Goal: Task Accomplishment & Management: Complete application form

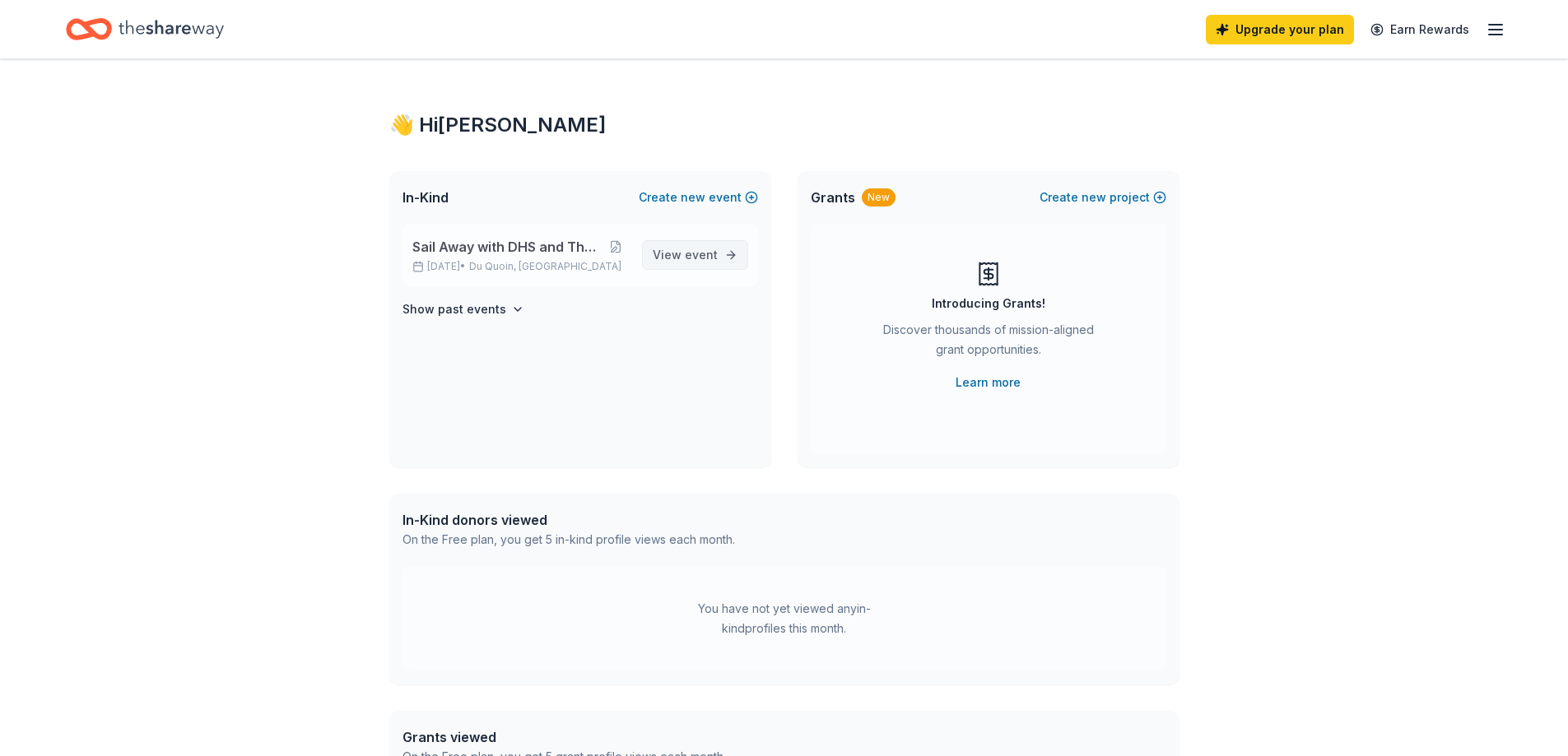
click at [683, 259] on span "View event" at bounding box center [685, 255] width 65 height 20
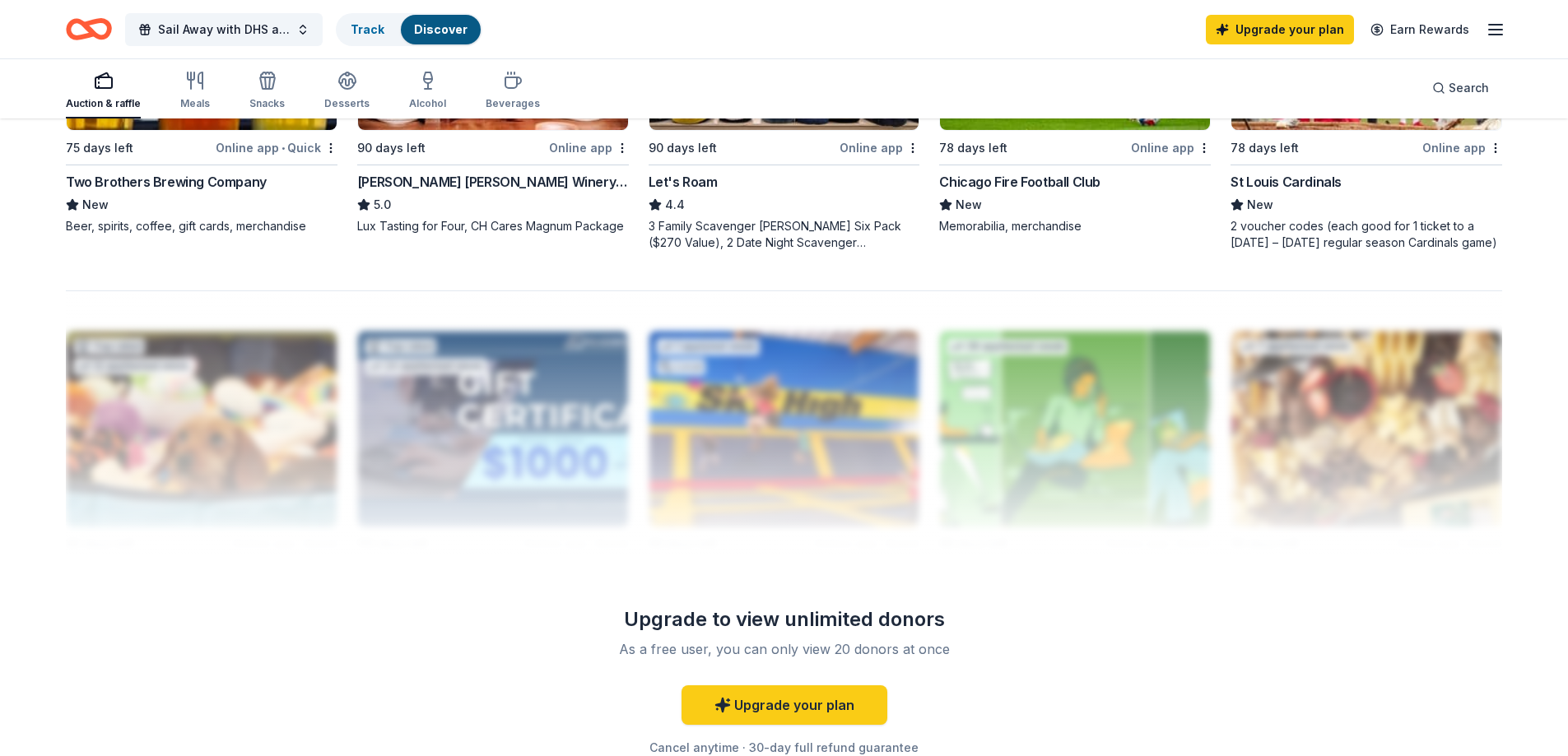
scroll to position [1152, 0]
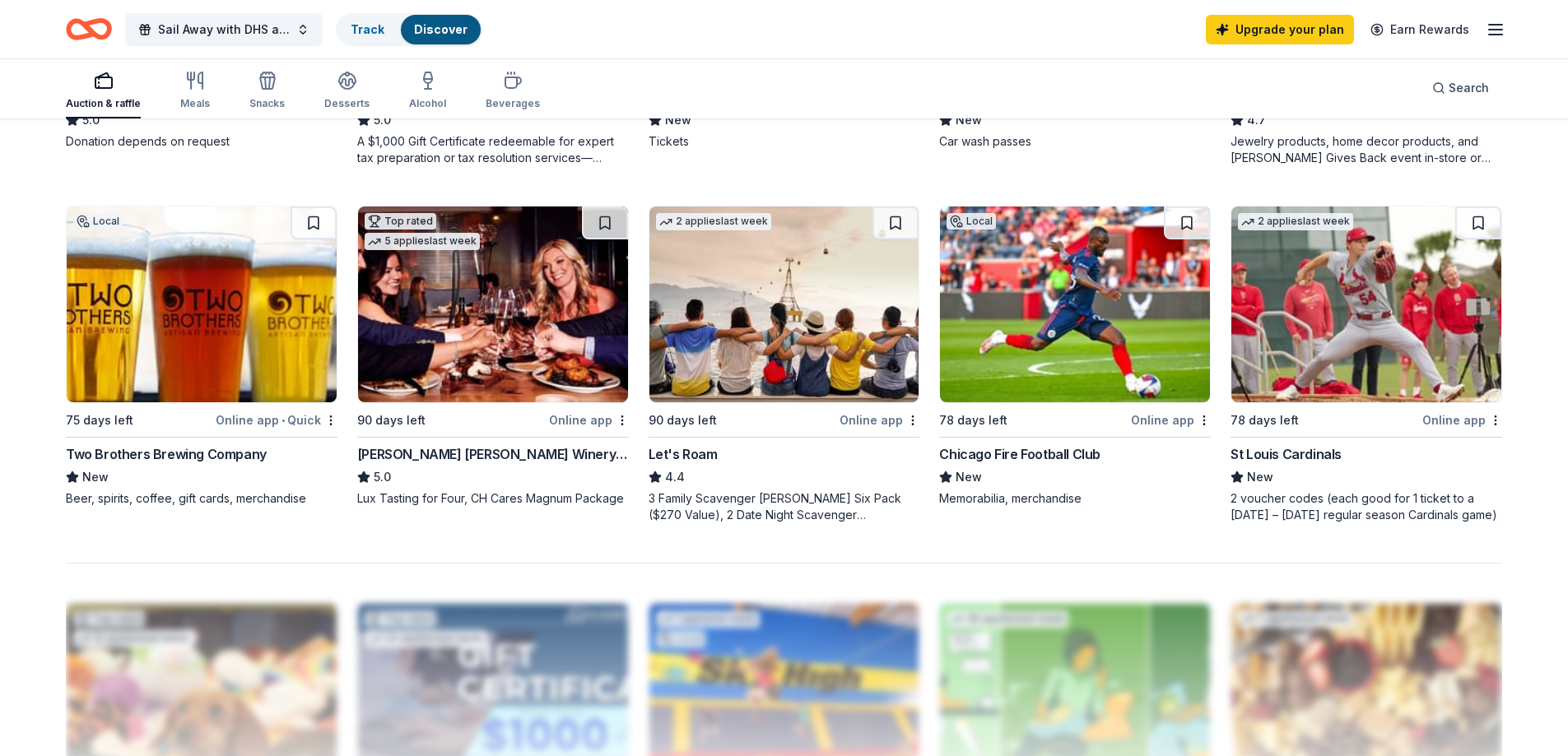
click at [1007, 451] on div "Chicago Fire Football Club" at bounding box center [1020, 454] width 162 height 20
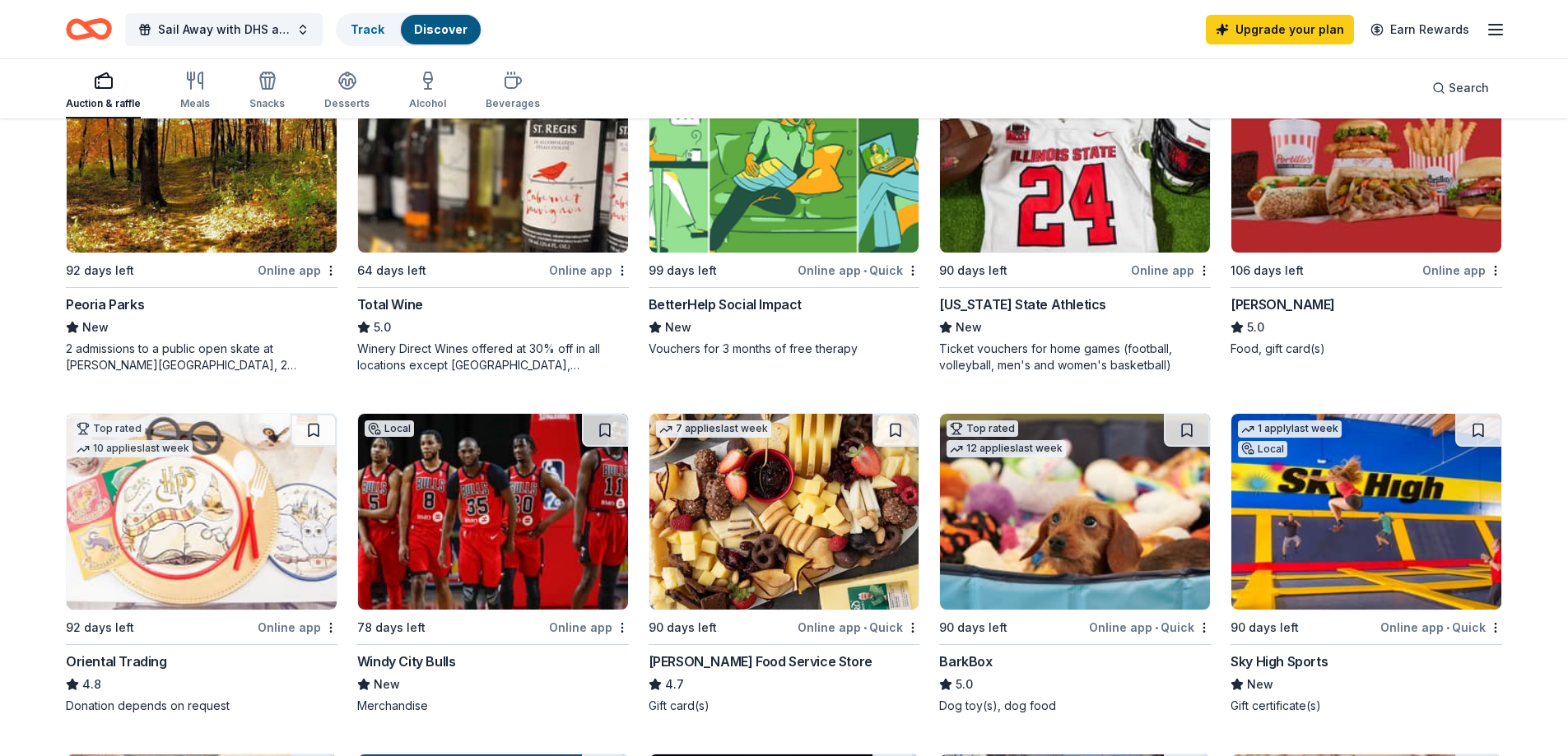
scroll to position [164, 0]
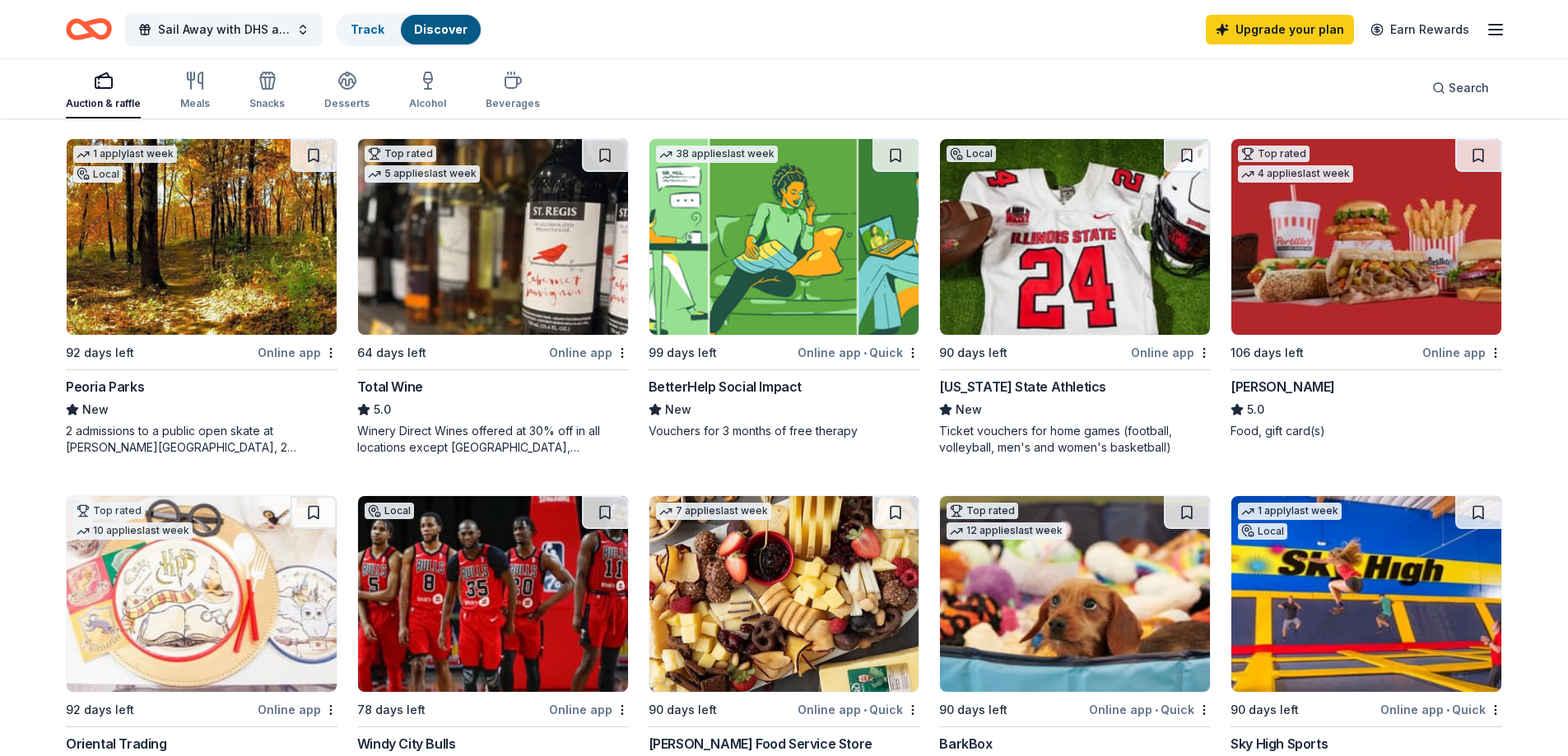
click at [795, 289] on img at bounding box center [784, 237] width 270 height 196
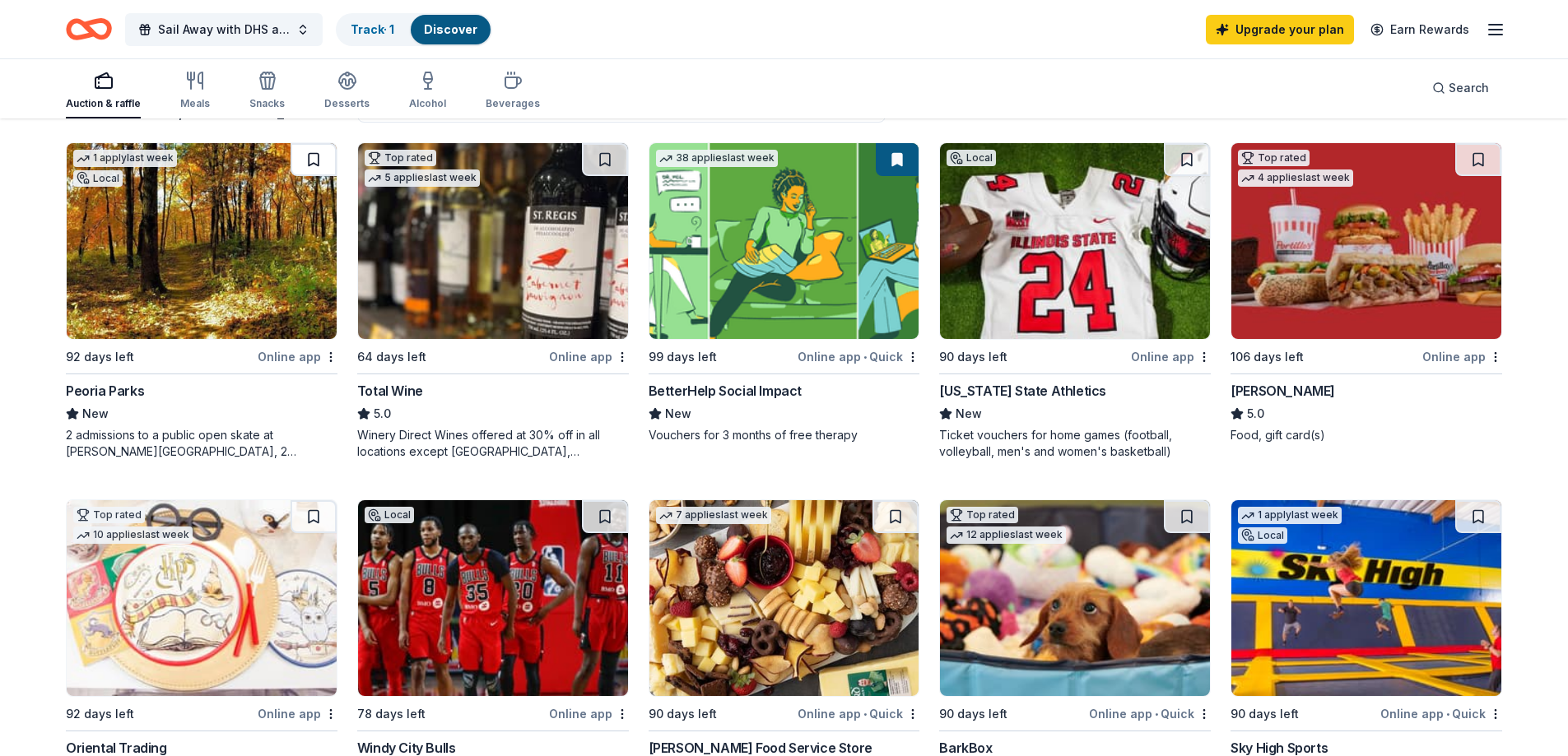
scroll to position [138, 0]
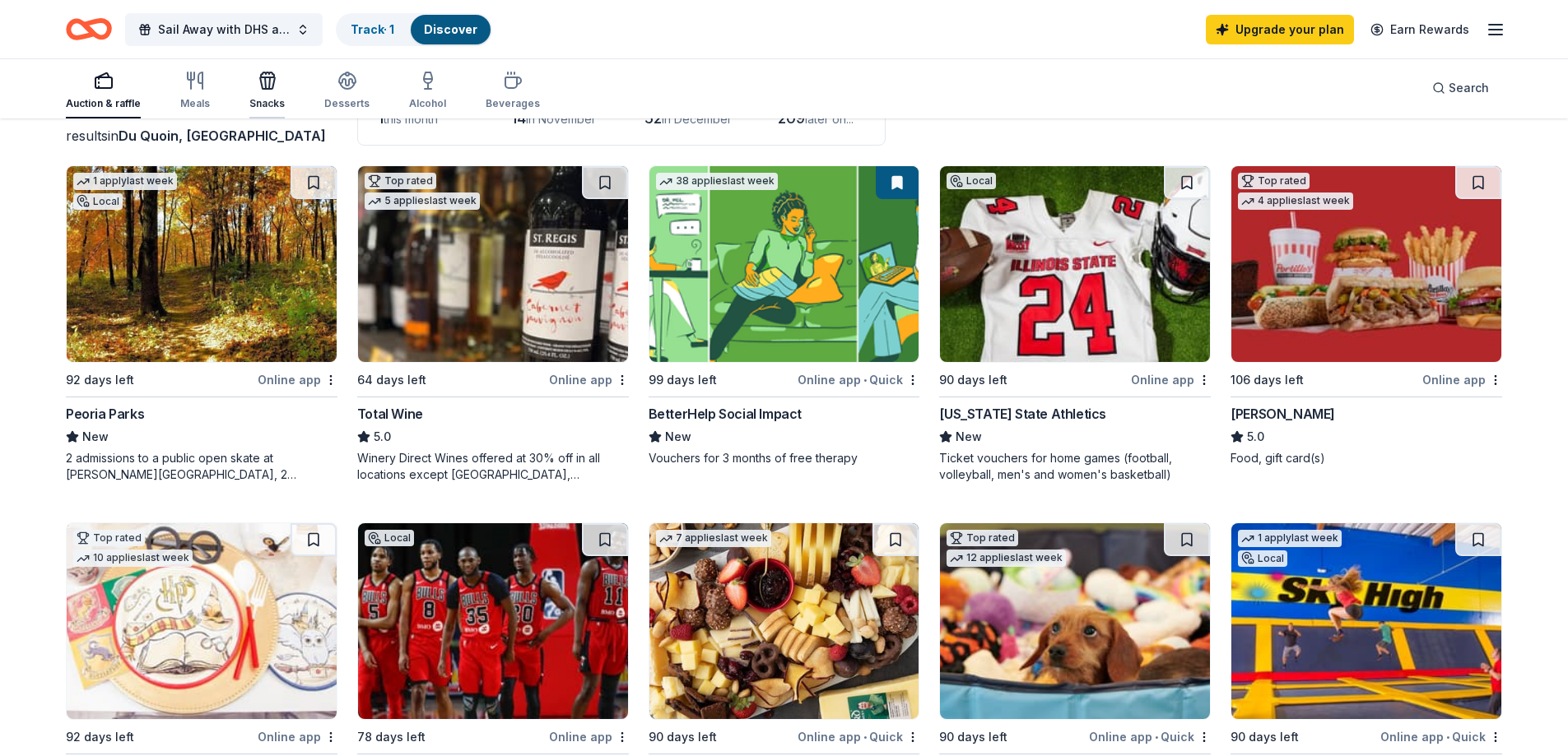
click at [275, 95] on div "Snacks" at bounding box center [267, 90] width 35 height 39
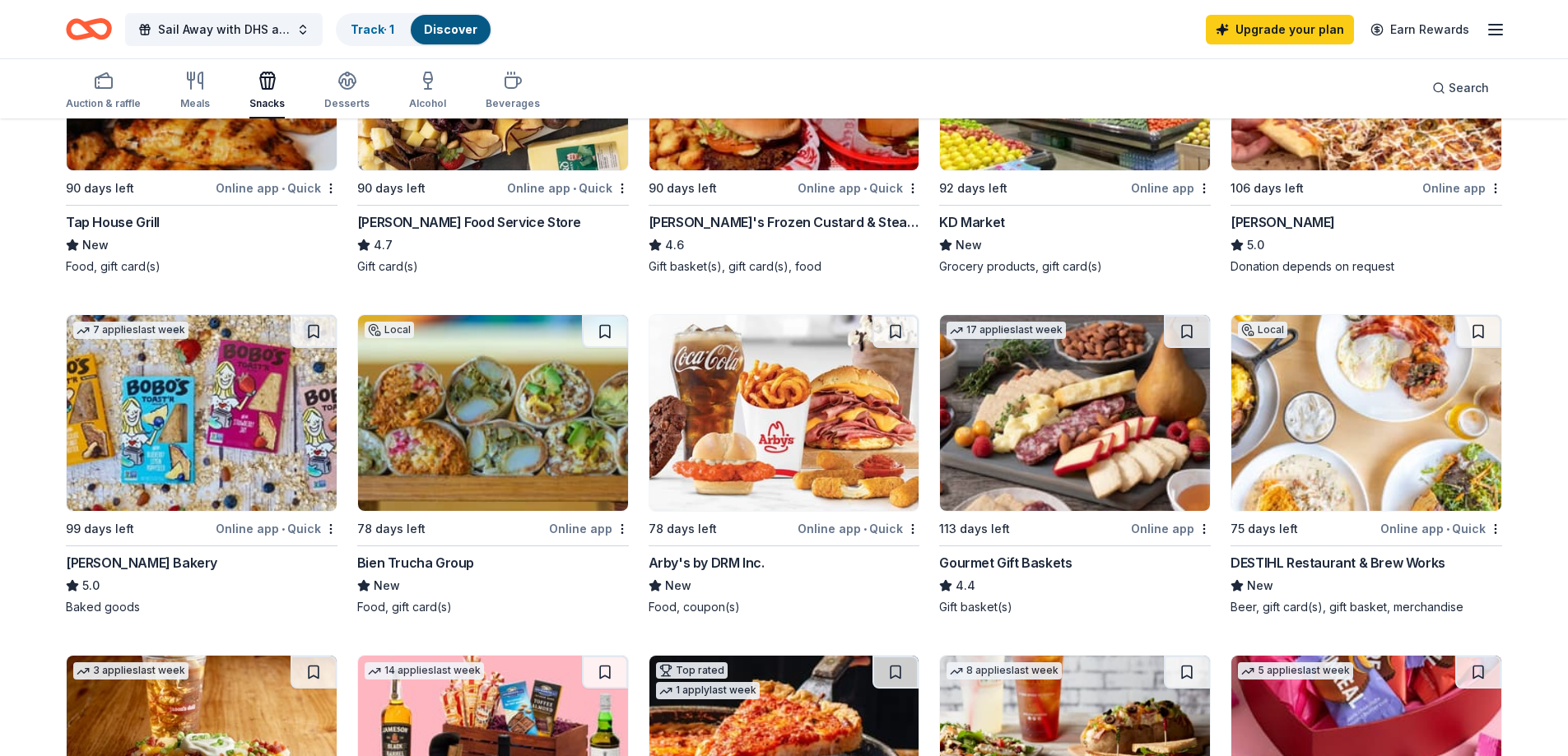
scroll to position [412, 0]
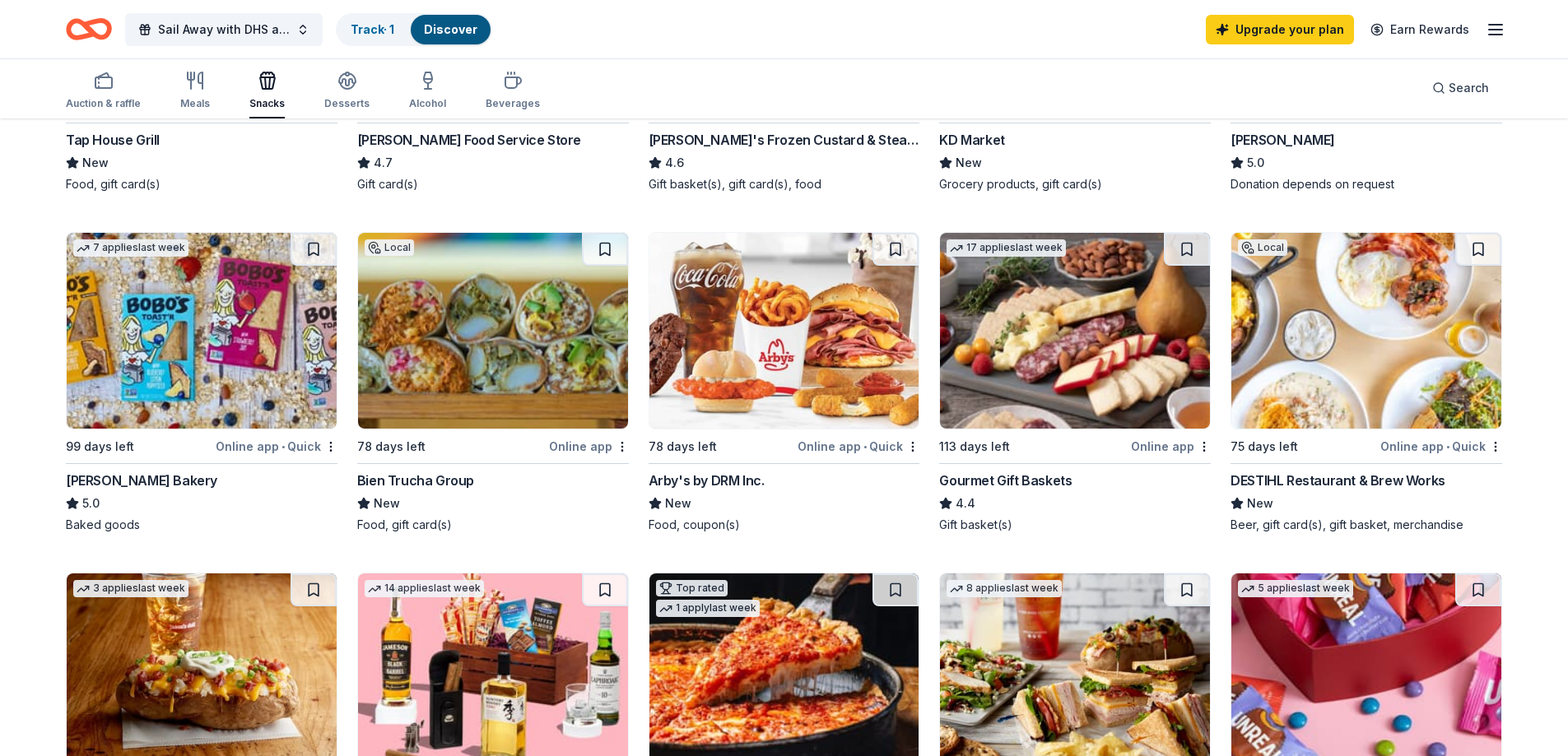
click at [1024, 480] on div "Gourmet Gift Baskets" at bounding box center [1005, 481] width 133 height 20
click at [111, 479] on div "[PERSON_NAME] Bakery" at bounding box center [142, 481] width 152 height 20
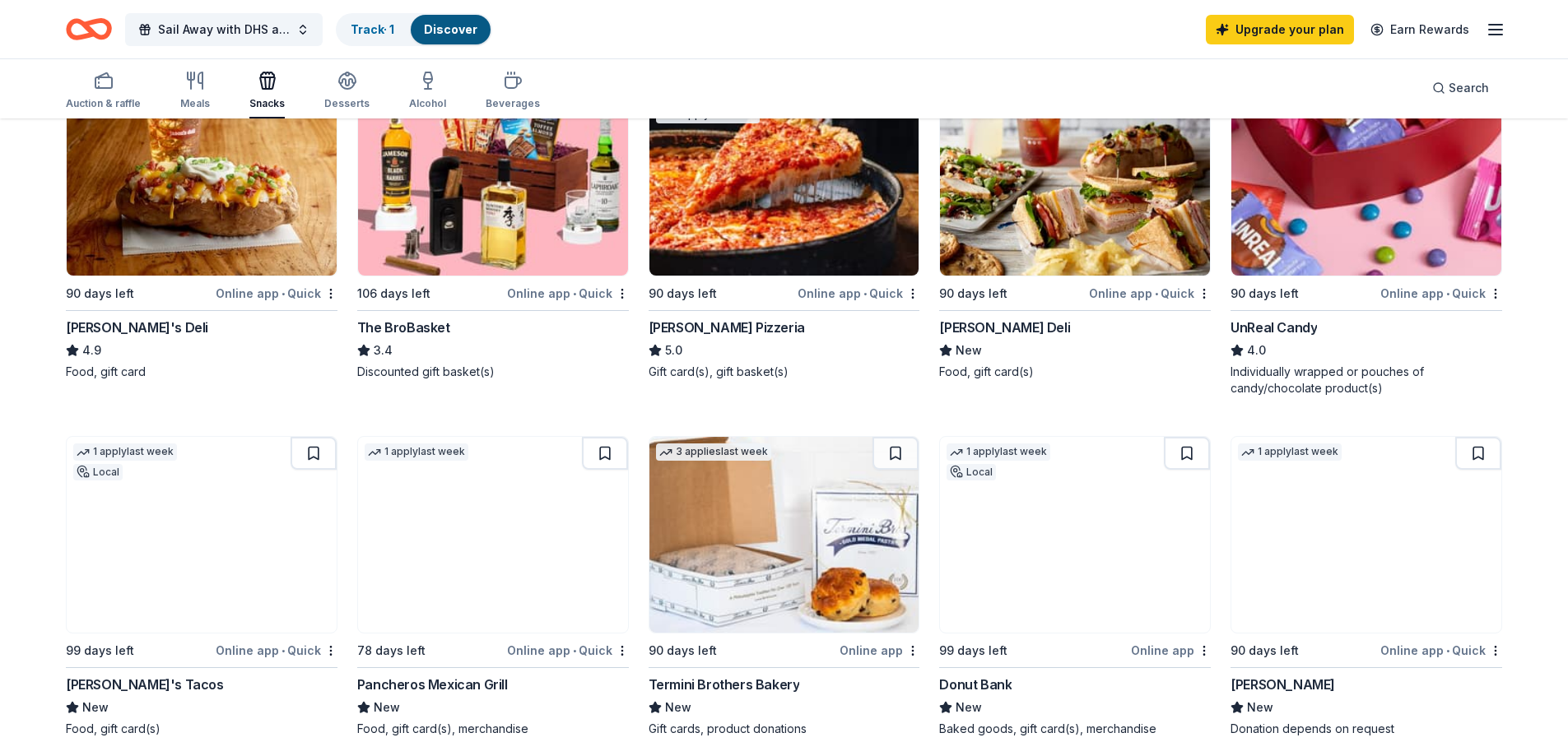
scroll to position [988, 0]
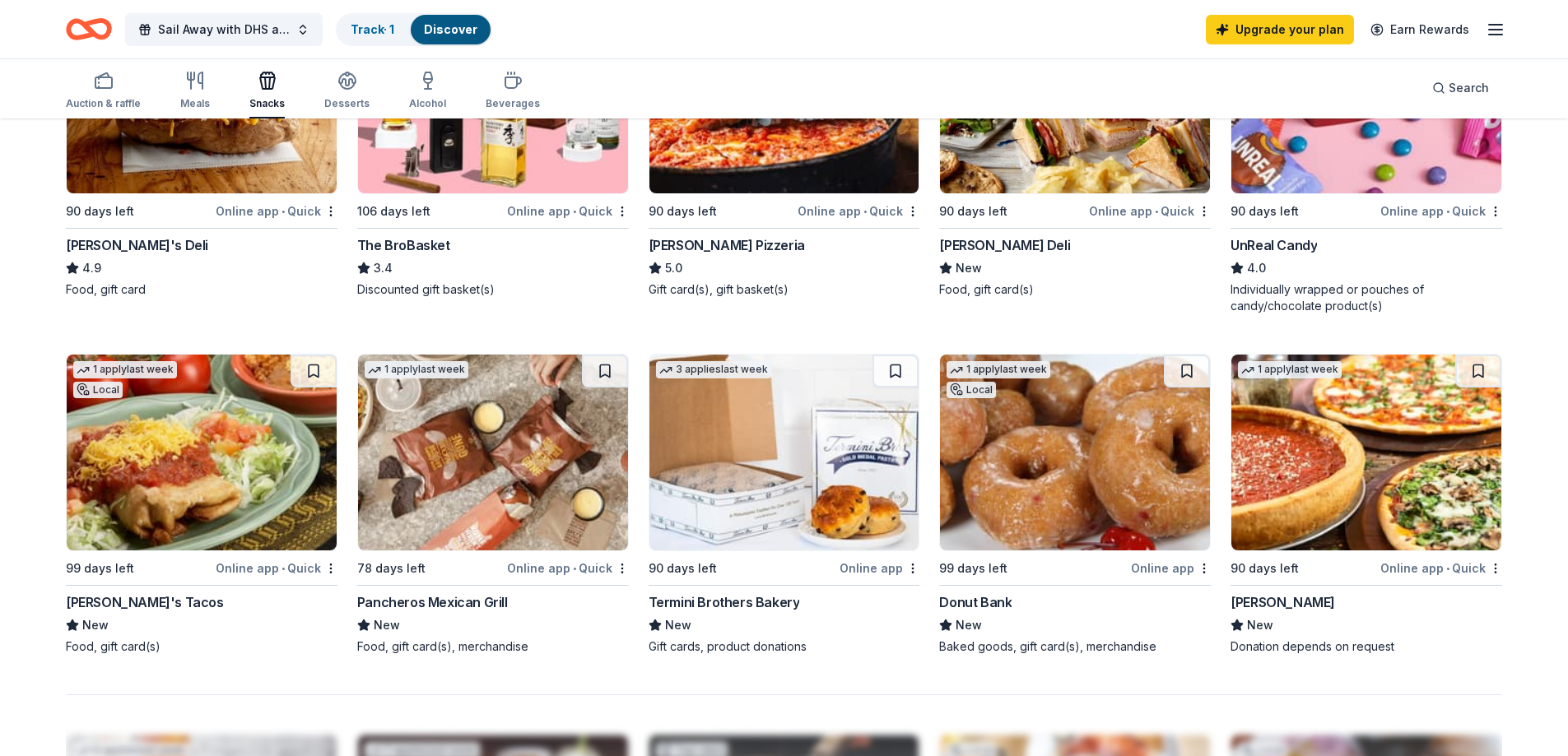
click at [1333, 452] on img at bounding box center [1366, 453] width 270 height 196
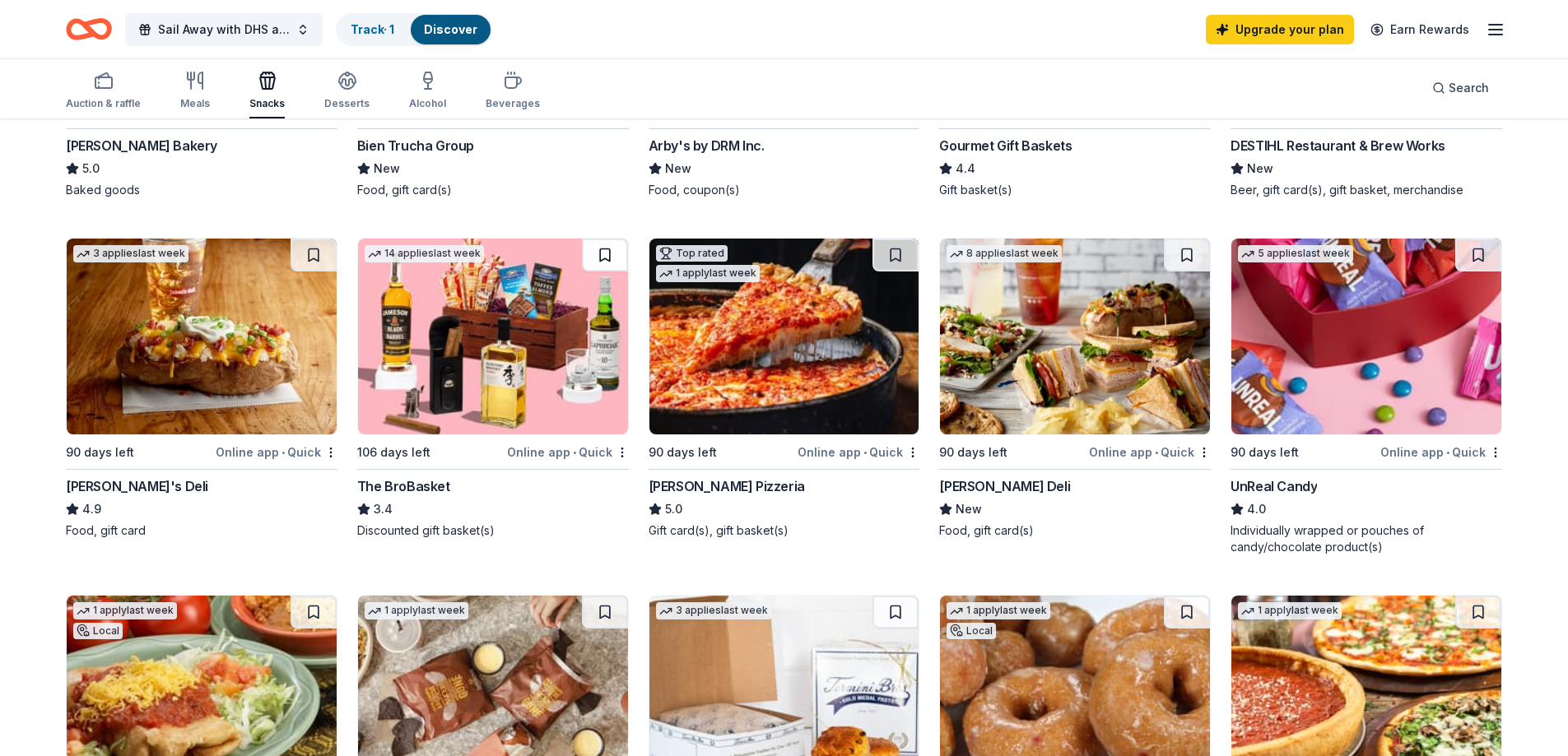
scroll to position [576, 0]
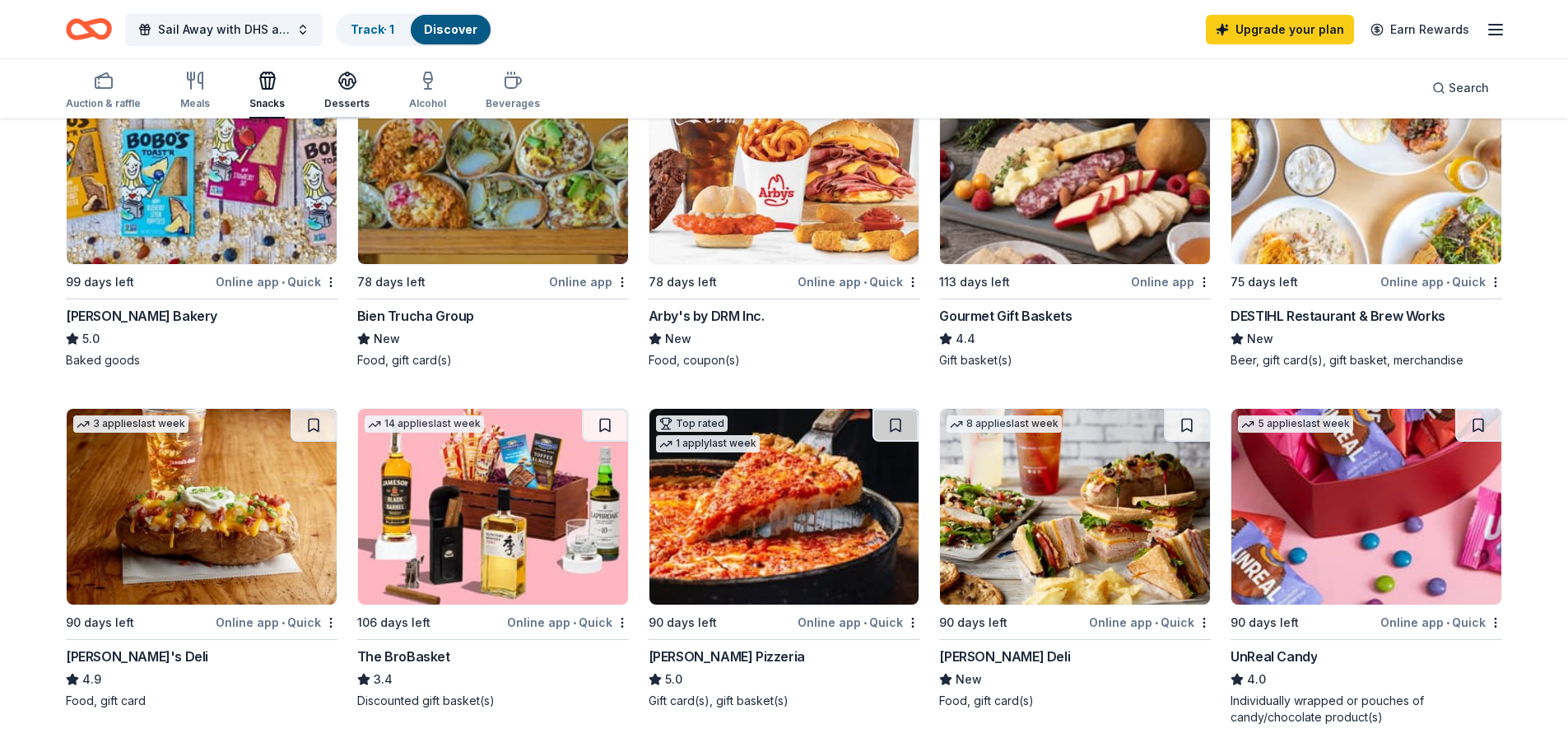
click at [343, 89] on icon "button" at bounding box center [348, 86] width 15 height 6
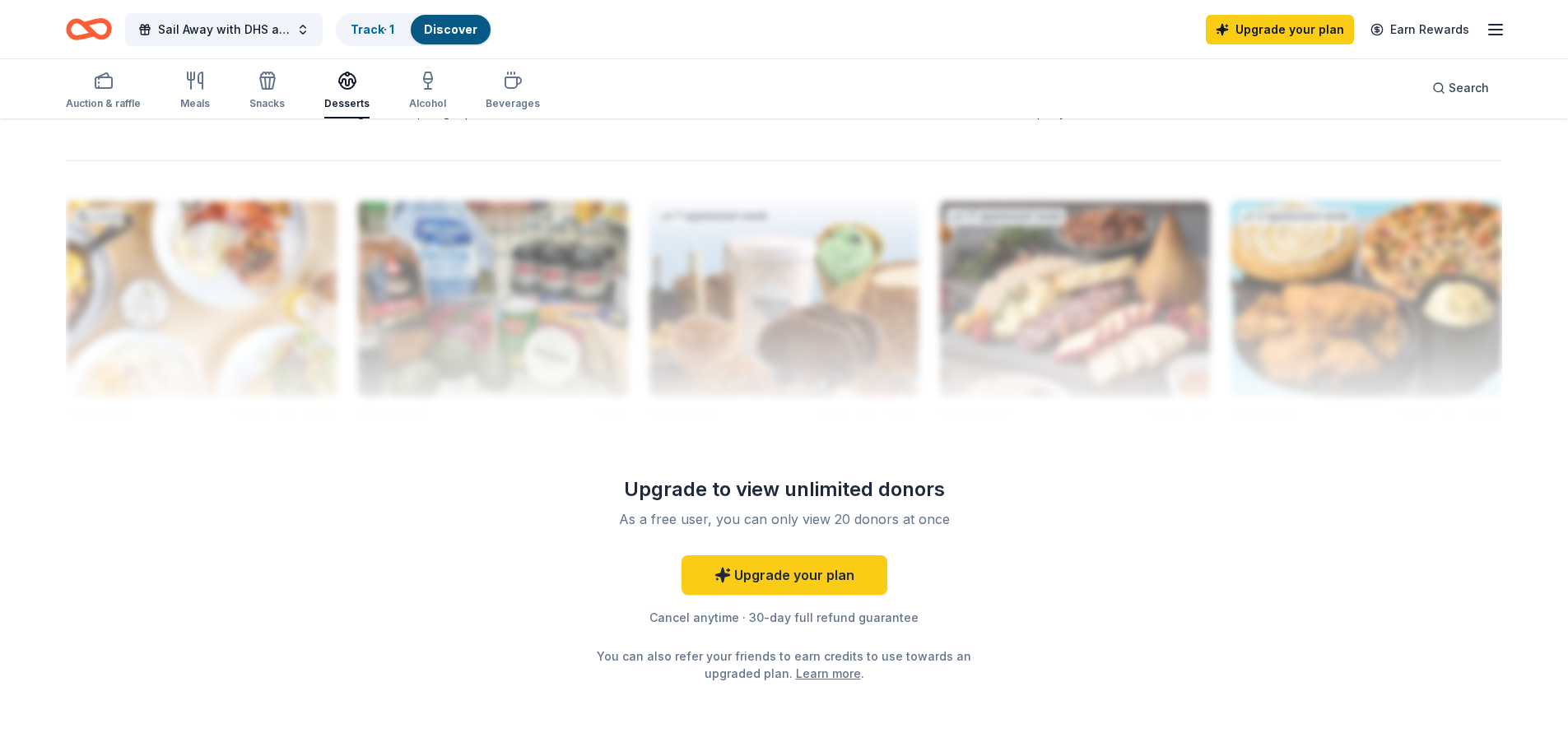
scroll to position [1564, 0]
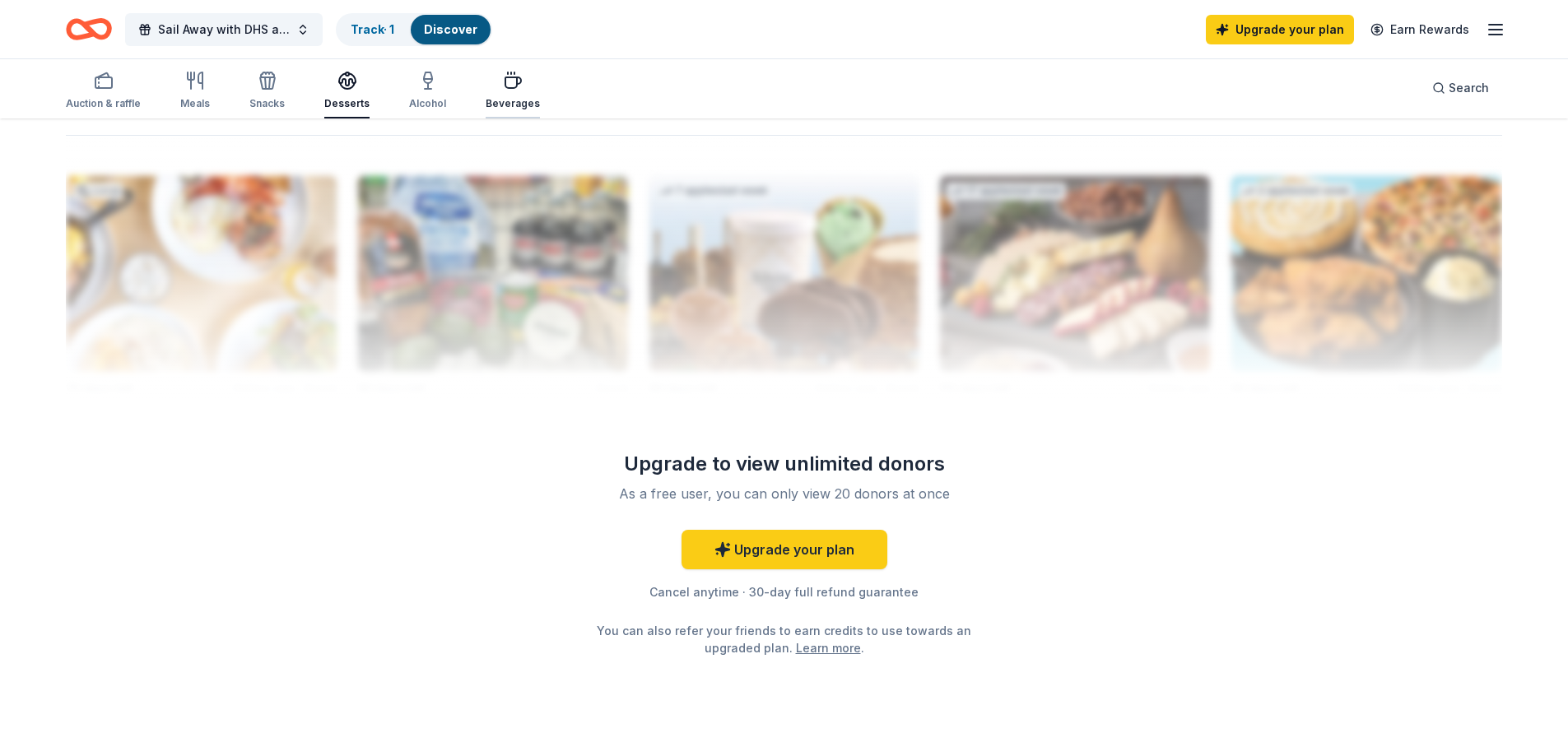
click at [501, 98] on div "Beverages" at bounding box center [513, 104] width 54 height 13
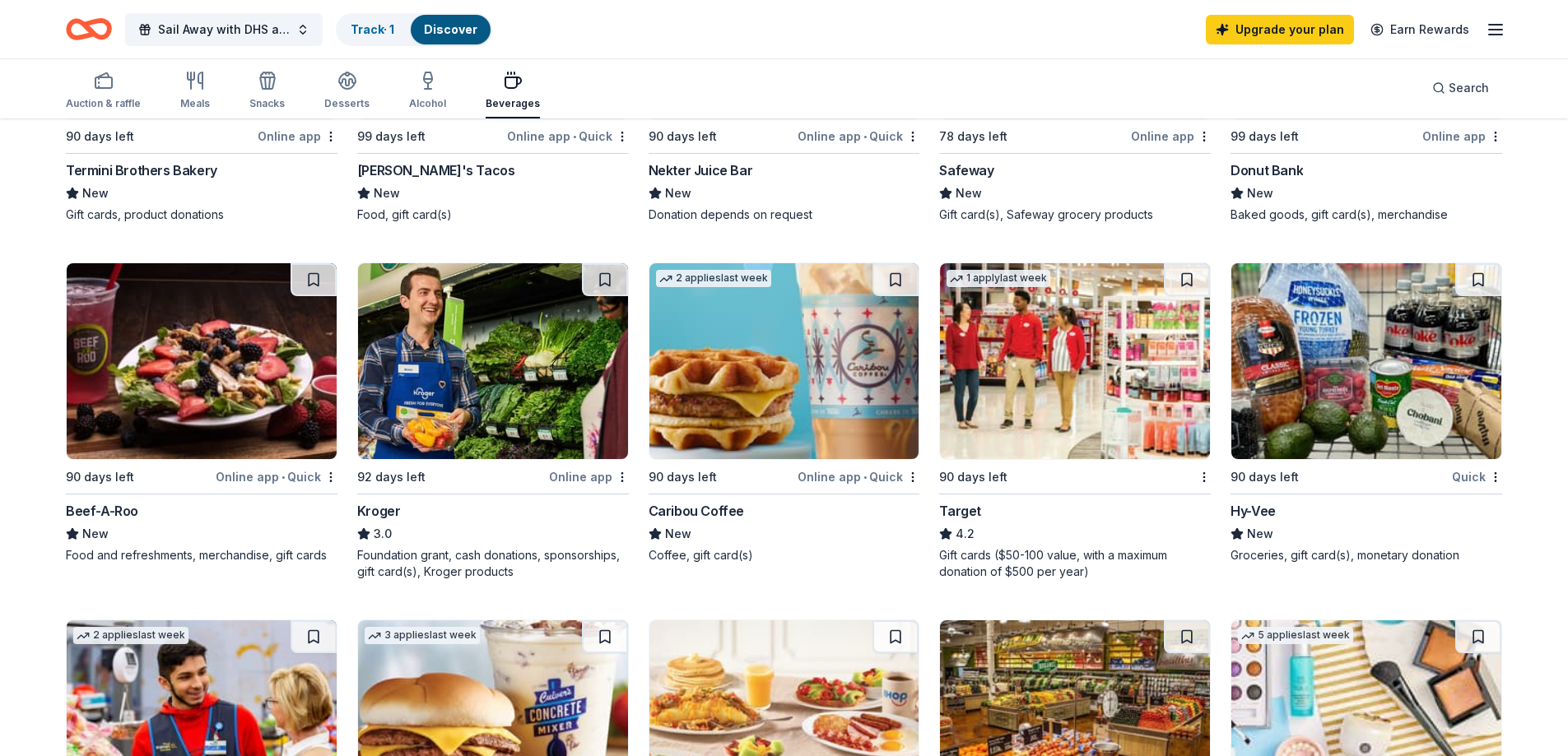
scroll to position [741, 0]
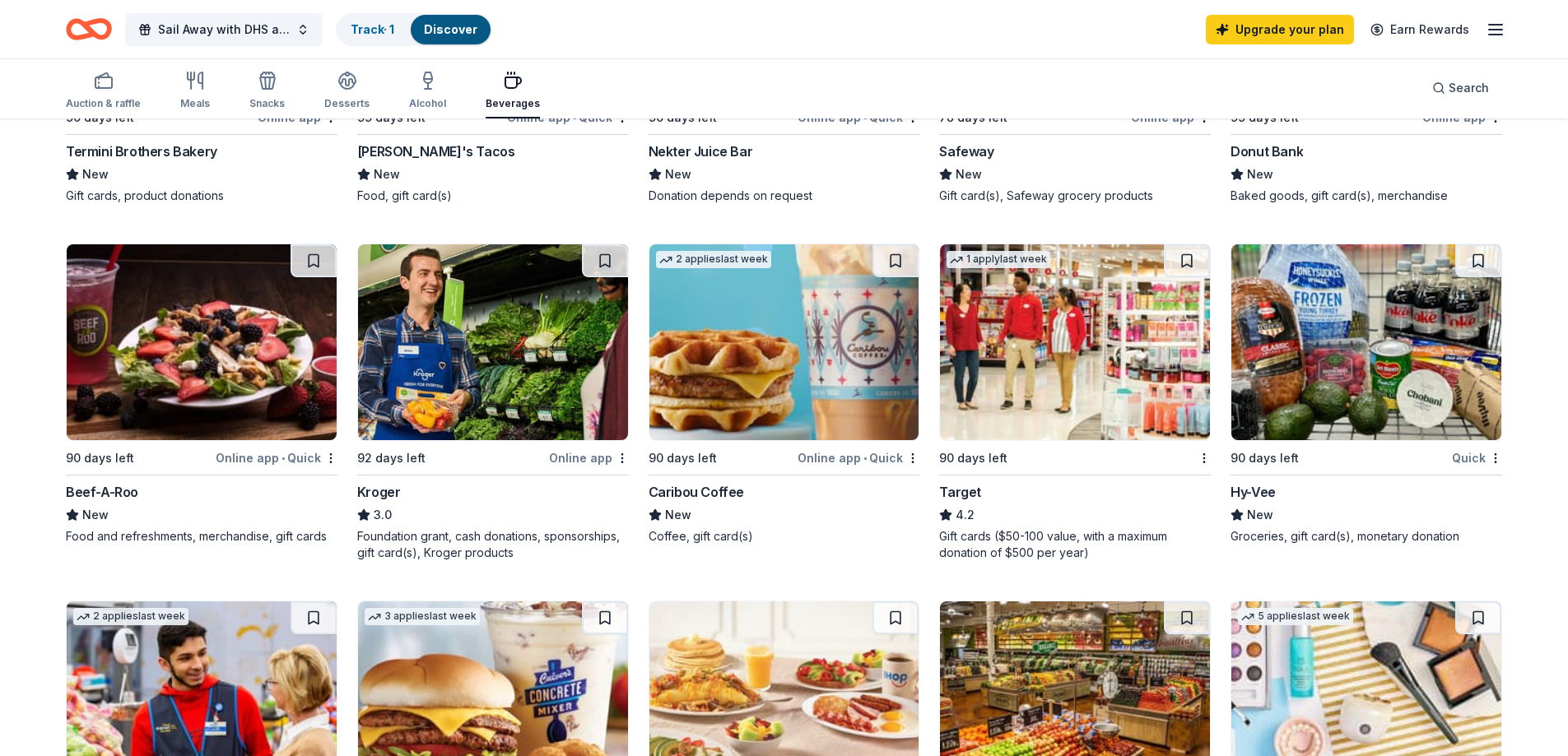
click at [714, 492] on div "Caribou Coffee" at bounding box center [696, 493] width 96 height 20
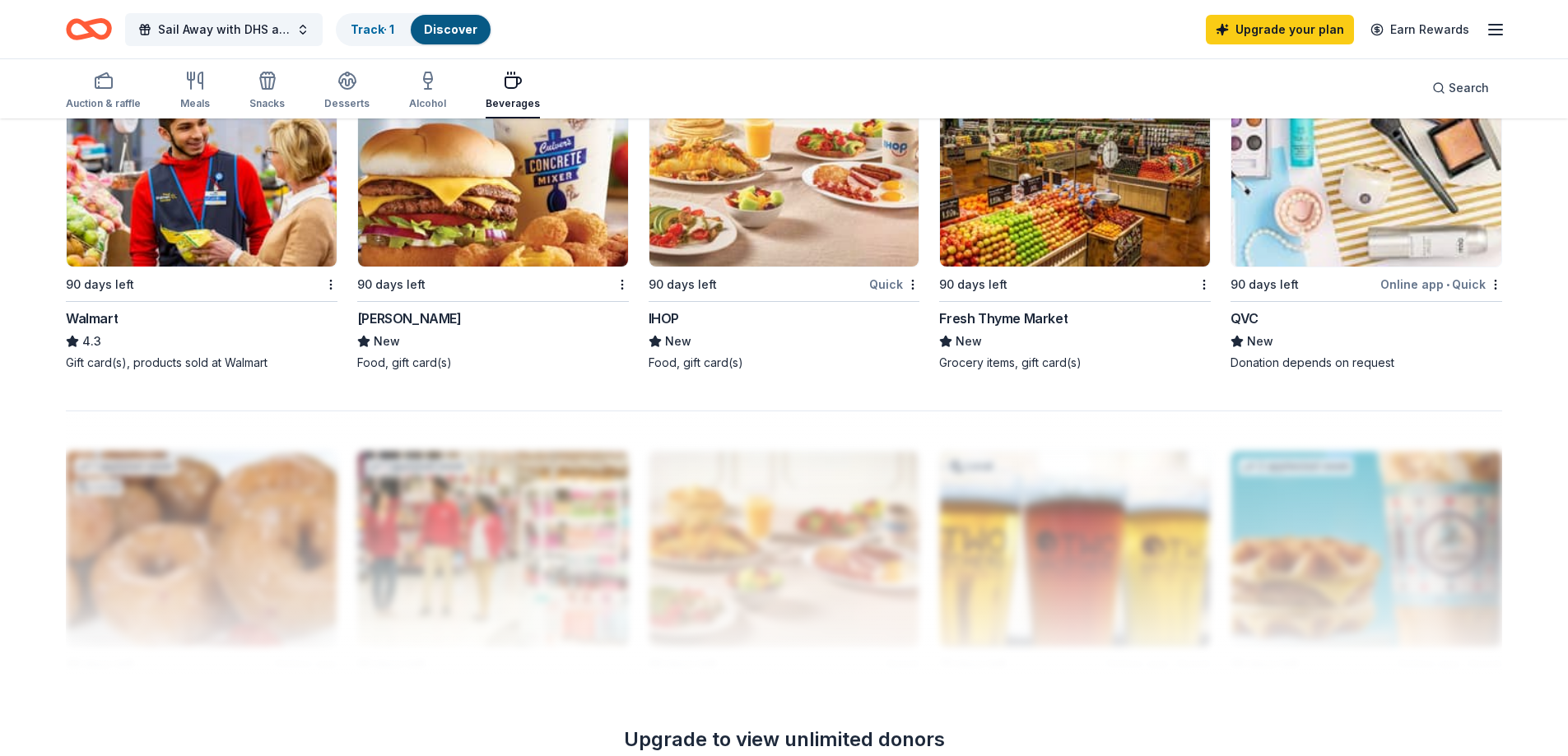
scroll to position [1152, 0]
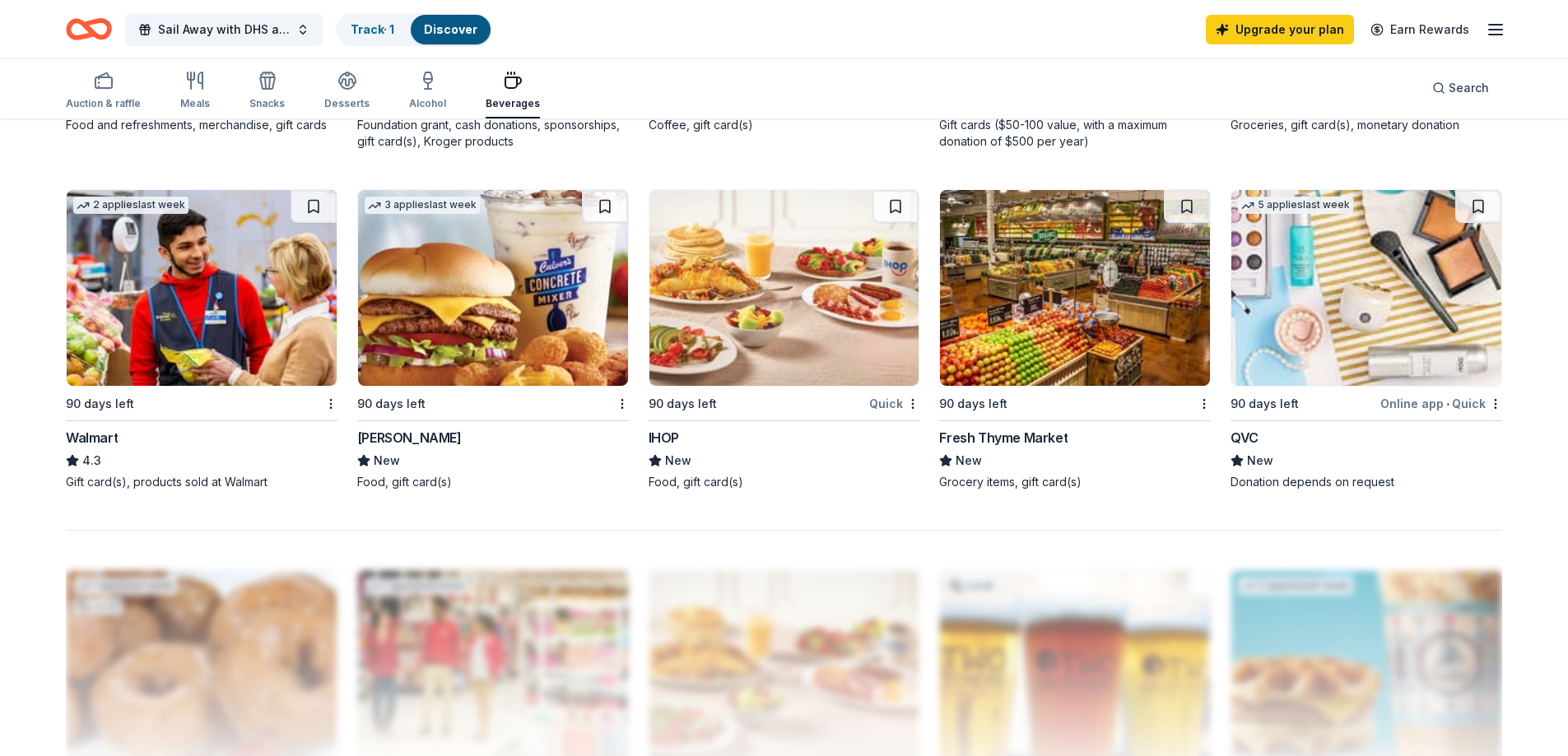
click at [1239, 434] on div "QVC" at bounding box center [1245, 438] width 28 height 20
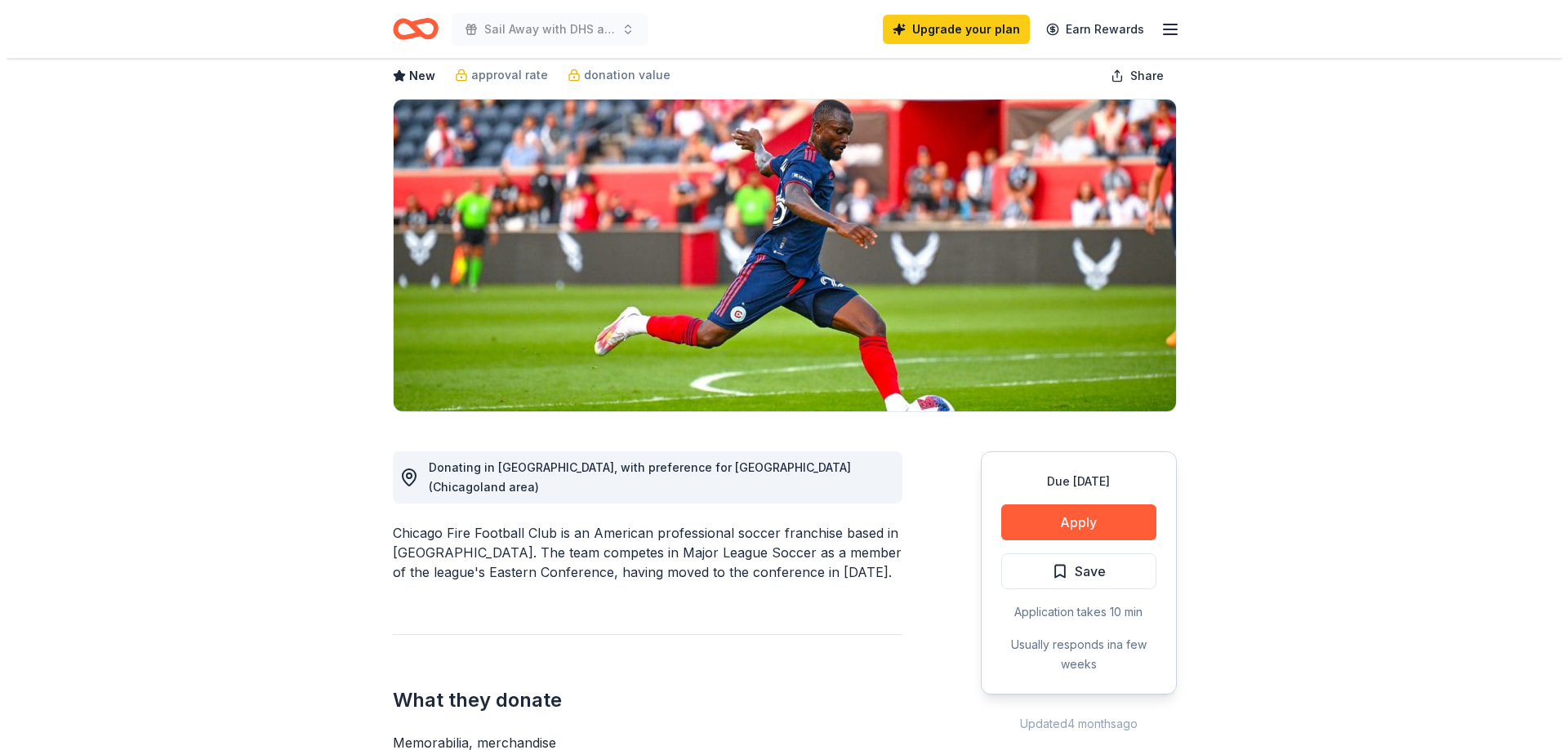
scroll to position [163, 0]
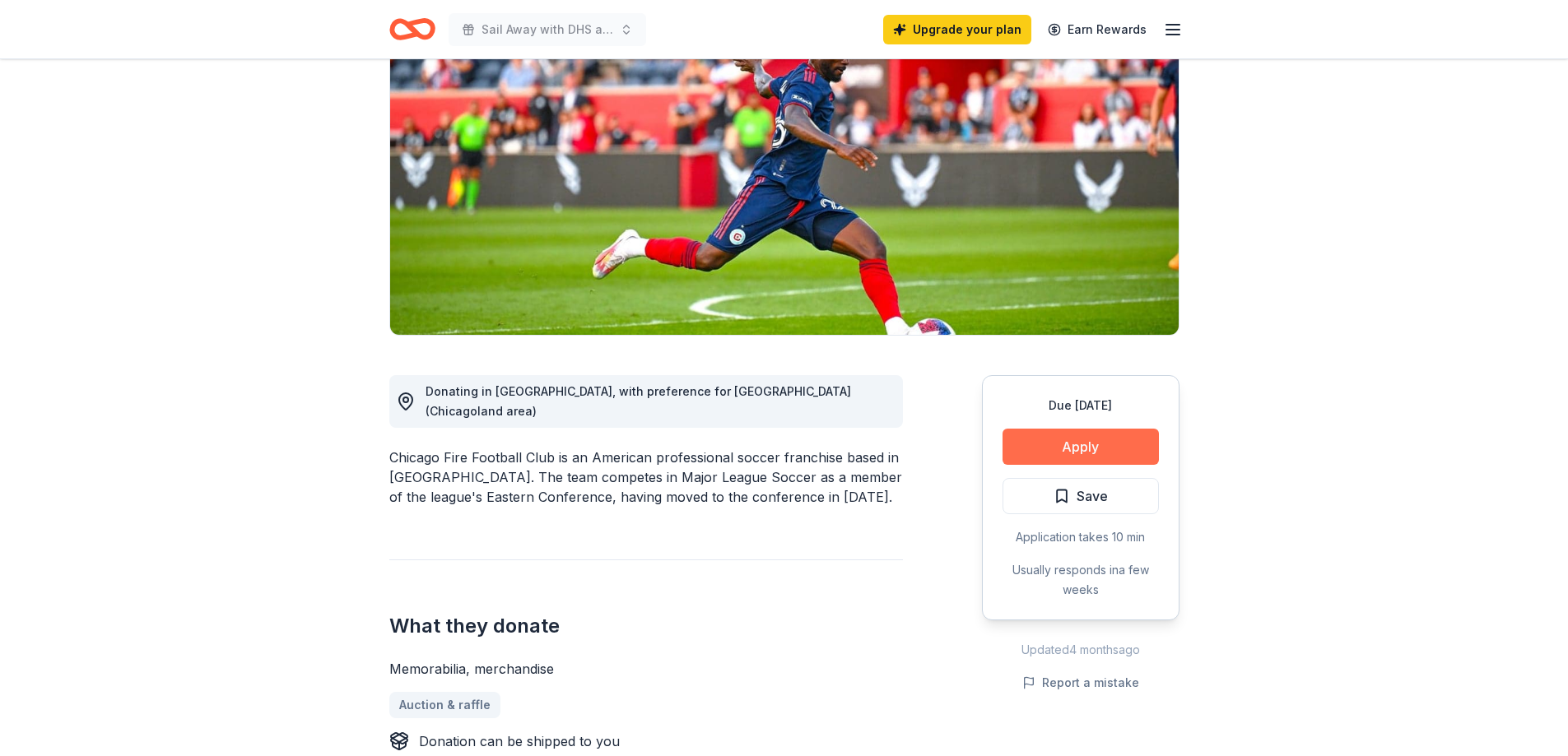
click at [1042, 451] on button "Apply" at bounding box center [1081, 446] width 157 height 36
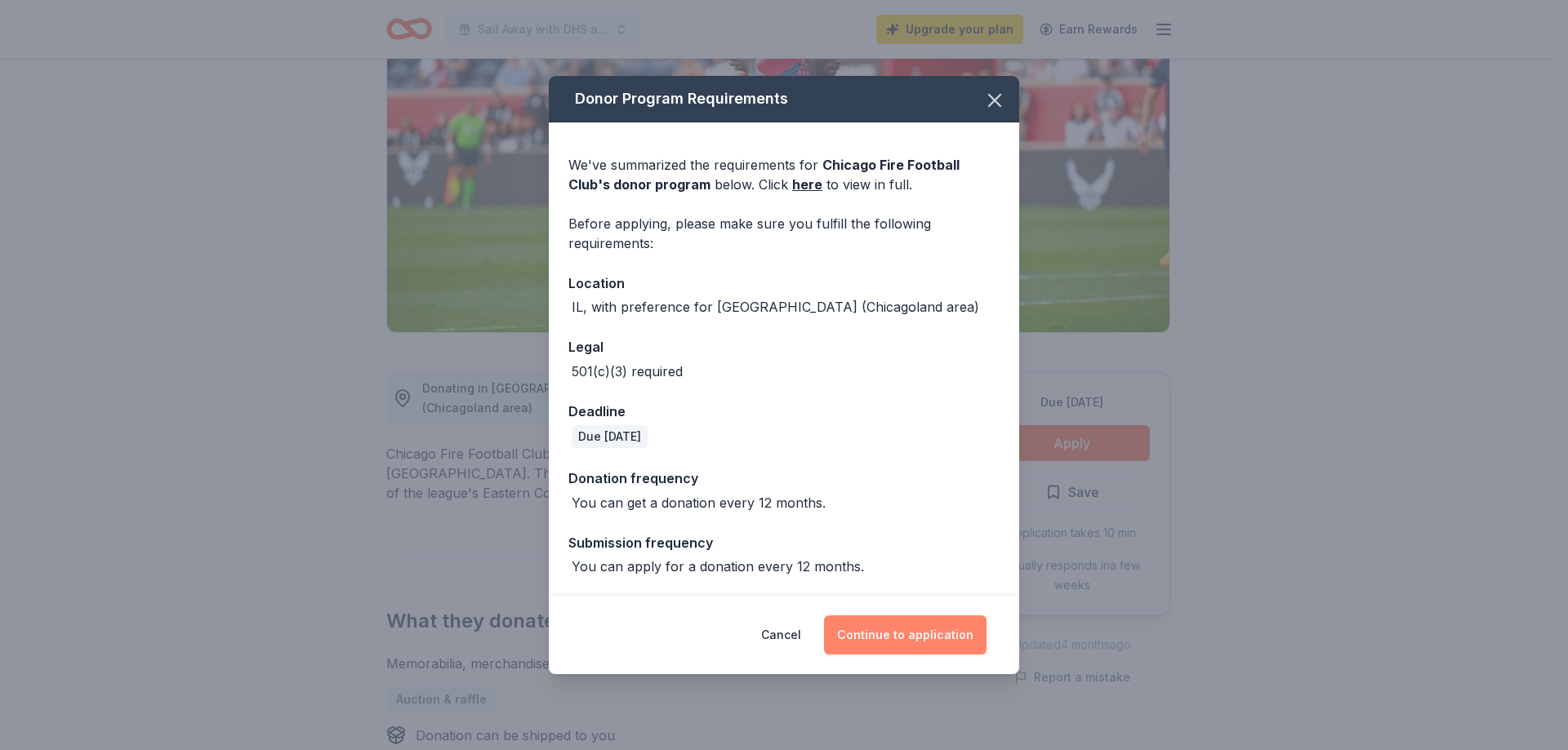
click at [881, 643] on button "Continue to application" at bounding box center [905, 634] width 162 height 39
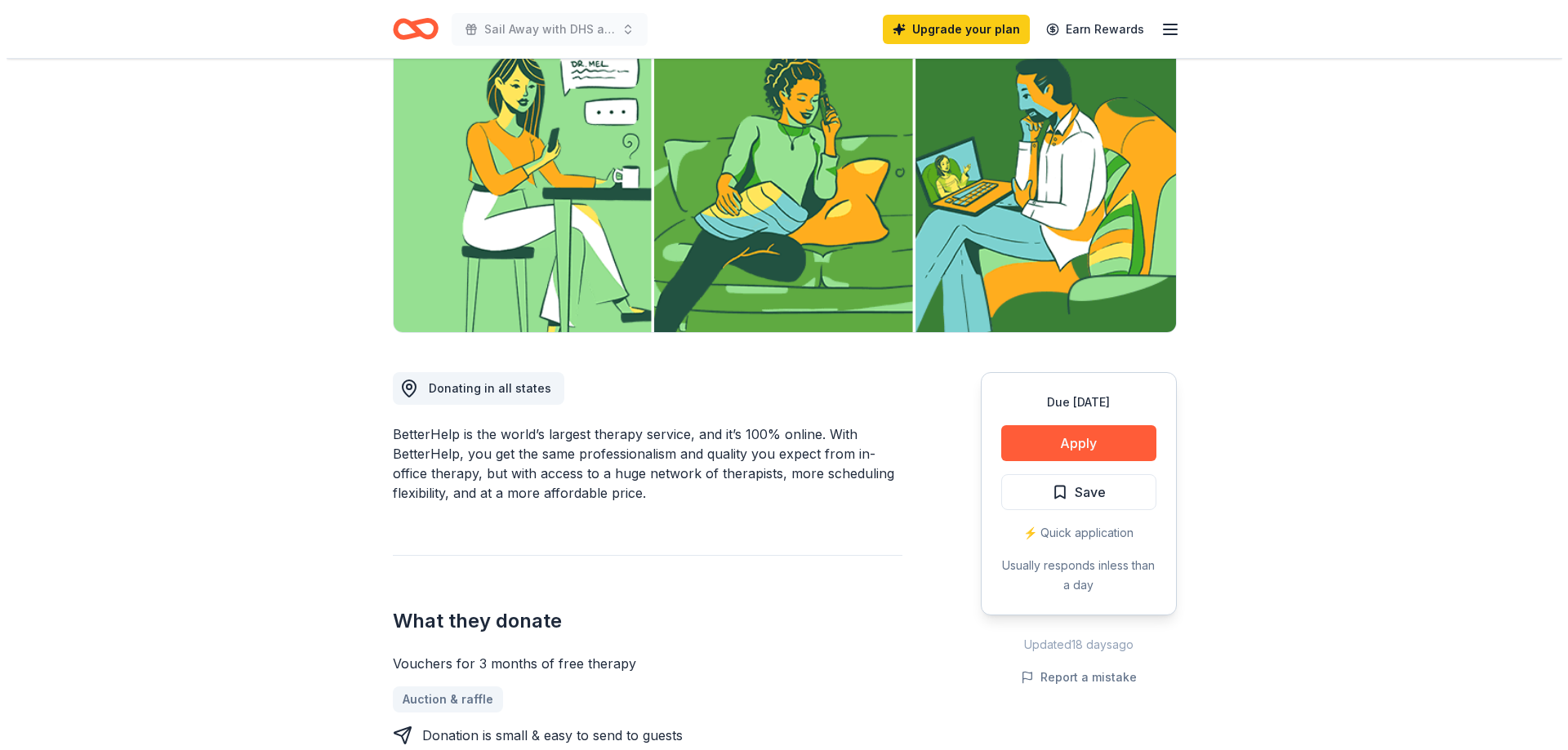
scroll to position [245, 0]
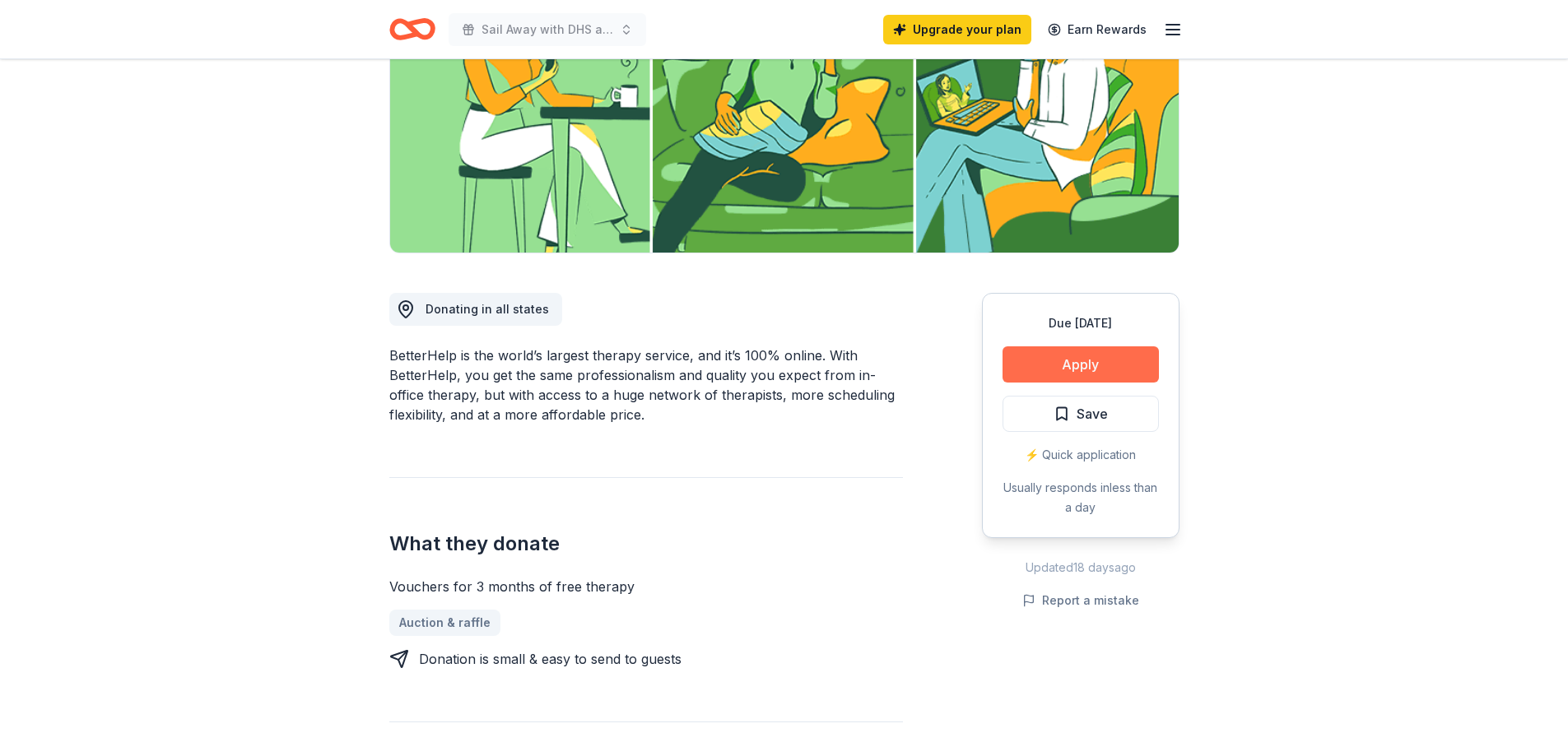
click at [1050, 381] on button "Apply" at bounding box center [1081, 364] width 157 height 36
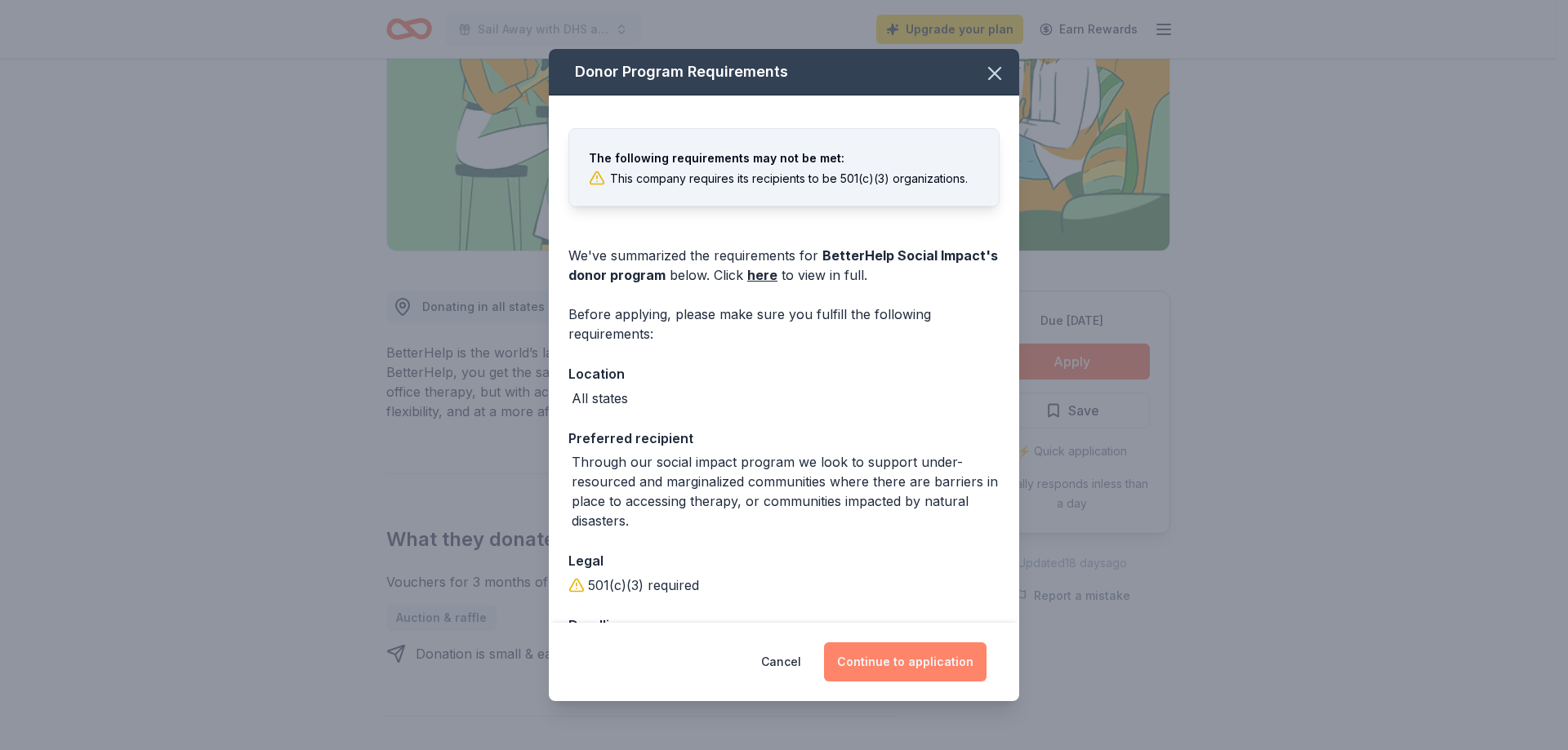
click at [899, 661] on button "Continue to application" at bounding box center [905, 662] width 162 height 39
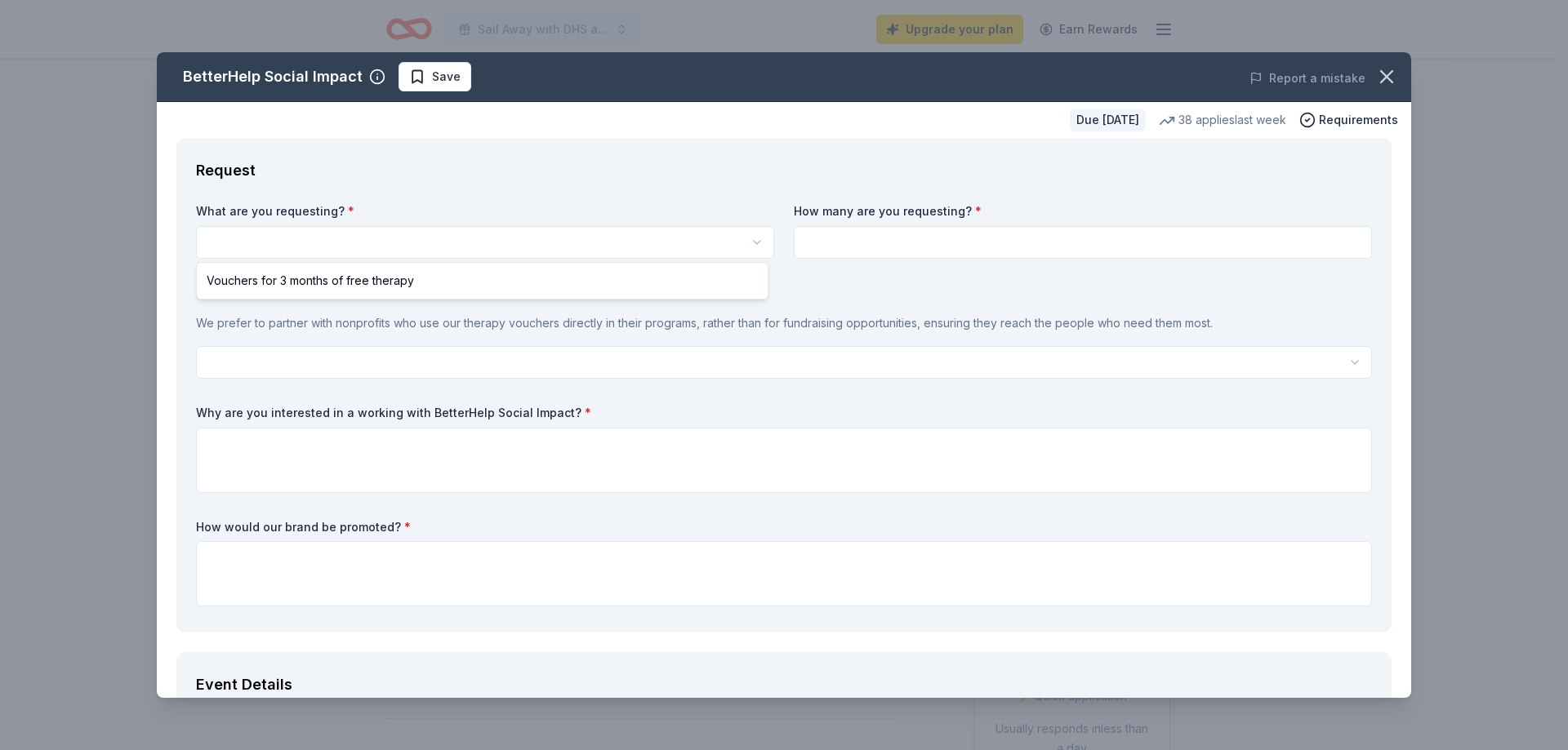
click at [305, 236] on html "Sail Away with DHS and The Love Boat Upgrade your plan Earn Rewards Due in 99 d…" at bounding box center [784, 375] width 1568 height 750
select select "Vouchers for 3 months of free therapy"
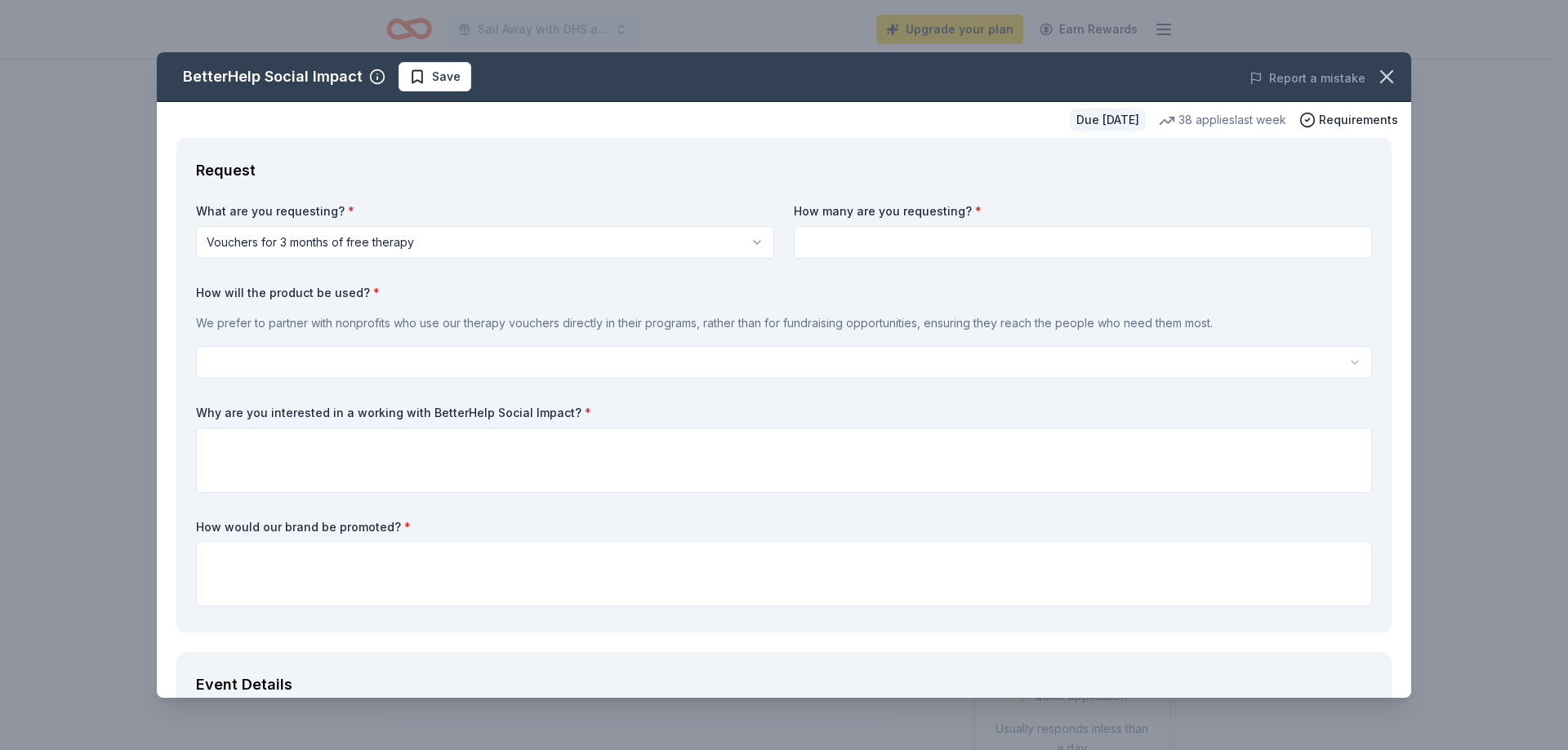
click at [821, 250] on input at bounding box center [1083, 242] width 578 height 32
type input "2"
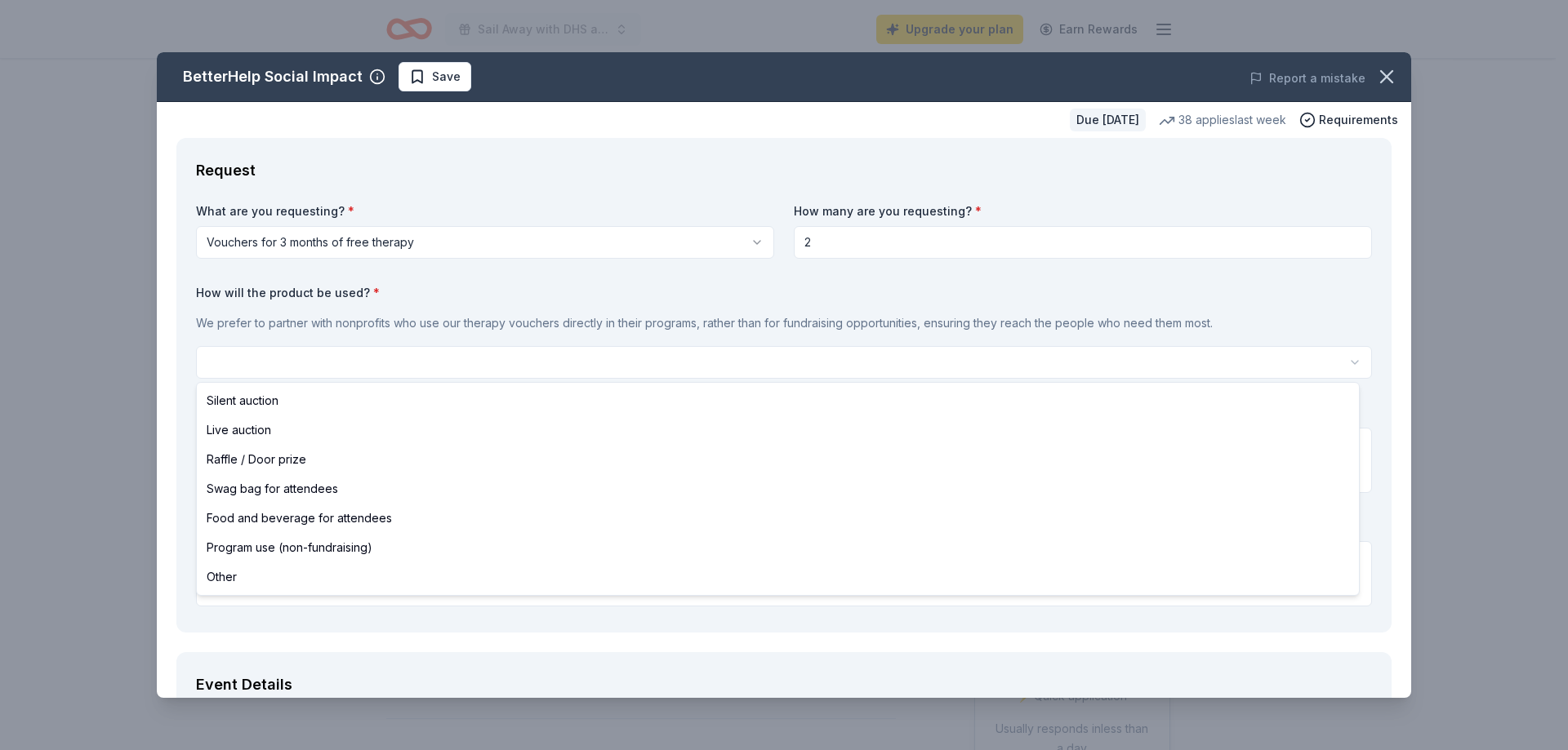
click at [308, 356] on html "Sail Away with DHS and The Love Boat Upgrade your plan Earn Rewards Due in 99 d…" at bounding box center [784, 375] width 1568 height 750
select select "silentAuction"
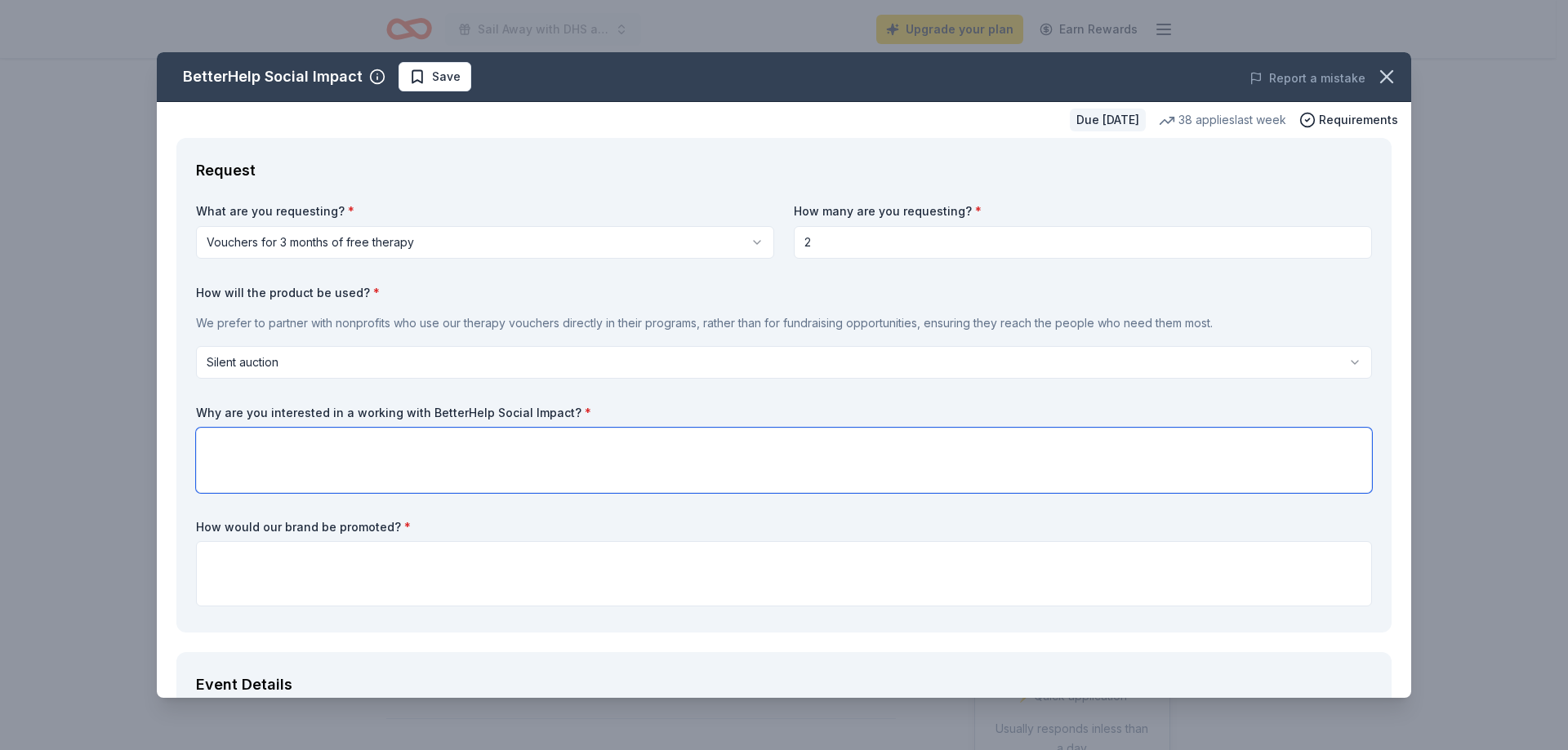
click at [305, 439] on textarea at bounding box center [784, 460] width 1176 height 65
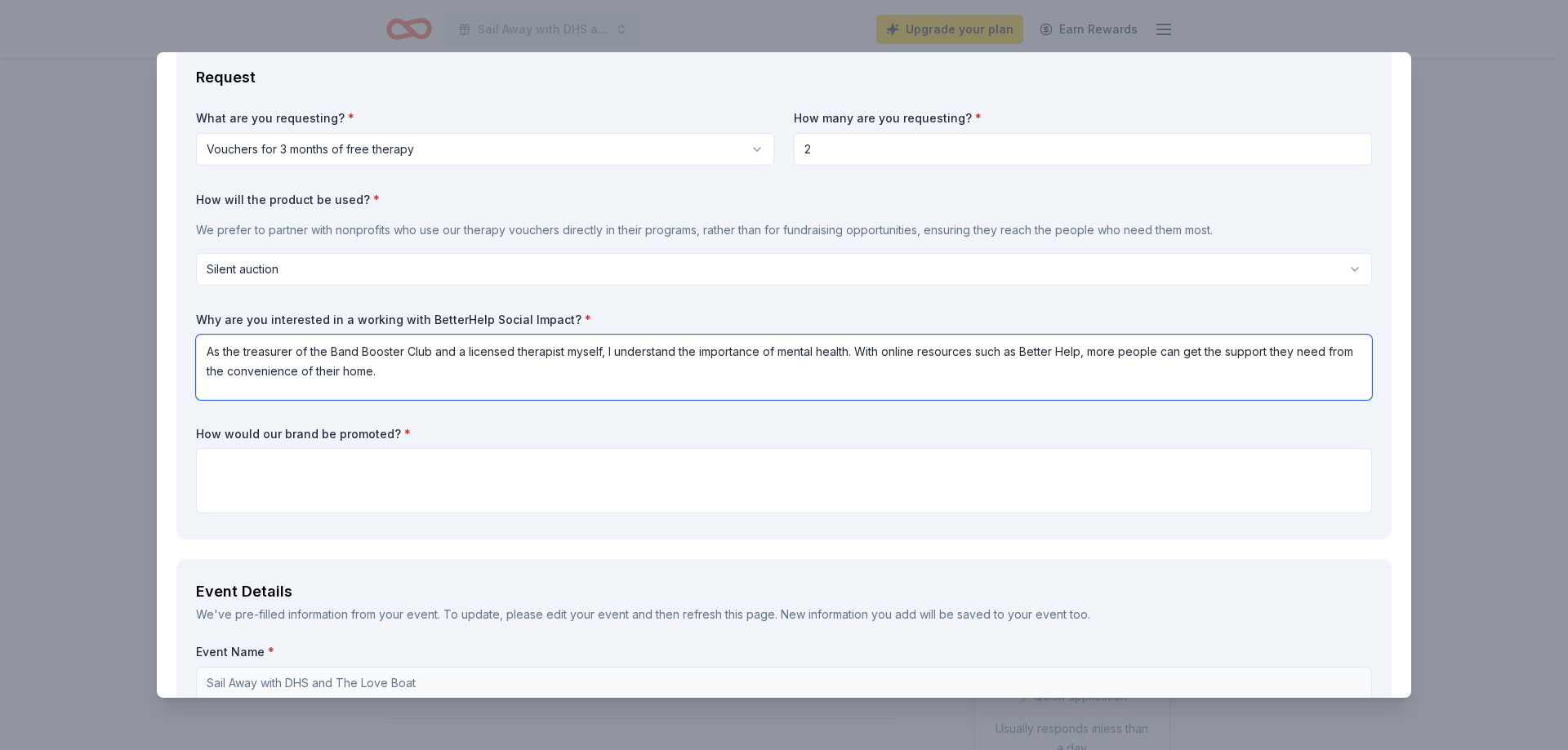
scroll to position [245, 0]
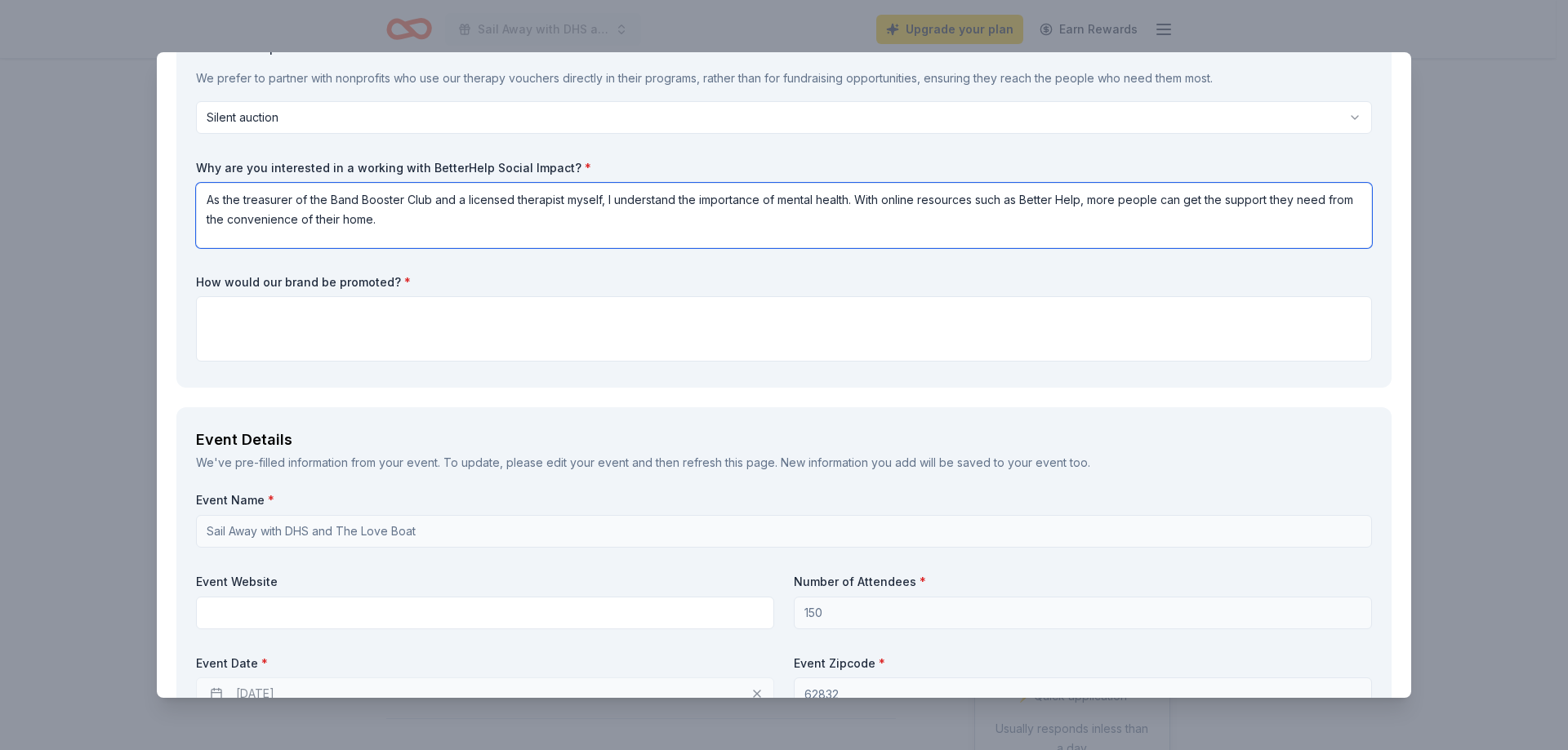
type textarea "As the treasurer of the Band Booster Club and a licensed therapist myself, I un…"
click at [232, 308] on textarea at bounding box center [784, 328] width 1176 height 65
click at [376, 315] on textarea "All donors will be listed on our facebook page as well as our webpage." at bounding box center [784, 328] width 1176 height 65
click at [687, 314] on textarea "All donors will be listed on our Facebook page as well as our webpage." at bounding box center [784, 328] width 1176 height 65
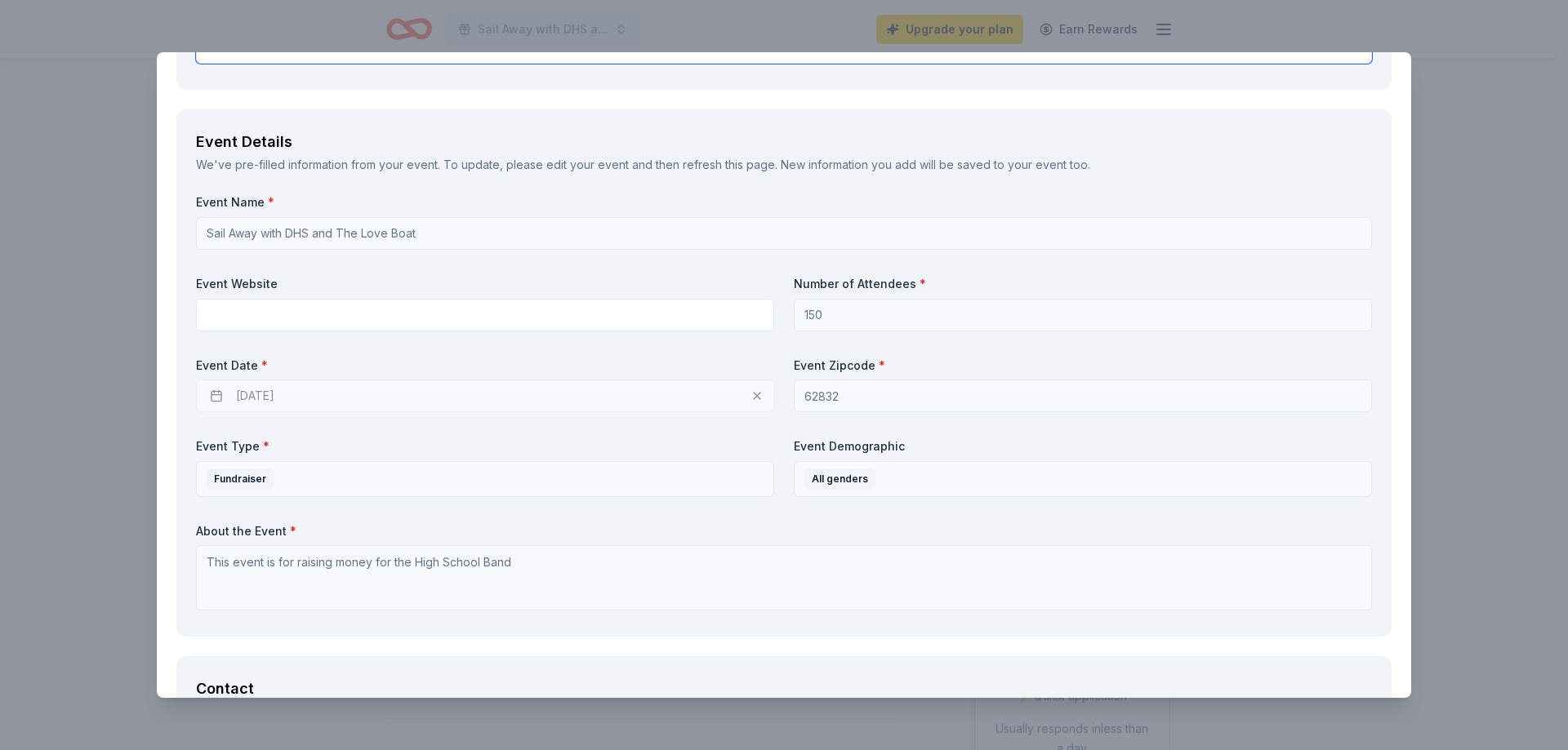
scroll to position [571, 0]
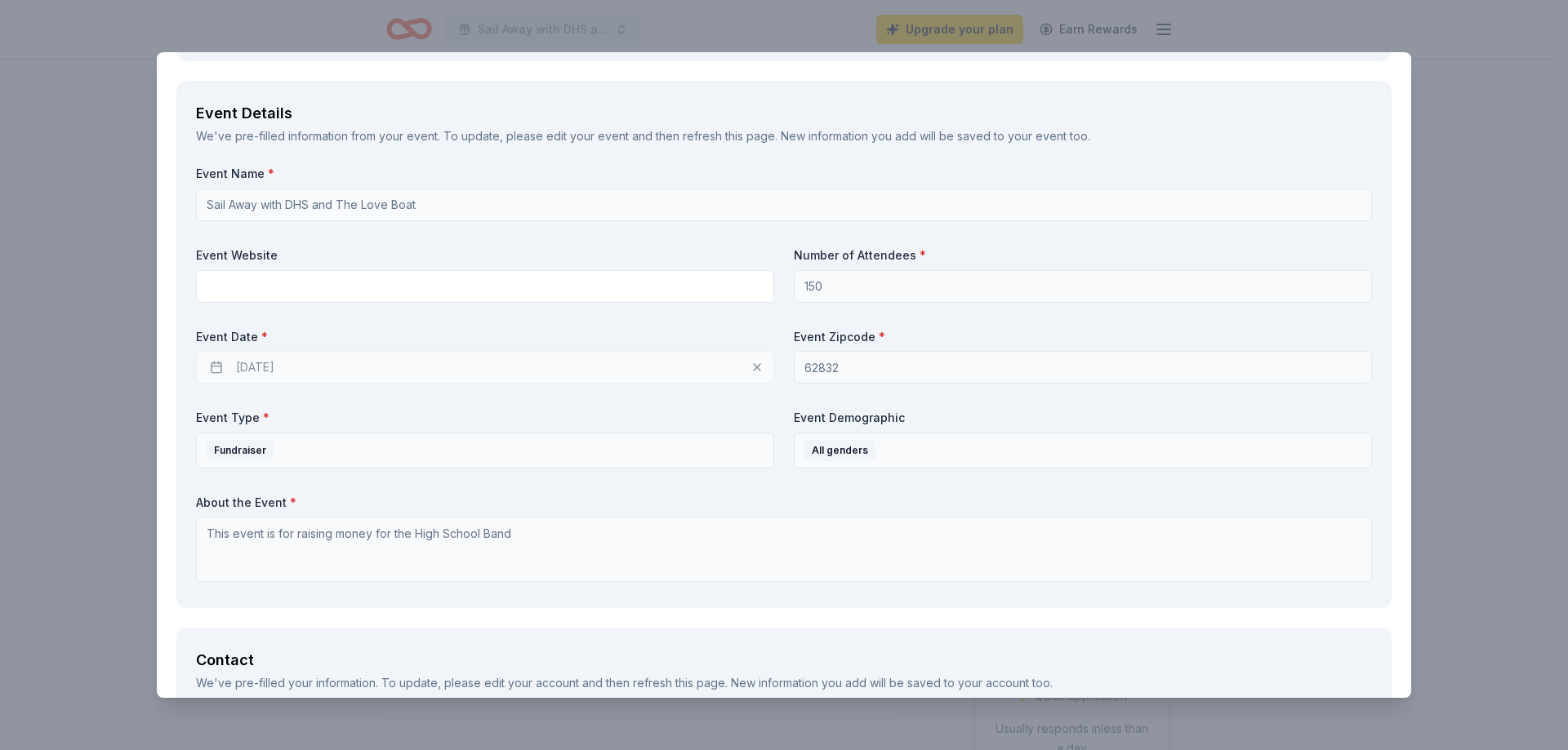
type textarea "All donors will be listed on our Facebook page as well as our webpage. Informat…"
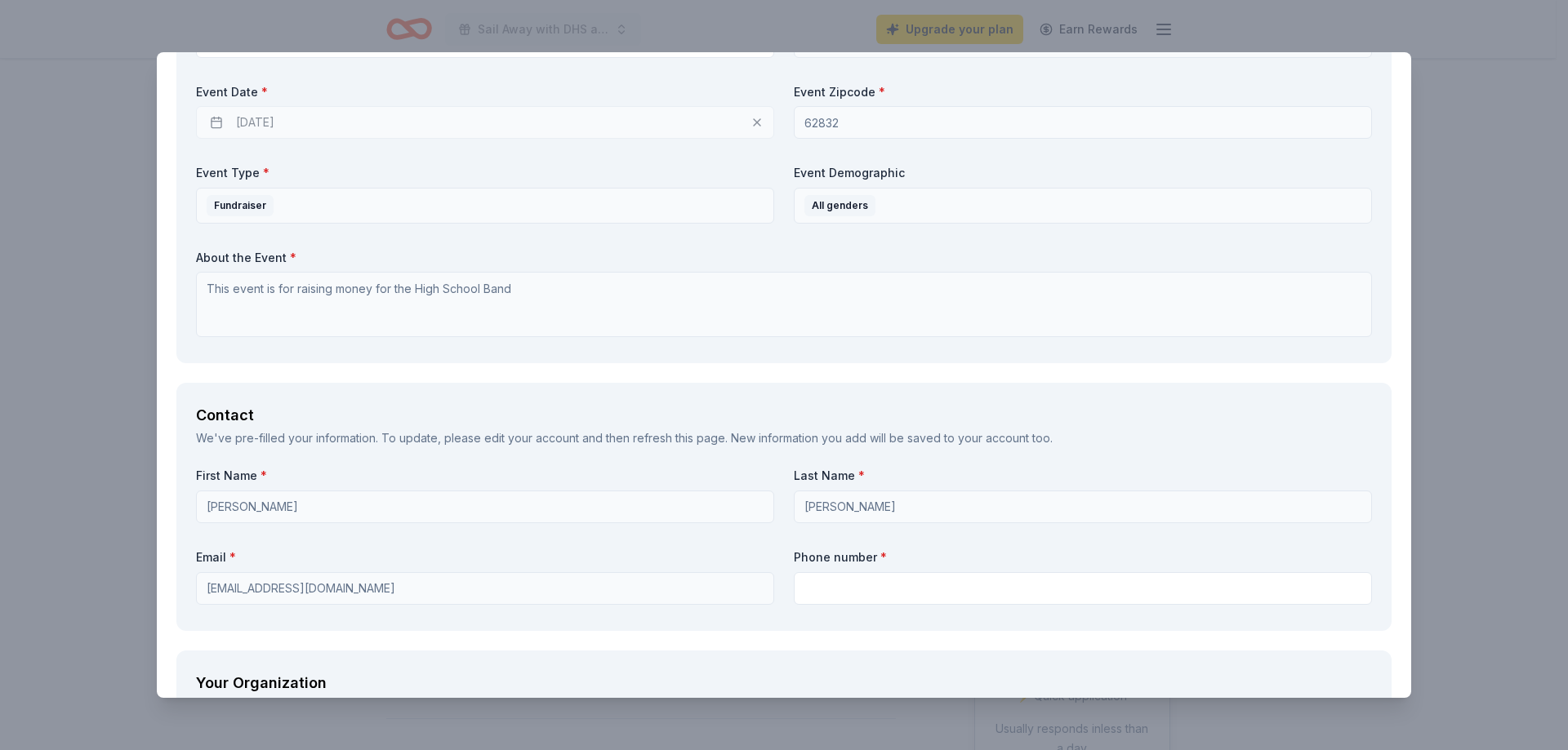
scroll to position [898, 0]
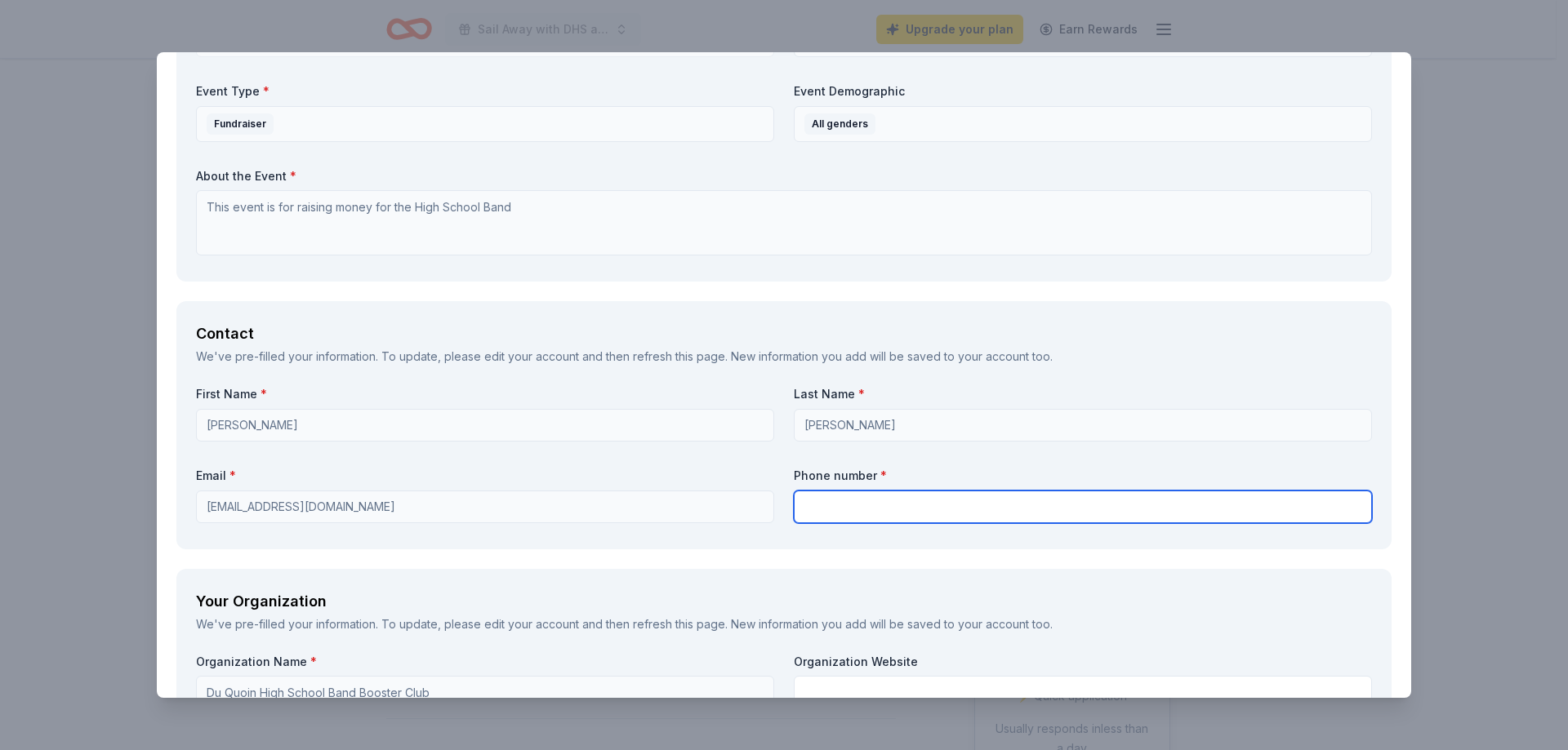
click at [825, 501] on input "text" at bounding box center [1083, 506] width 578 height 32
type input "2172429275"
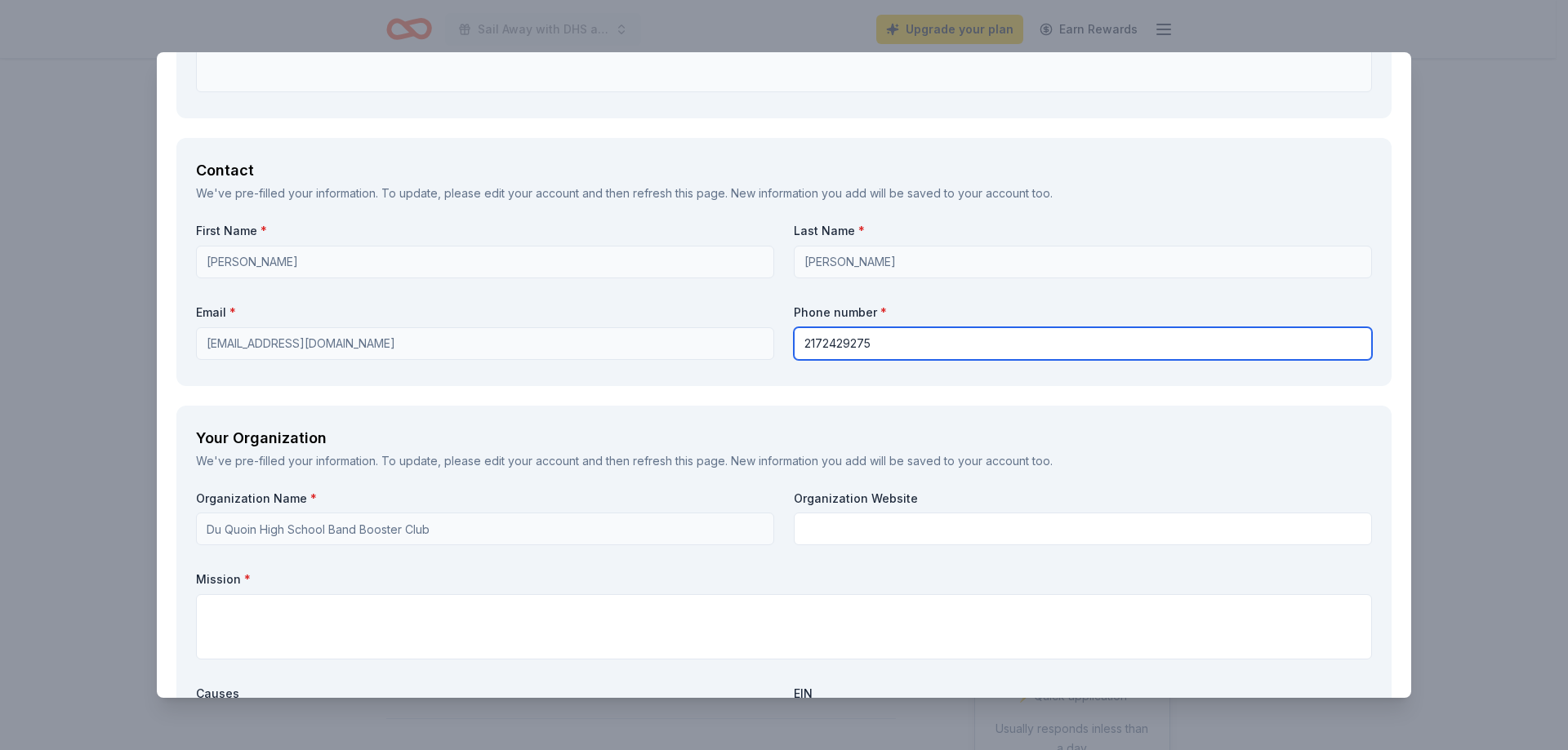
scroll to position [1143, 0]
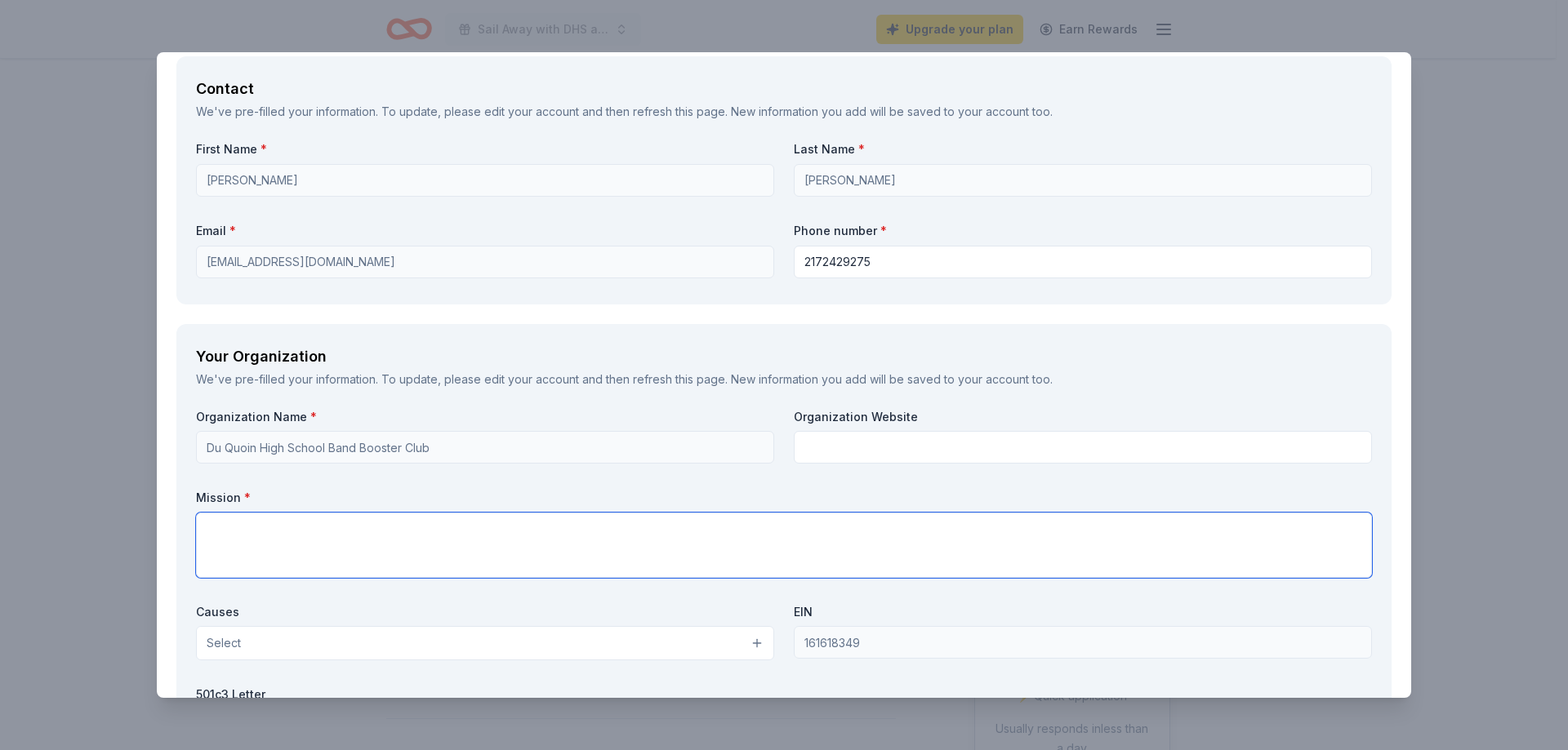
click at [316, 523] on textarea at bounding box center [784, 545] width 1176 height 65
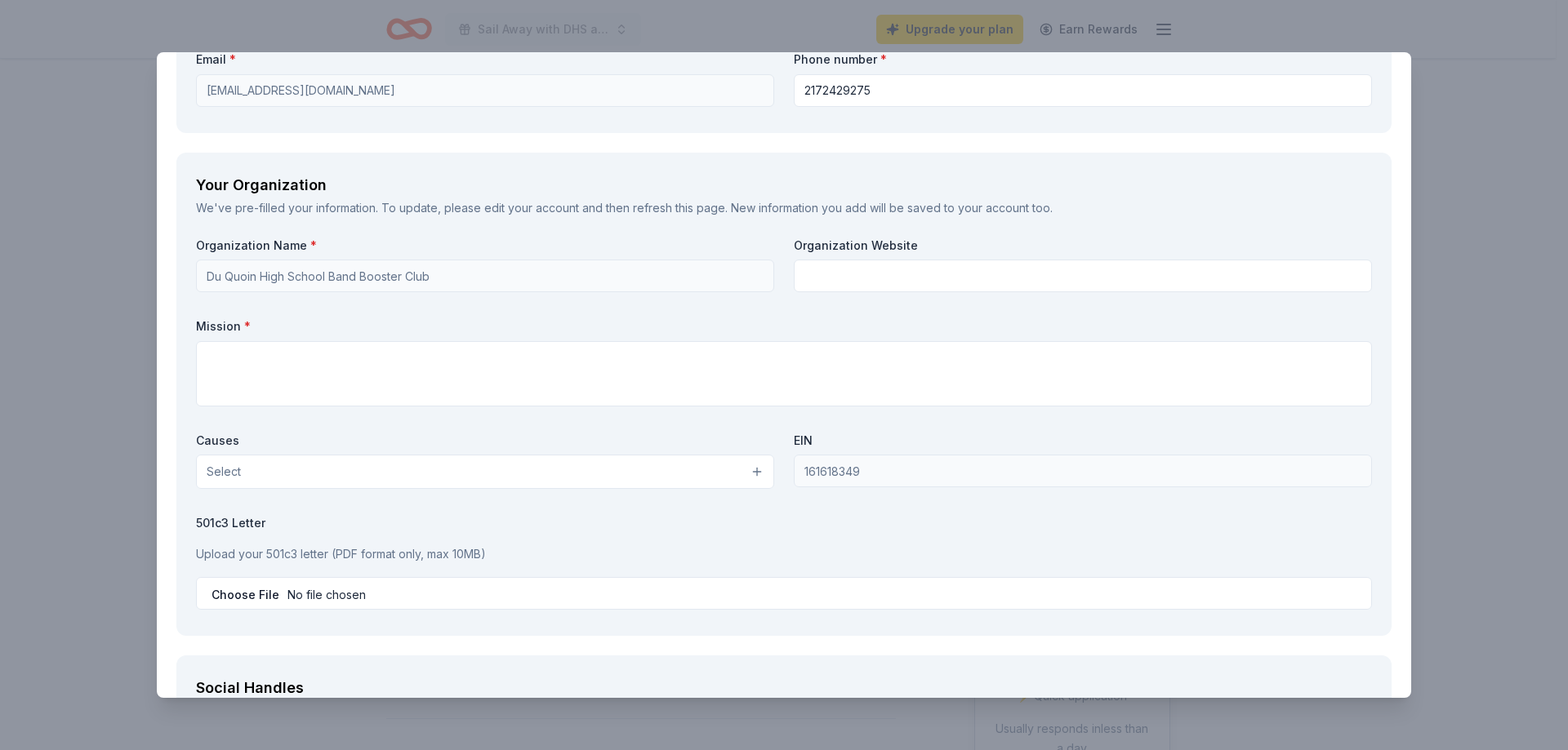
scroll to position [1316, 0]
type textarea "All donors will be listed on our Facebook page as well as our webpage. Informat…"
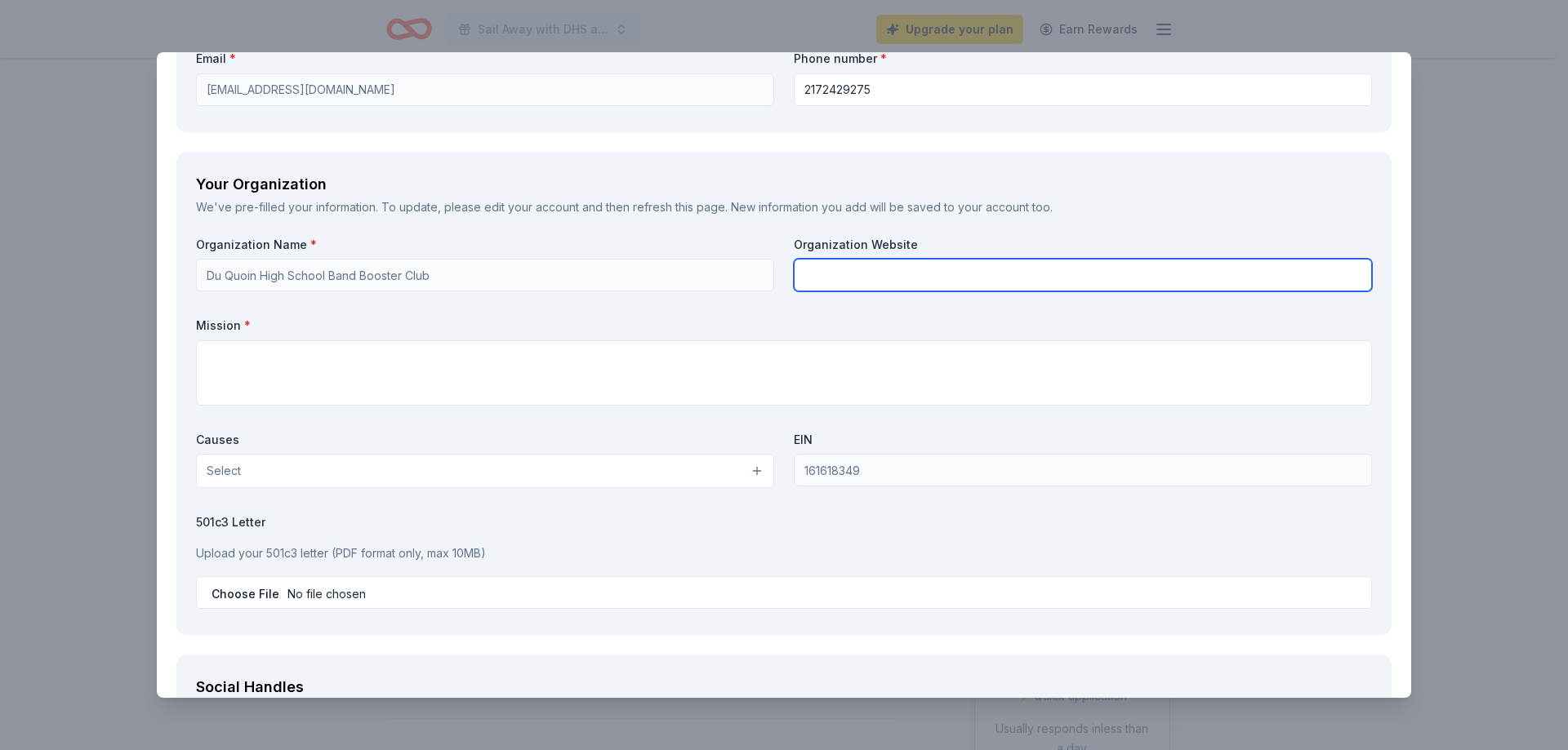
click at [847, 284] on input "text" at bounding box center [1083, 275] width 578 height 32
type input "duquoinbands.com"
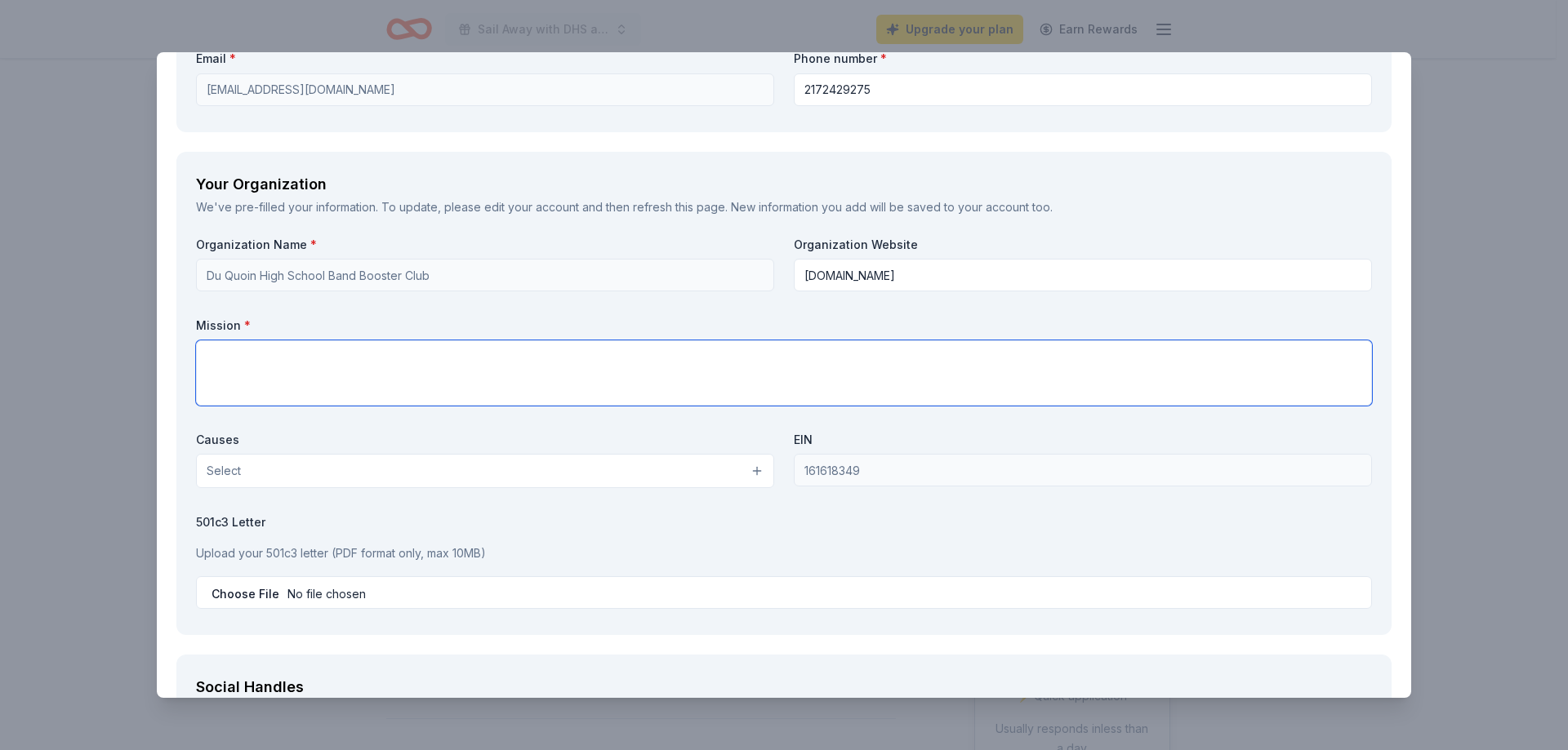
click at [575, 370] on textarea at bounding box center [784, 373] width 1176 height 65
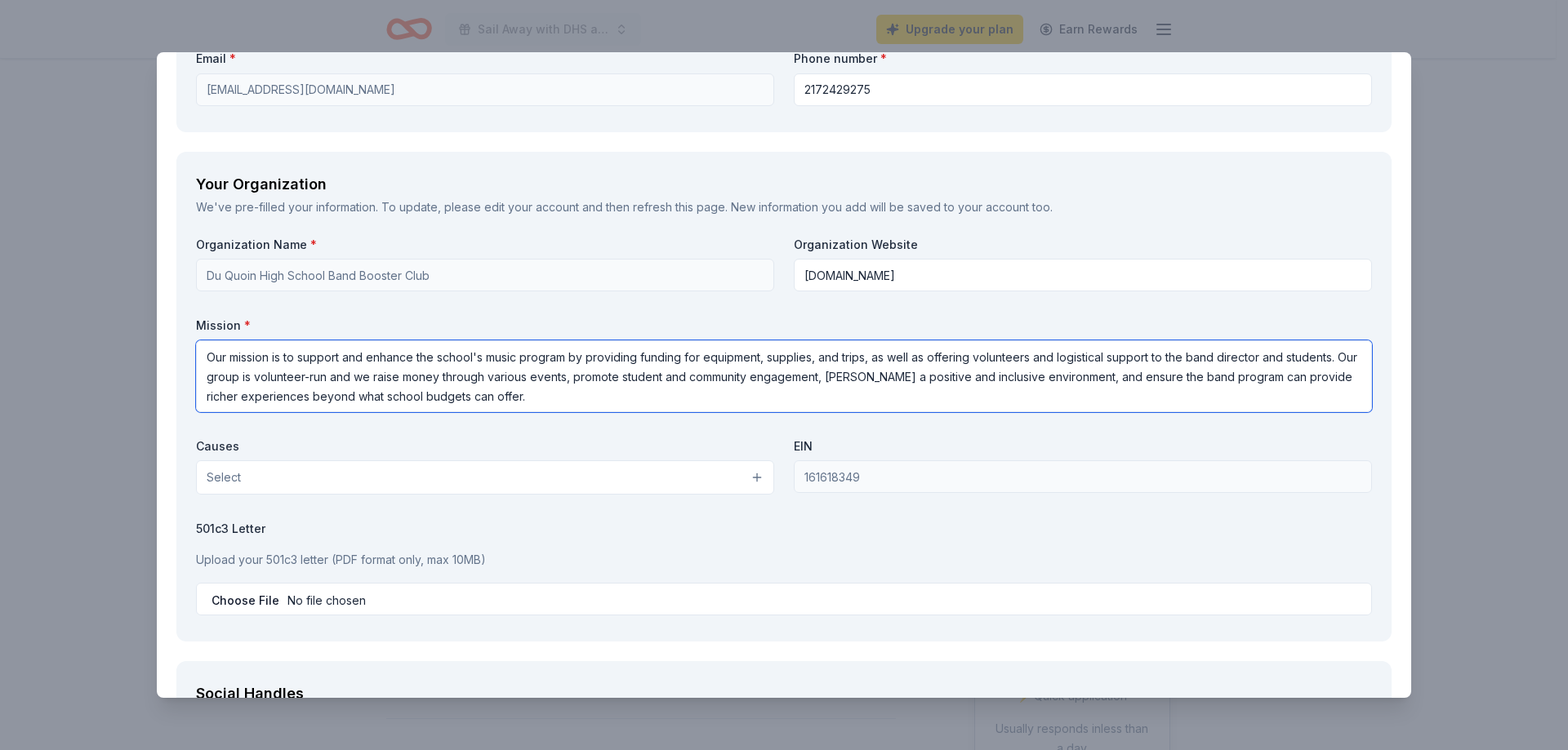
drag, startPoint x: 584, startPoint y: 396, endPoint x: 210, endPoint y: 361, distance: 375.6
click at [210, 361] on textarea "Our mission is to support and enhance the school's music program by providing f…" at bounding box center [784, 376] width 1176 height 72
type textarea "Our mission is to support and enhance the school's music program by providing f…"
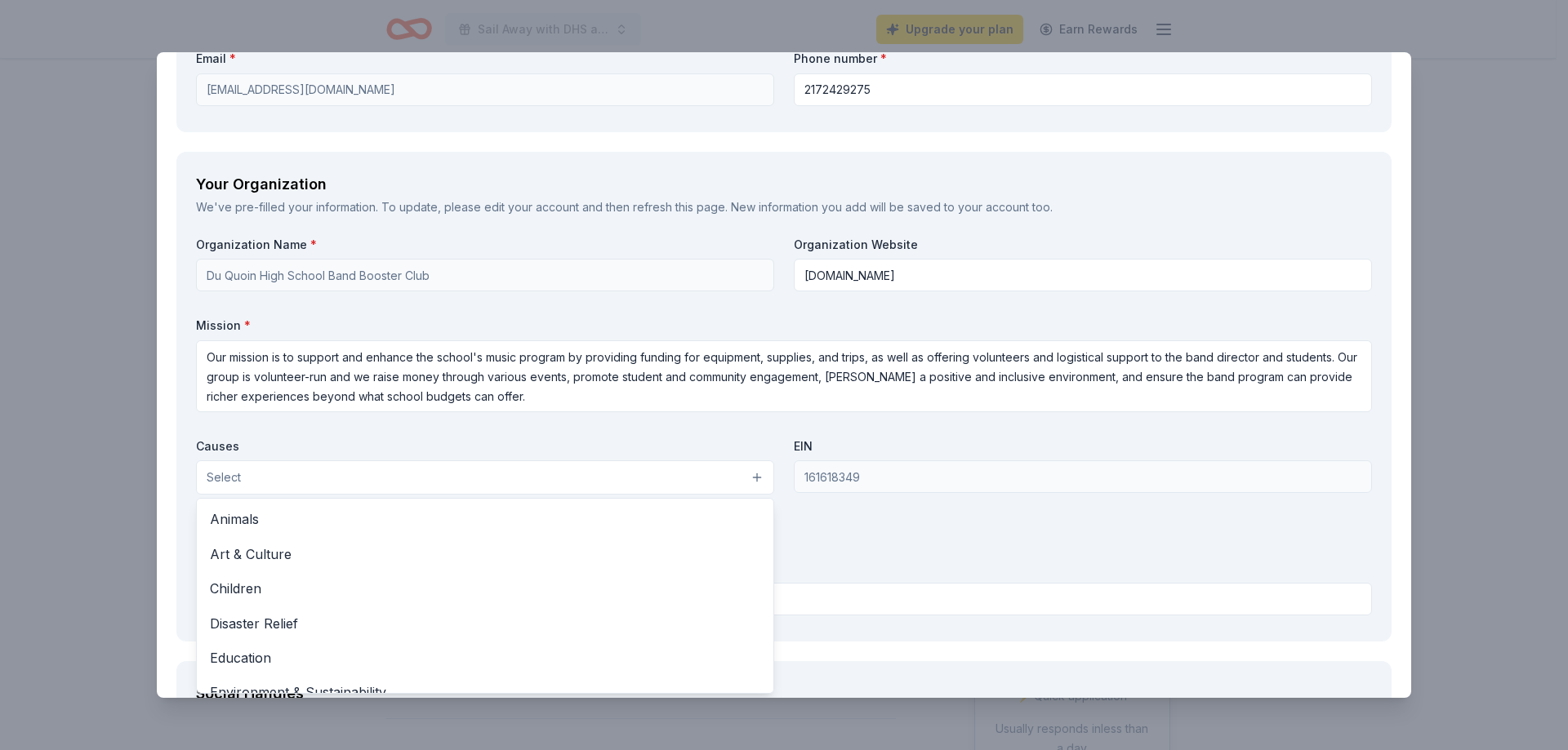
click at [414, 476] on button "Select" at bounding box center [485, 477] width 578 height 34
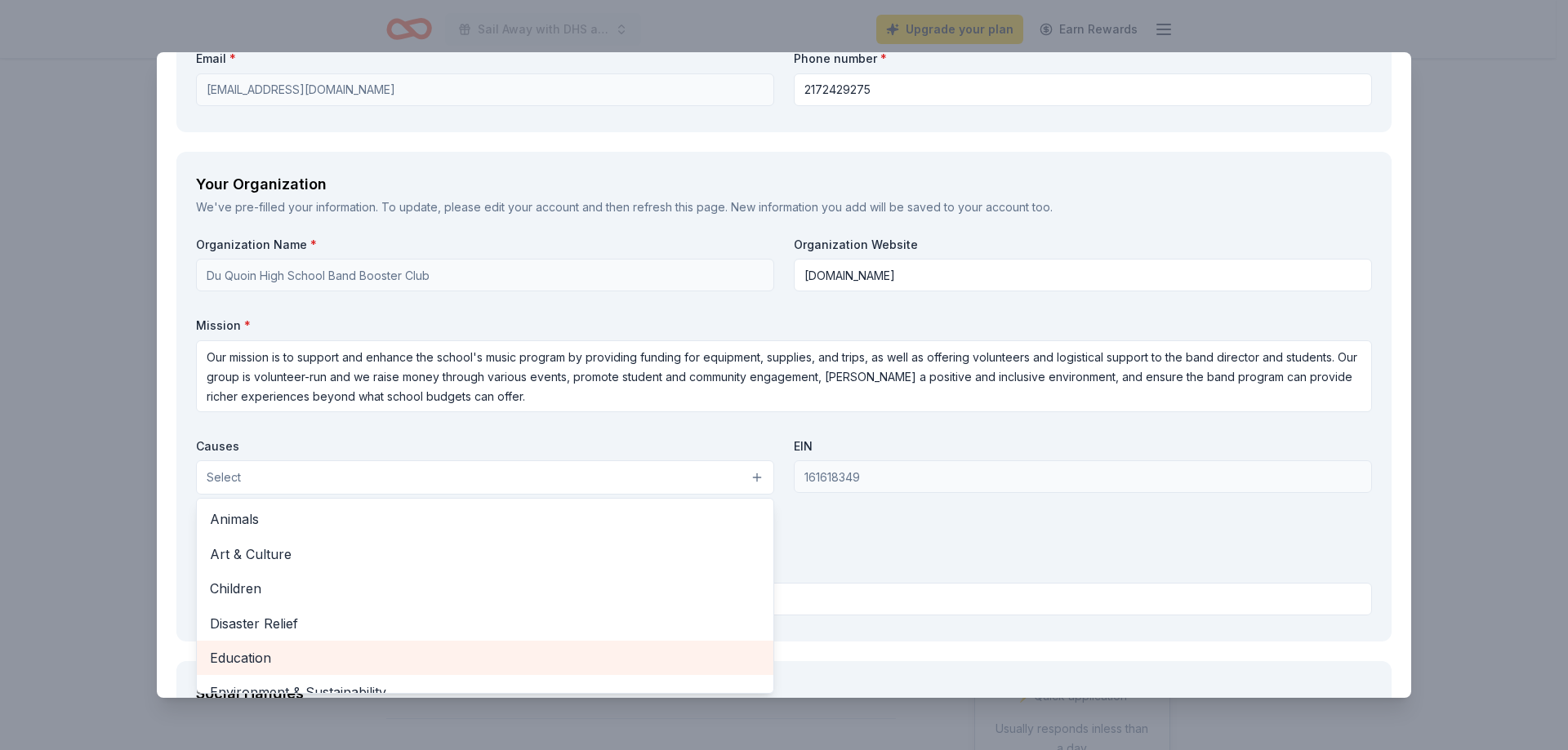
click at [330, 645] on div "Education" at bounding box center [485, 657] width 576 height 34
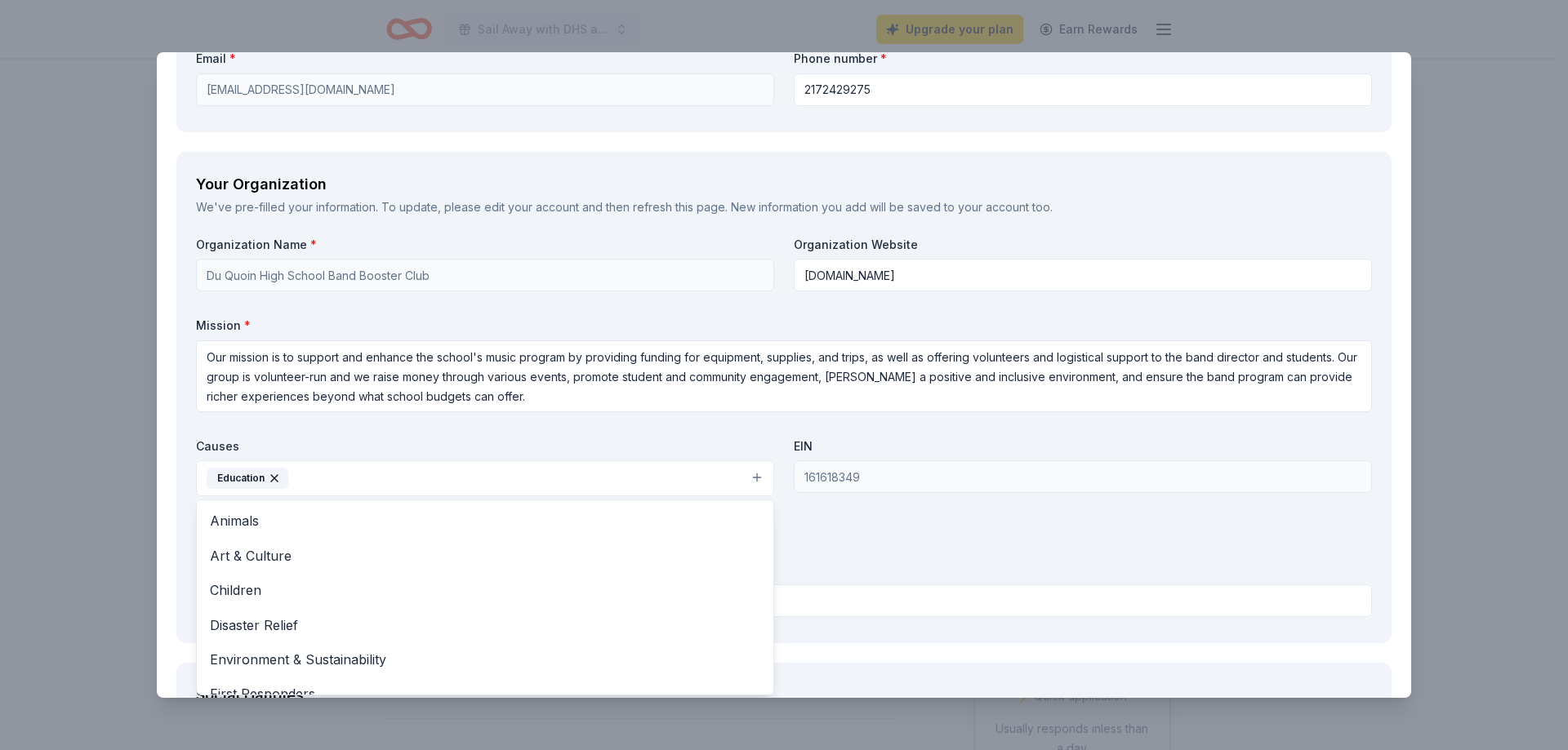
click at [835, 535] on div "Organization Name * Du Quoin High School Band Booster Club Organization Website…" at bounding box center [784, 430] width 1176 height 387
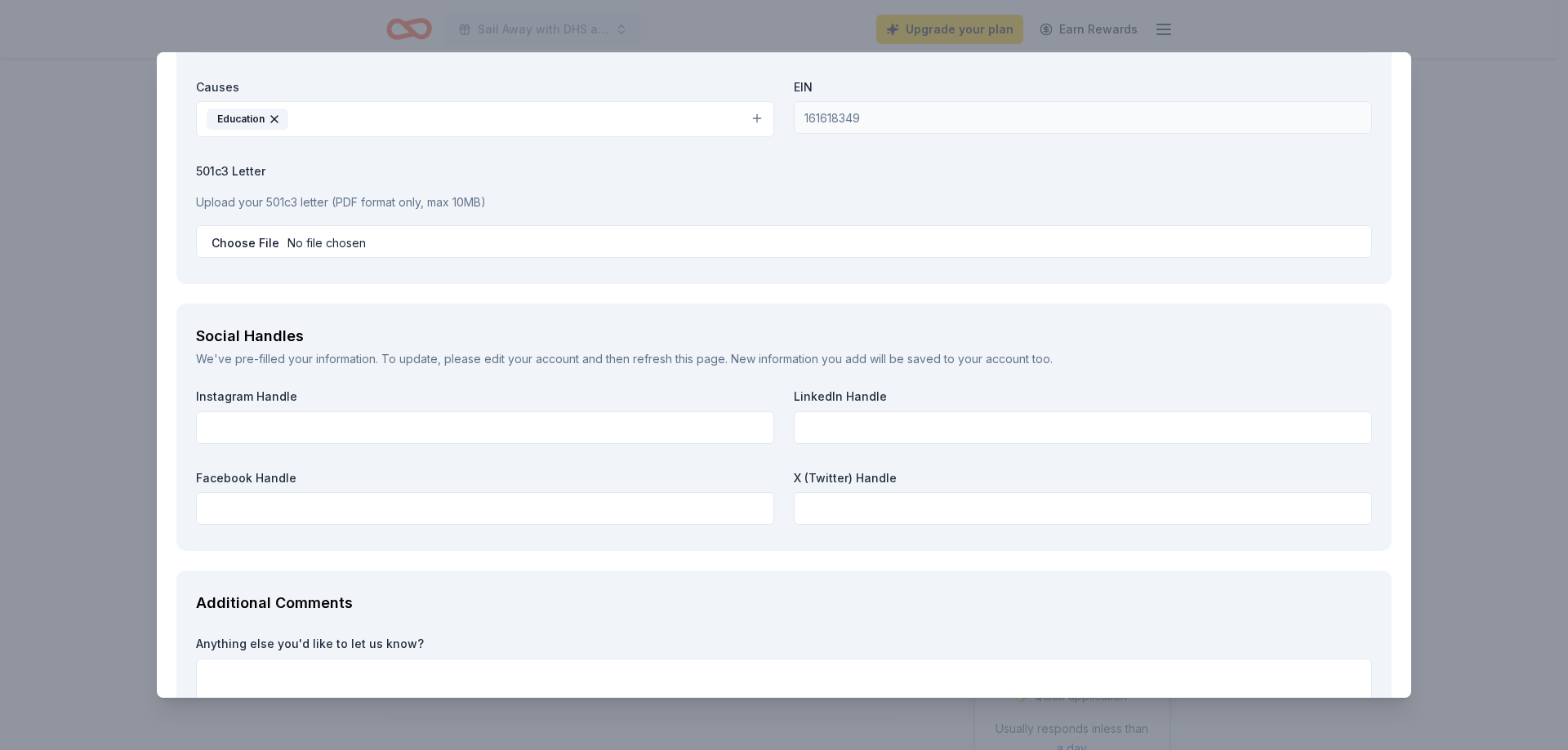
scroll to position [1560, 0]
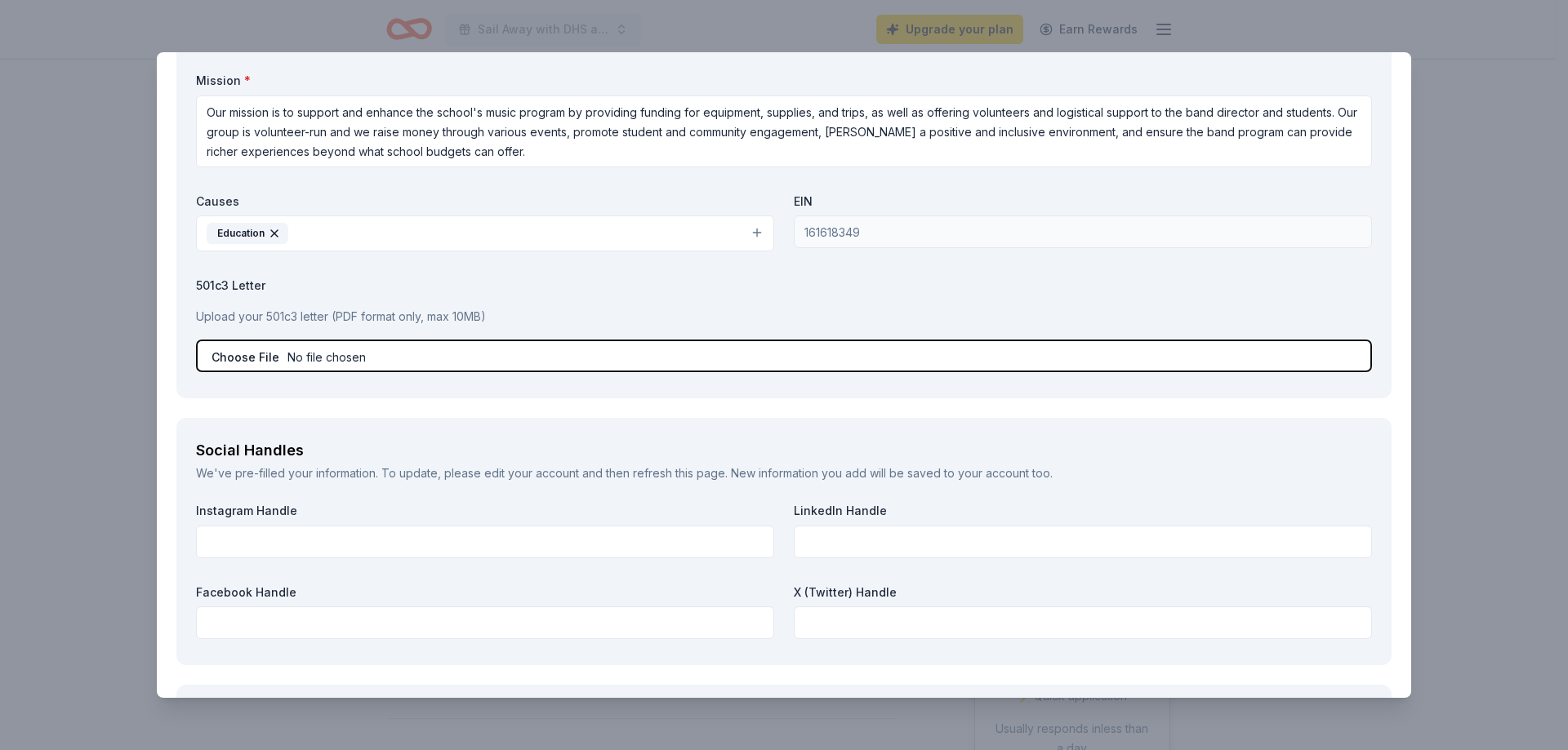
click at [338, 356] on input "file" at bounding box center [784, 356] width 1176 height 32
click at [269, 356] on input "file" at bounding box center [784, 356] width 1176 height 32
type input "C:\fakepath\IRS nonprofit recognition letter .pdf"
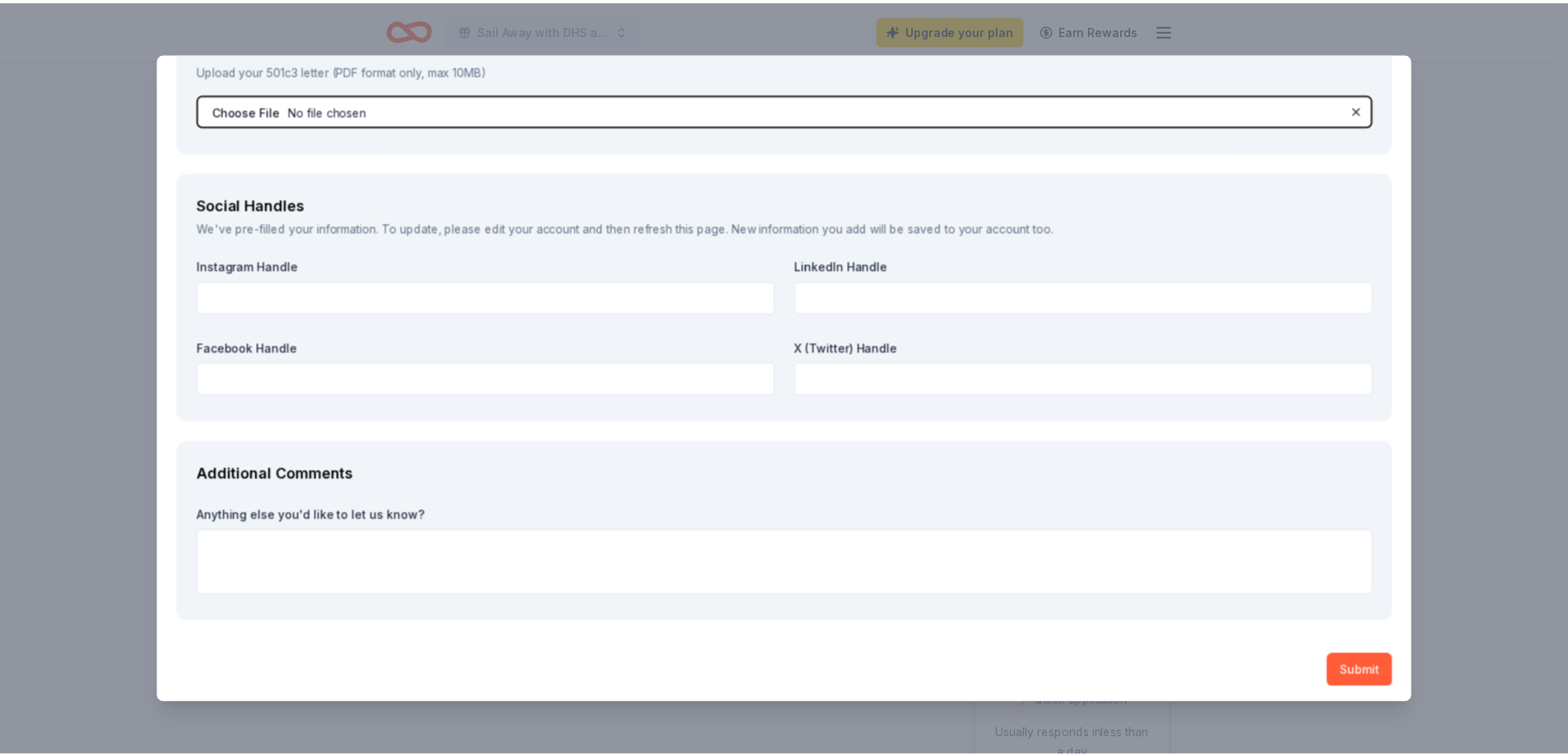
scroll to position [1826, 0]
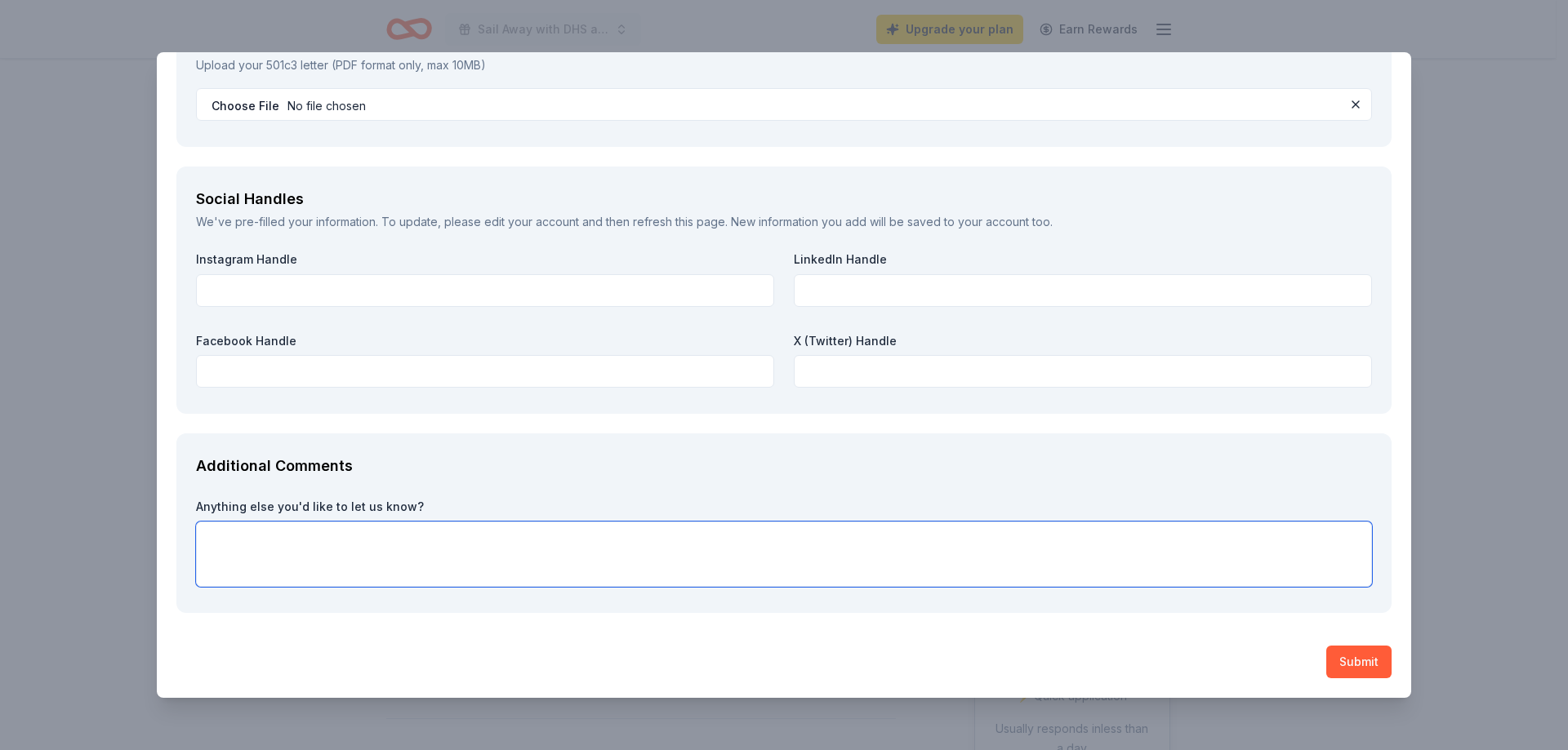
click at [399, 545] on textarea at bounding box center [784, 554] width 1176 height 65
type textarea "Our high school band will be performing at this event"
click at [1327, 670] on button "Submit" at bounding box center [1359, 662] width 65 height 32
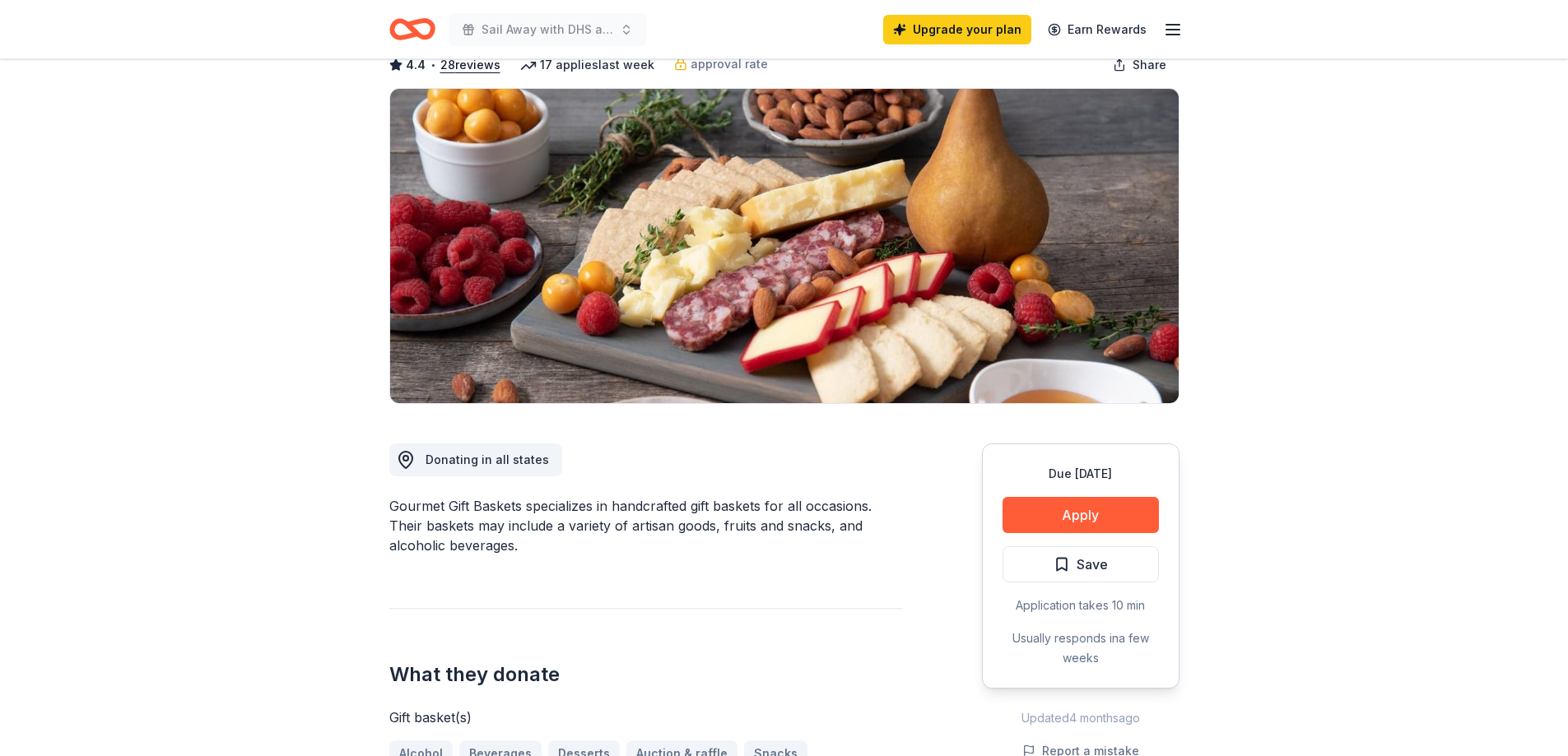
scroll to position [164, 0]
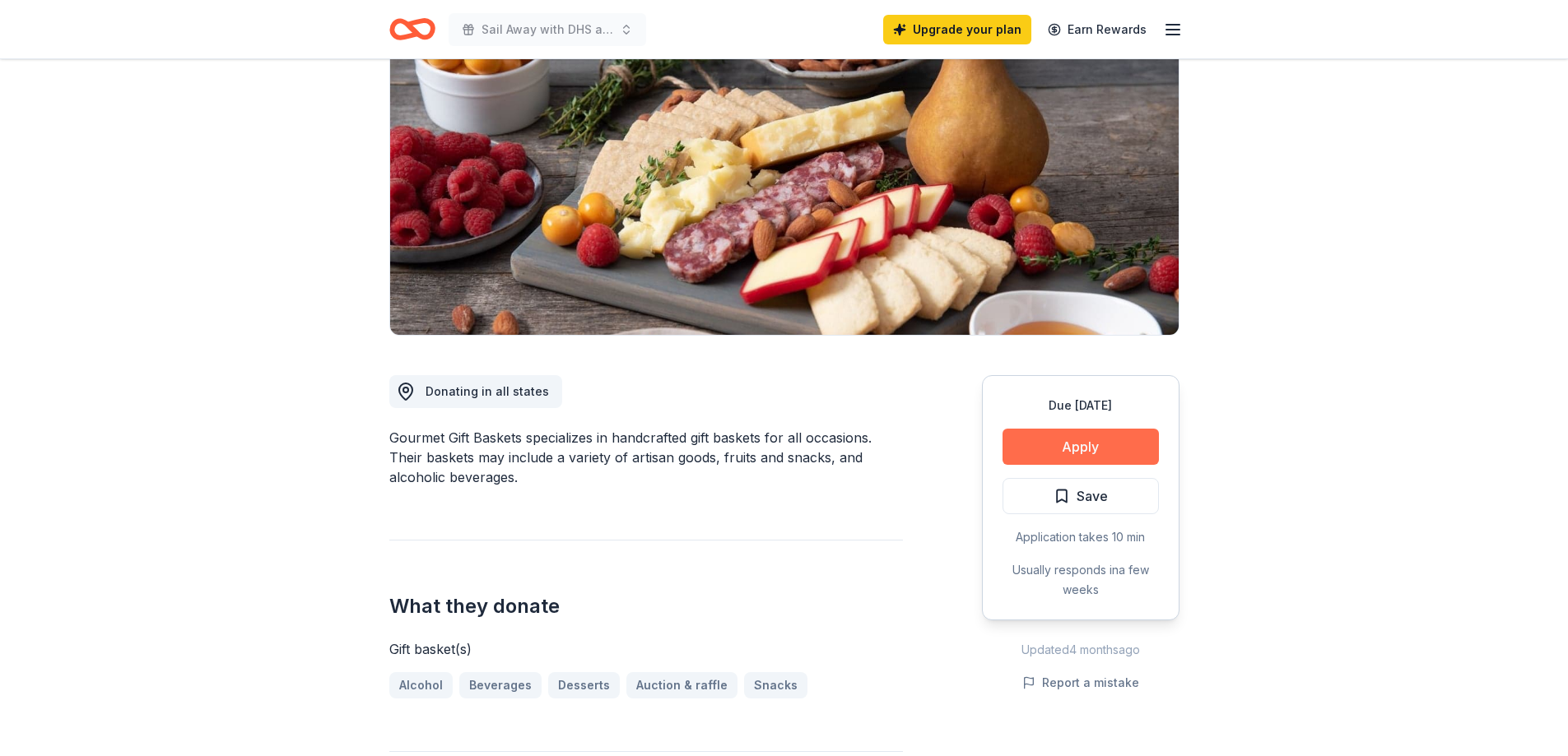
click at [1051, 450] on button "Apply" at bounding box center [1081, 446] width 157 height 36
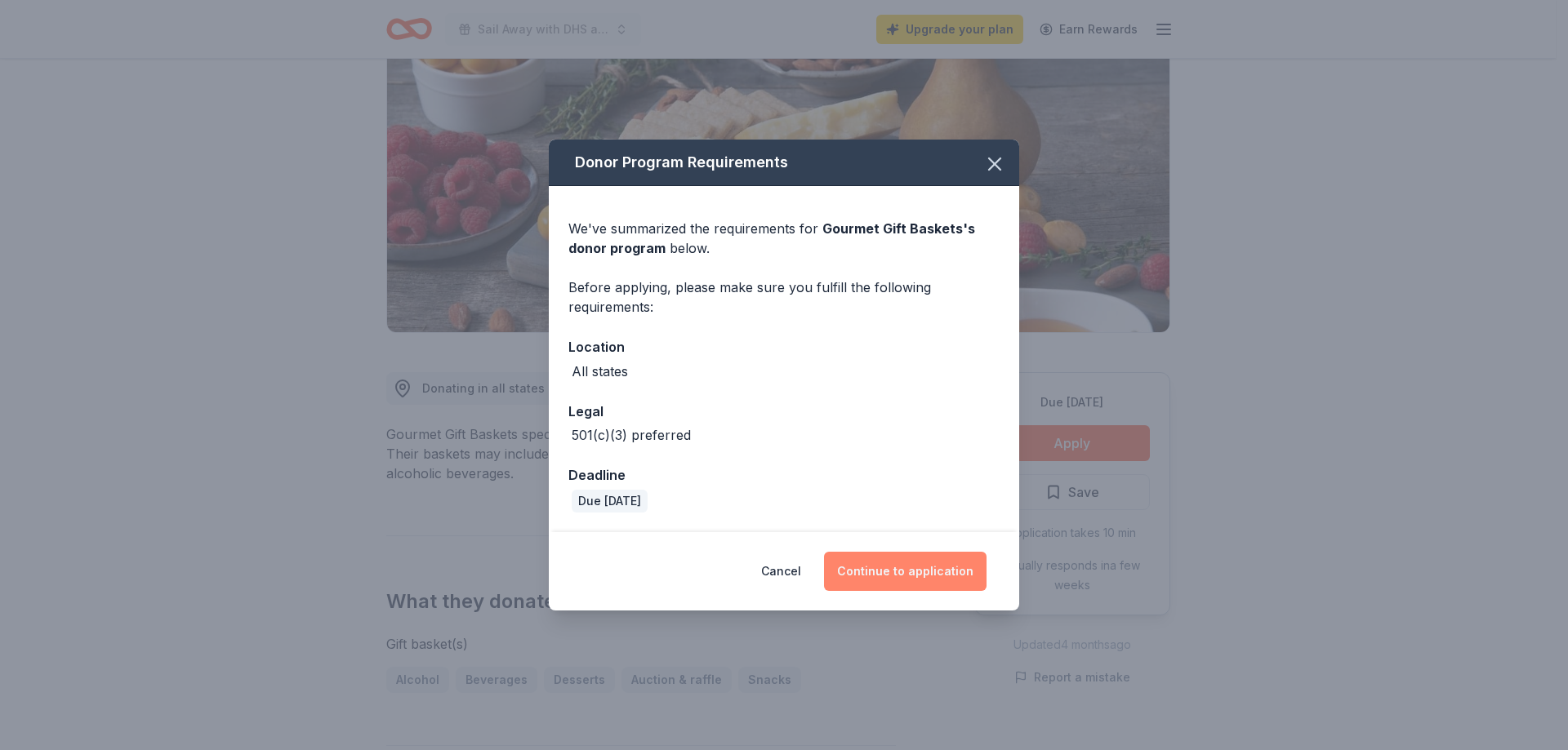
click at [881, 562] on button "Continue to application" at bounding box center [905, 571] width 162 height 39
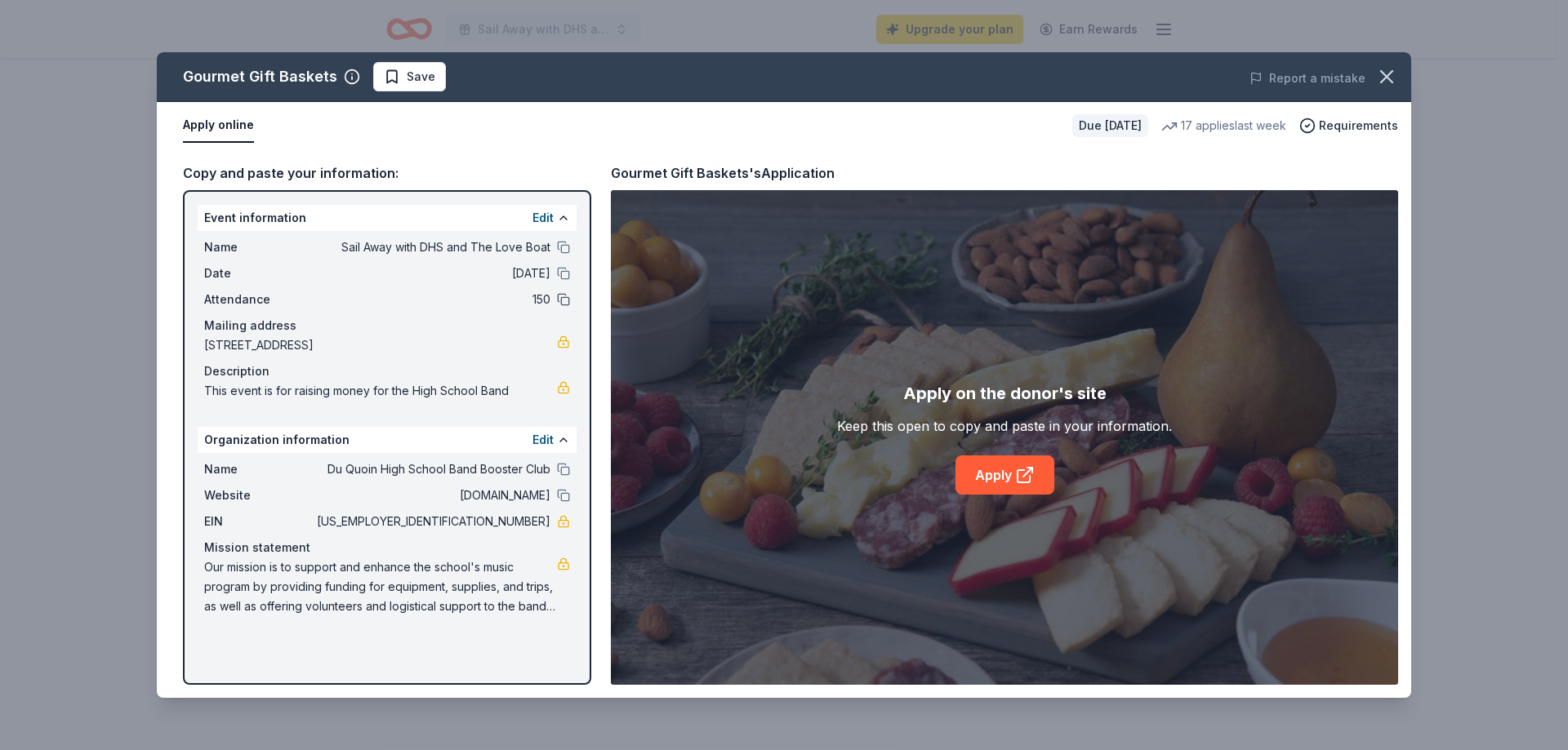
click at [563, 298] on button at bounding box center [563, 299] width 13 height 13
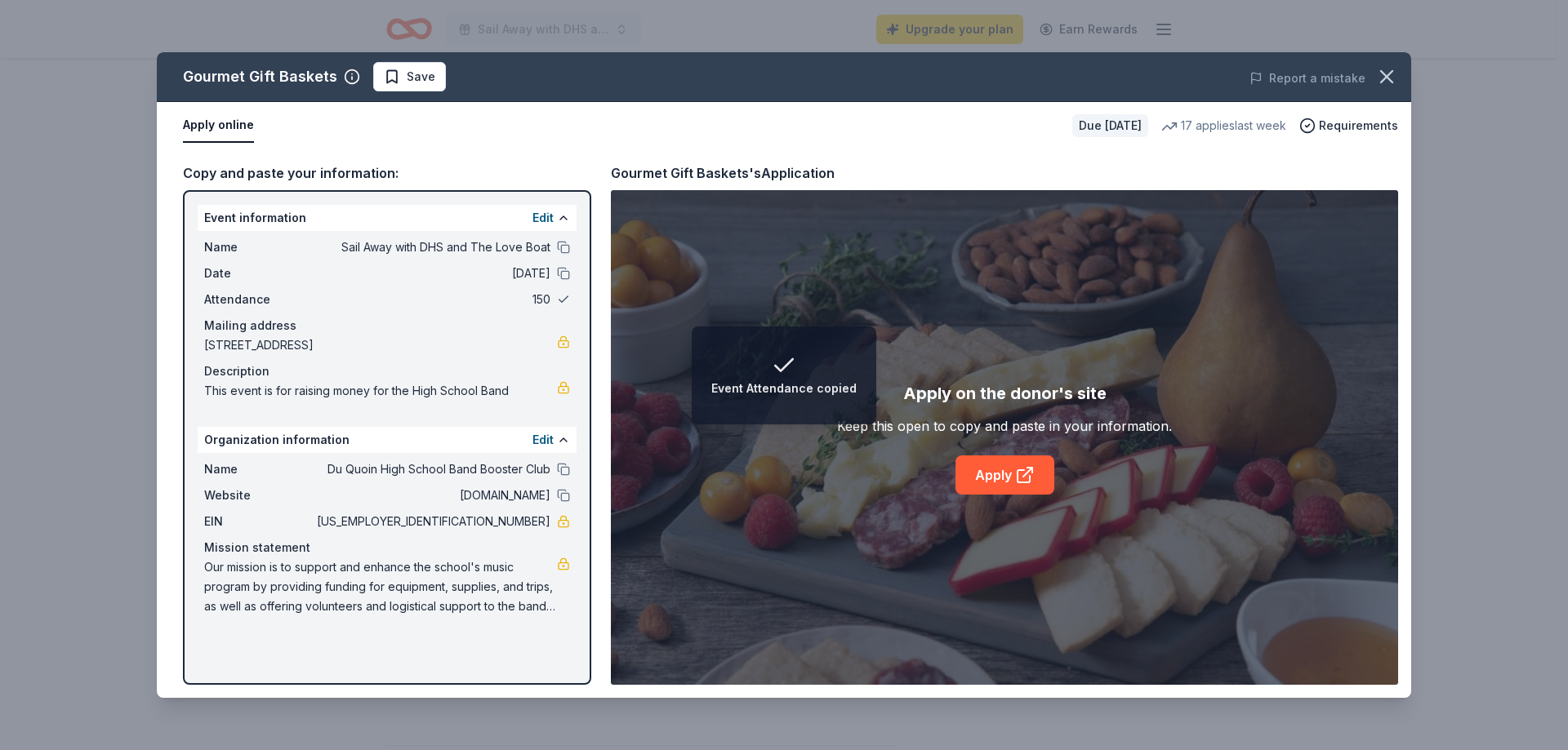
click at [563, 298] on button at bounding box center [563, 299] width 13 height 13
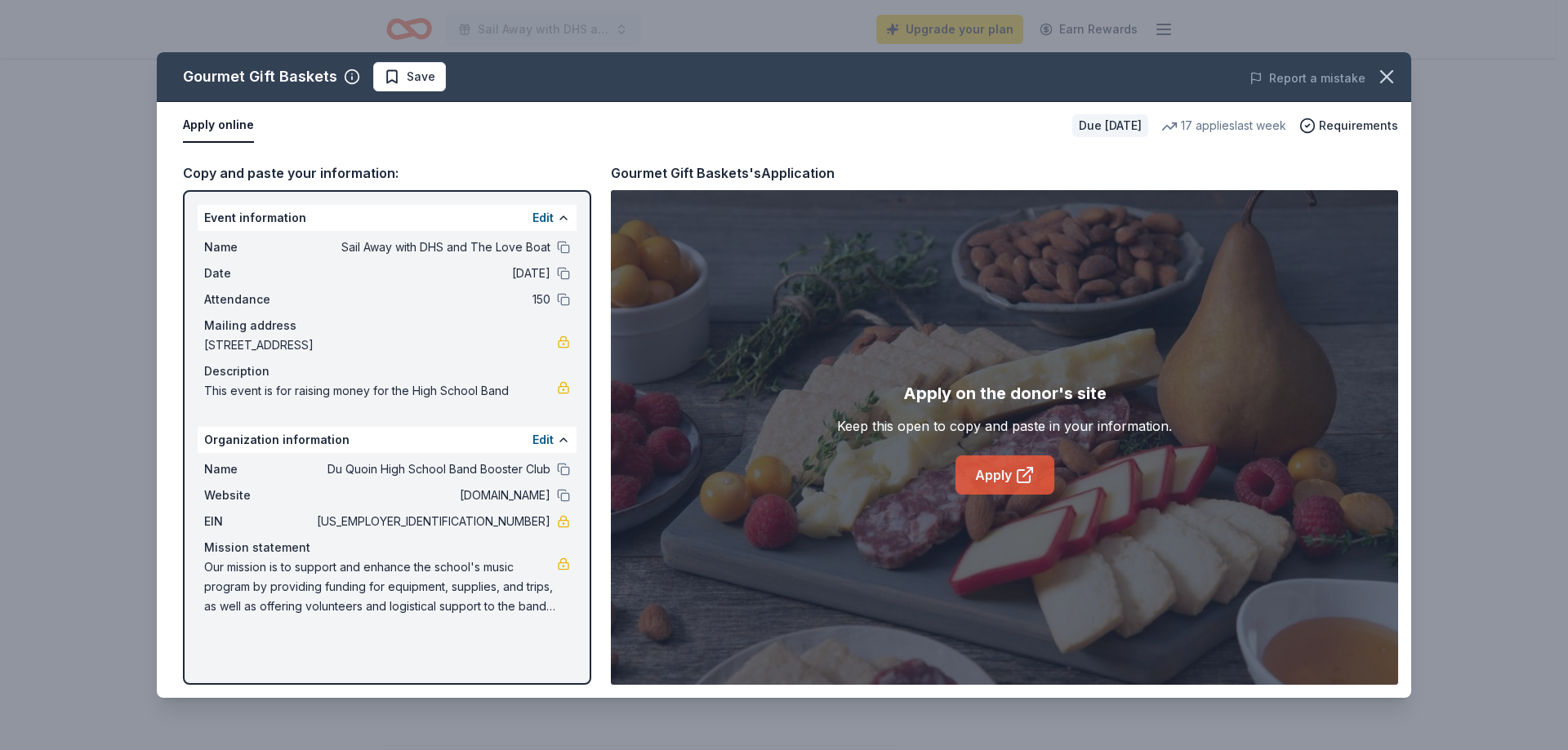
click at [1005, 480] on link "Apply" at bounding box center [1004, 475] width 98 height 39
click at [1379, 74] on icon "button" at bounding box center [1387, 77] width 23 height 23
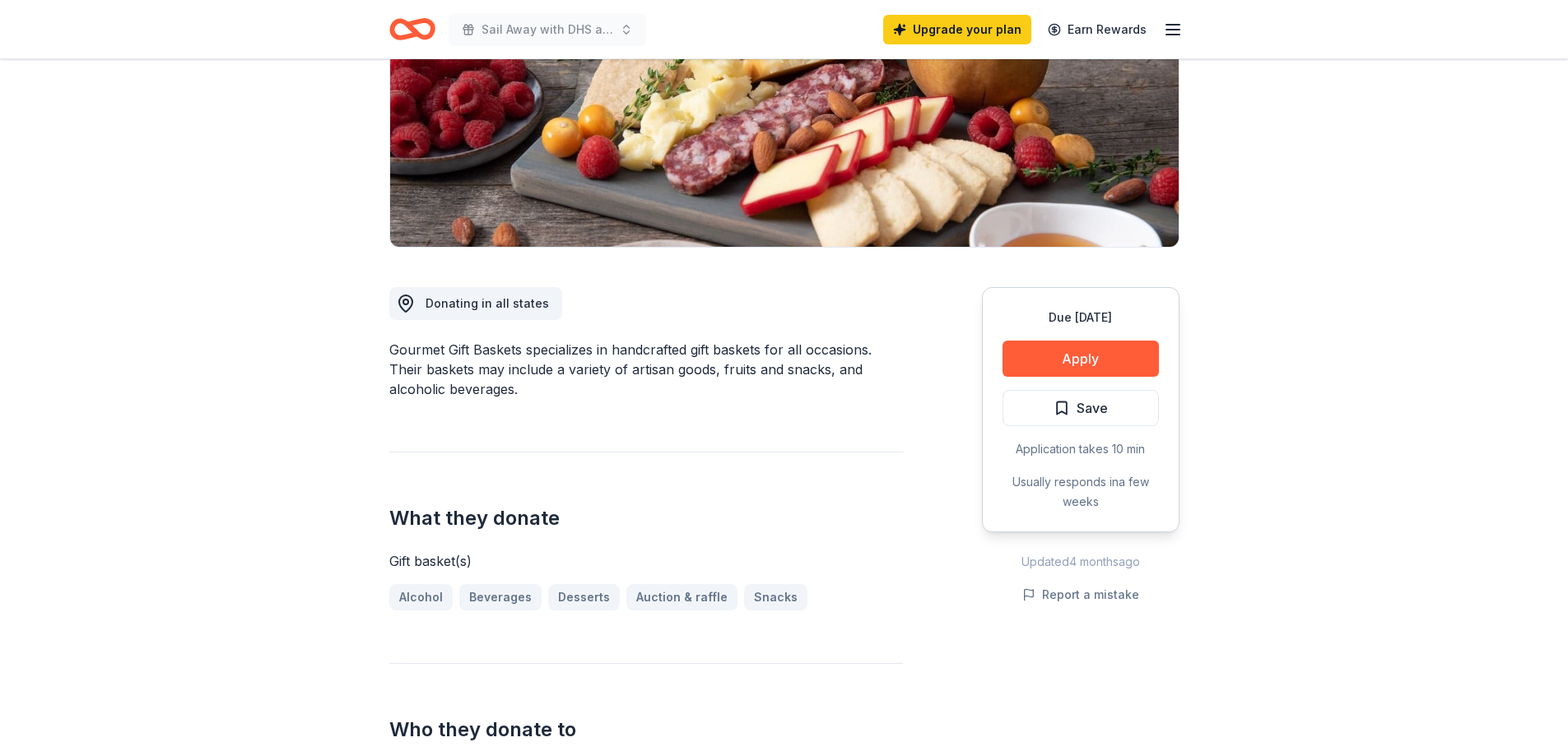
scroll to position [0, 0]
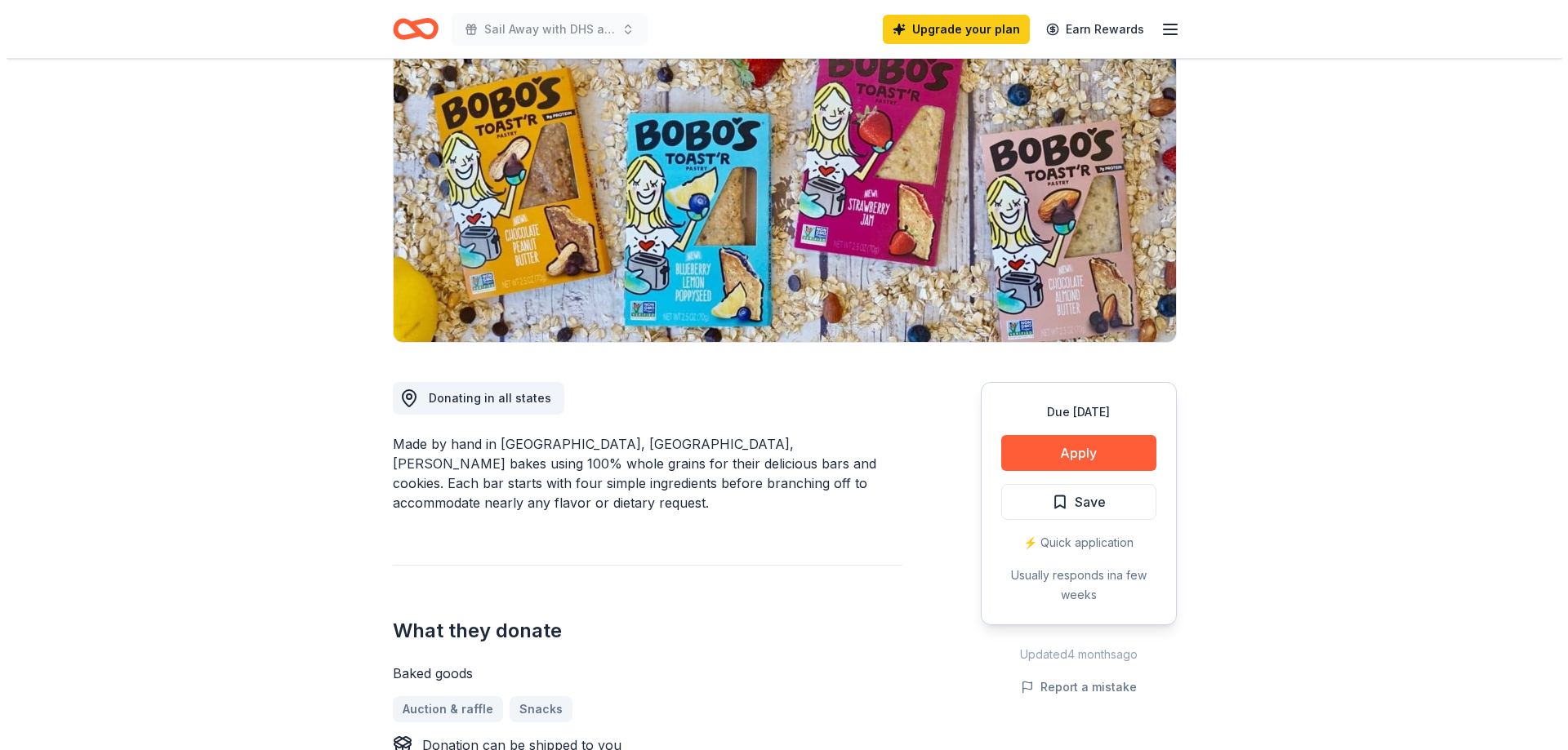
scroll to position [245, 0]
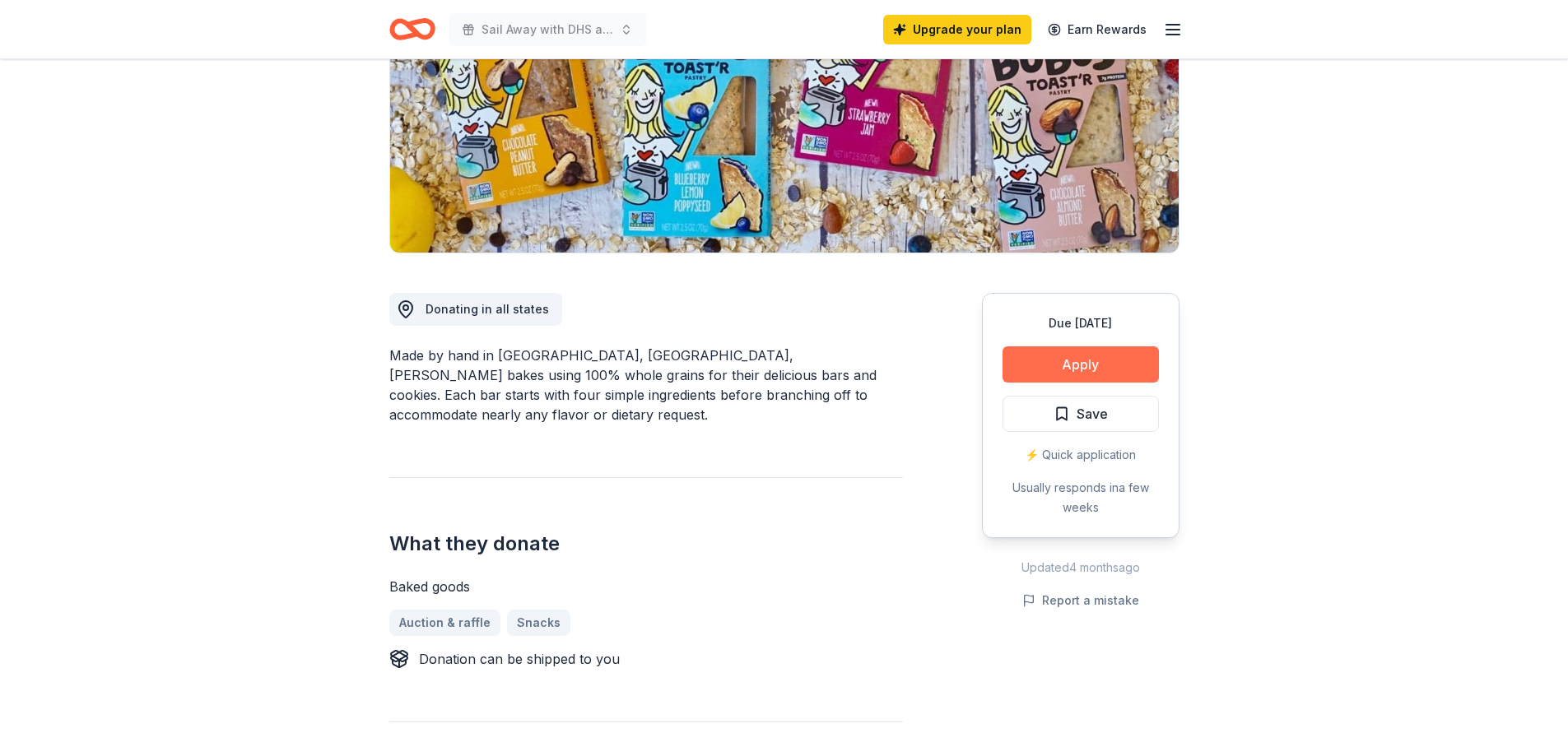
click at [1043, 367] on button "Apply" at bounding box center [1081, 364] width 157 height 36
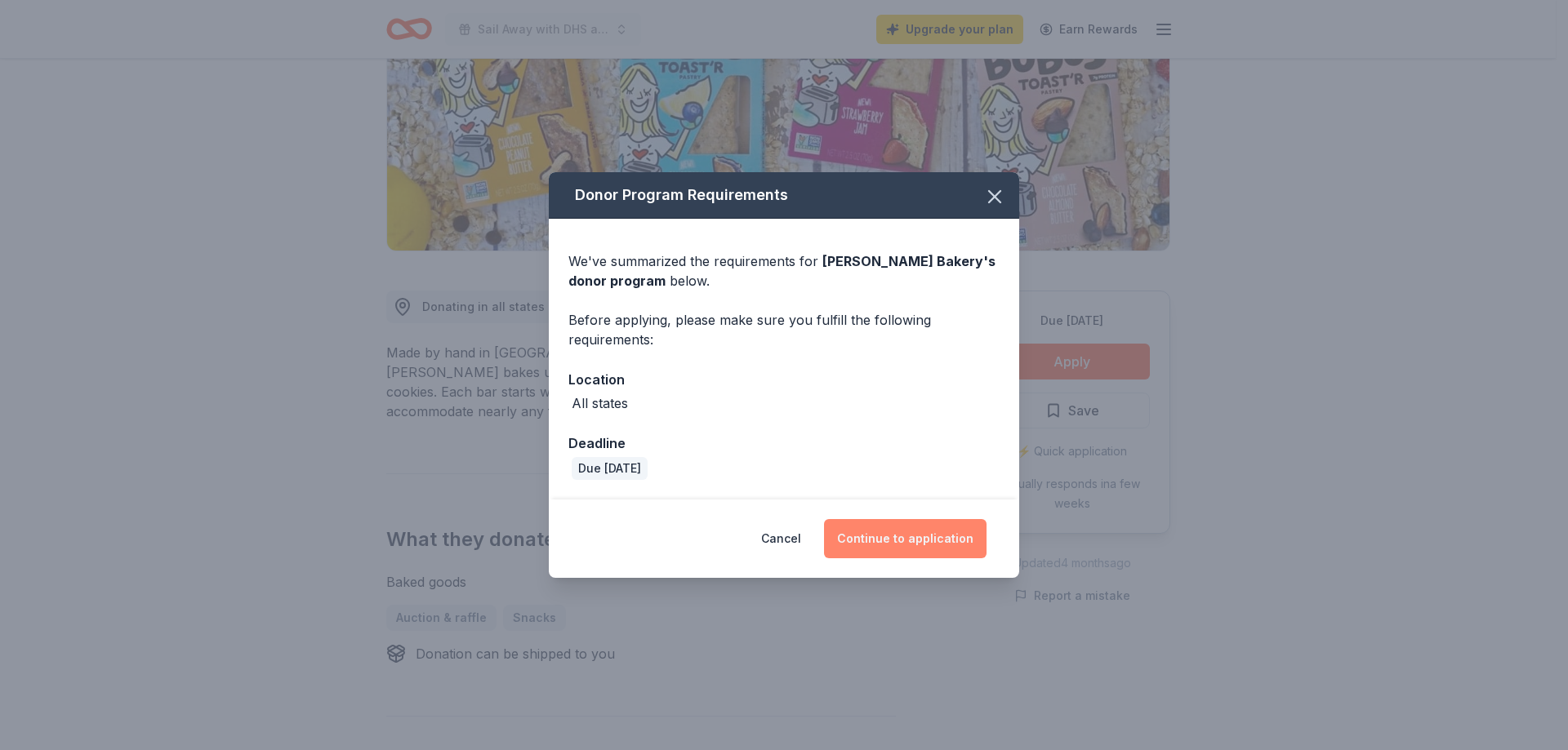
click at [905, 534] on button "Continue to application" at bounding box center [905, 538] width 162 height 39
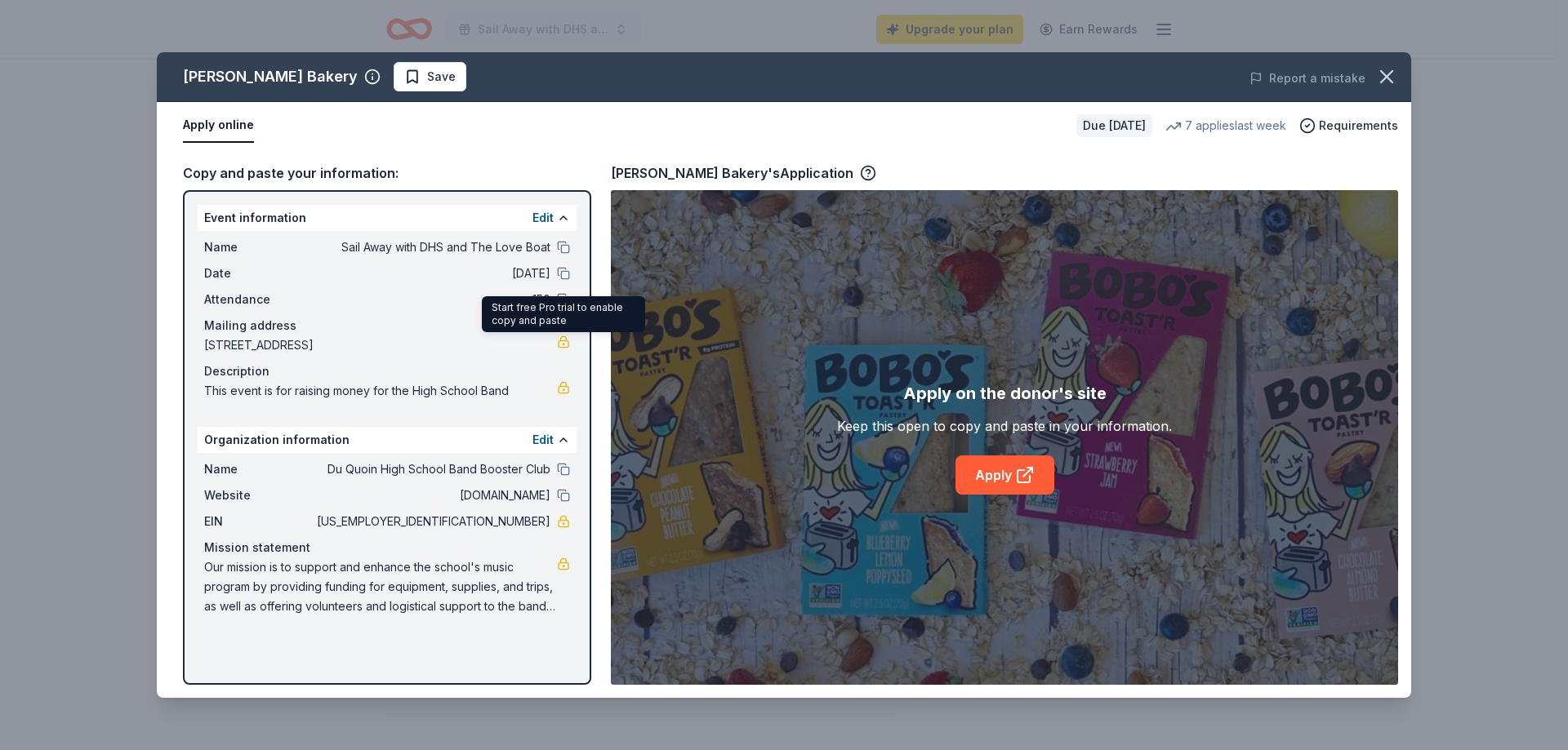
click at [564, 345] on link at bounding box center [563, 342] width 13 height 13
click at [982, 470] on link "Apply" at bounding box center [1004, 475] width 98 height 39
click at [977, 463] on link "Apply" at bounding box center [1004, 475] width 98 height 39
click at [1334, 84] on button "Report a mistake" at bounding box center [1307, 79] width 116 height 20
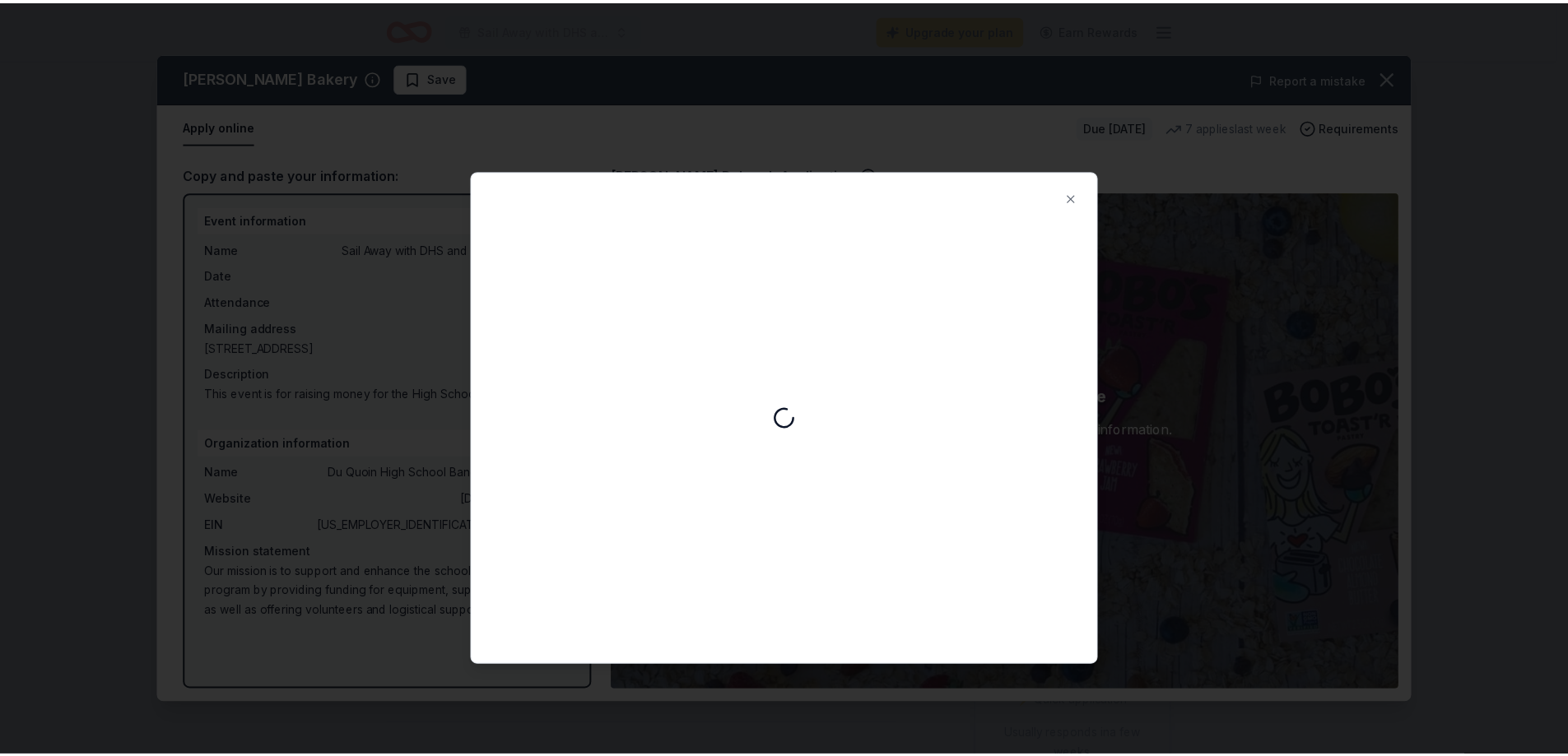
scroll to position [0, 0]
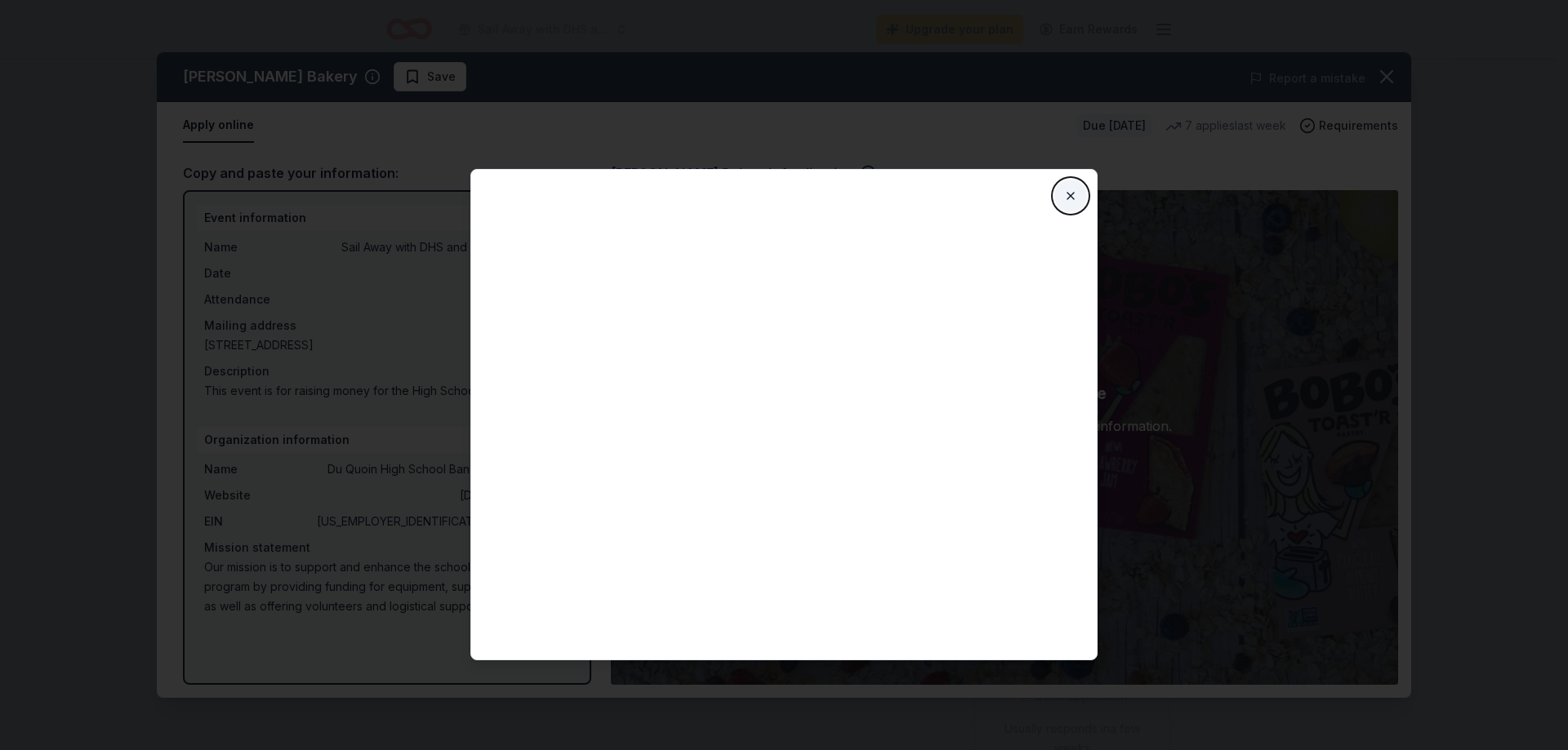
click at [1069, 190] on button "Close" at bounding box center [1070, 195] width 32 height 32
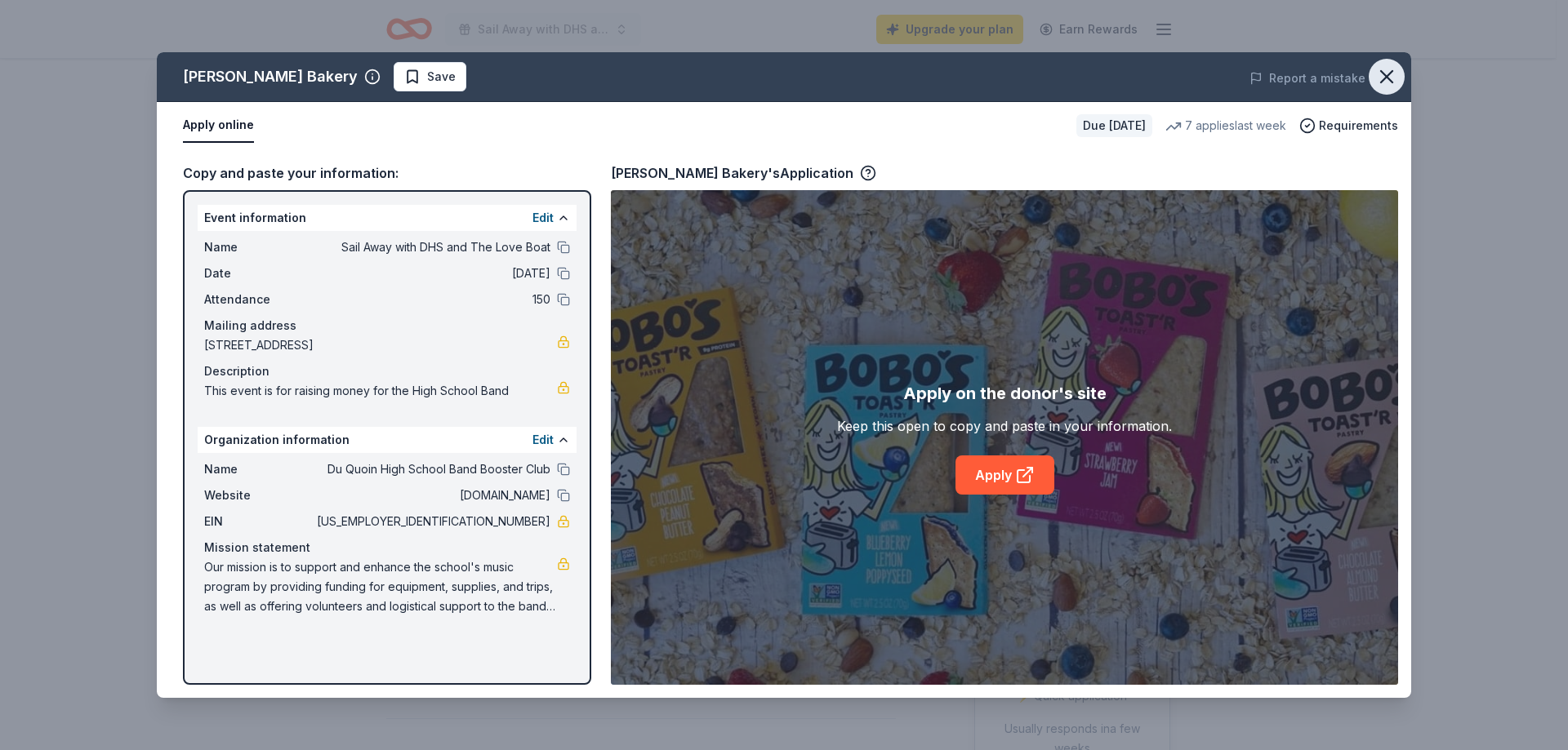
click at [1394, 73] on icon "button" at bounding box center [1387, 77] width 23 height 23
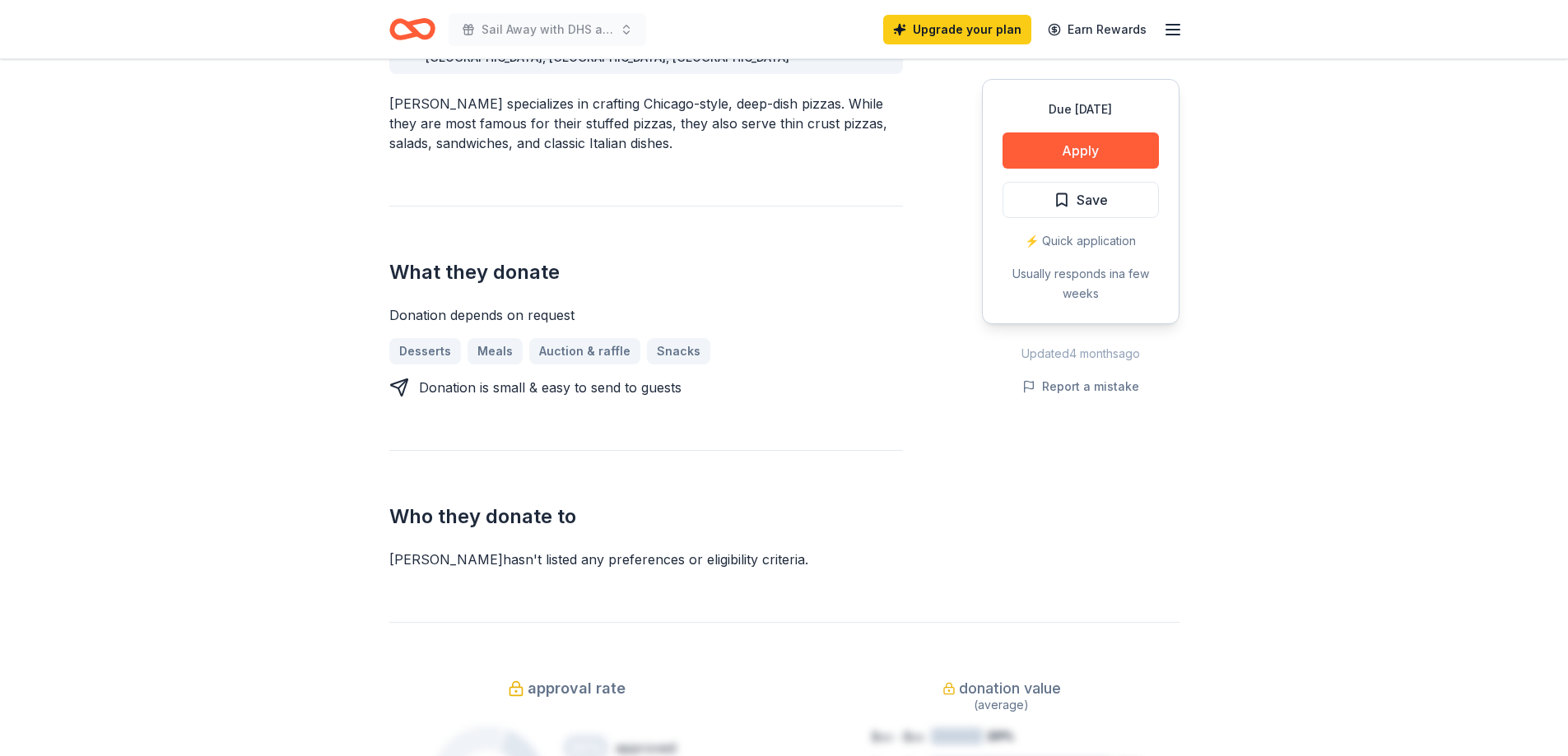
scroll to position [576, 0]
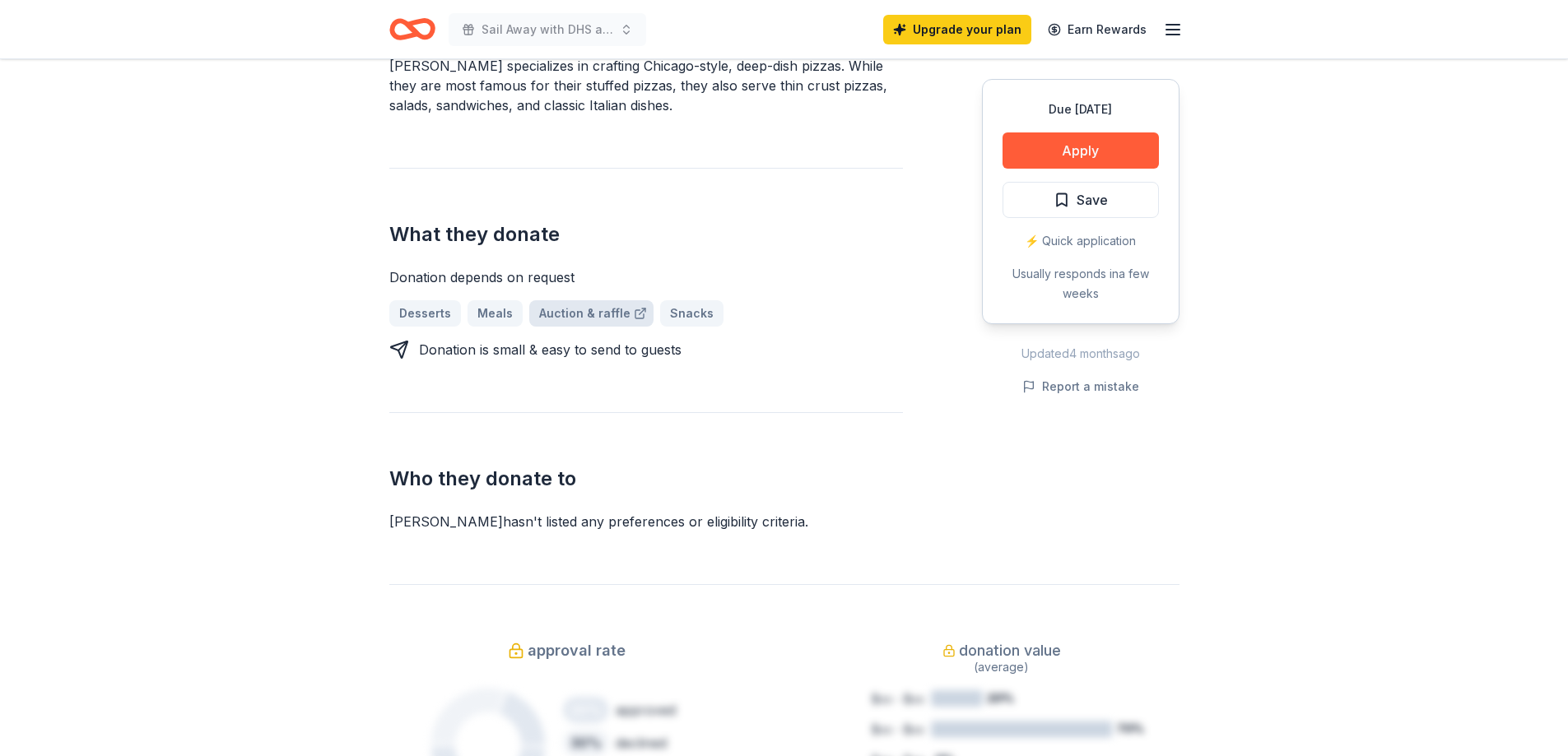
click at [561, 300] on link "Auction & raffle" at bounding box center [591, 313] width 124 height 27
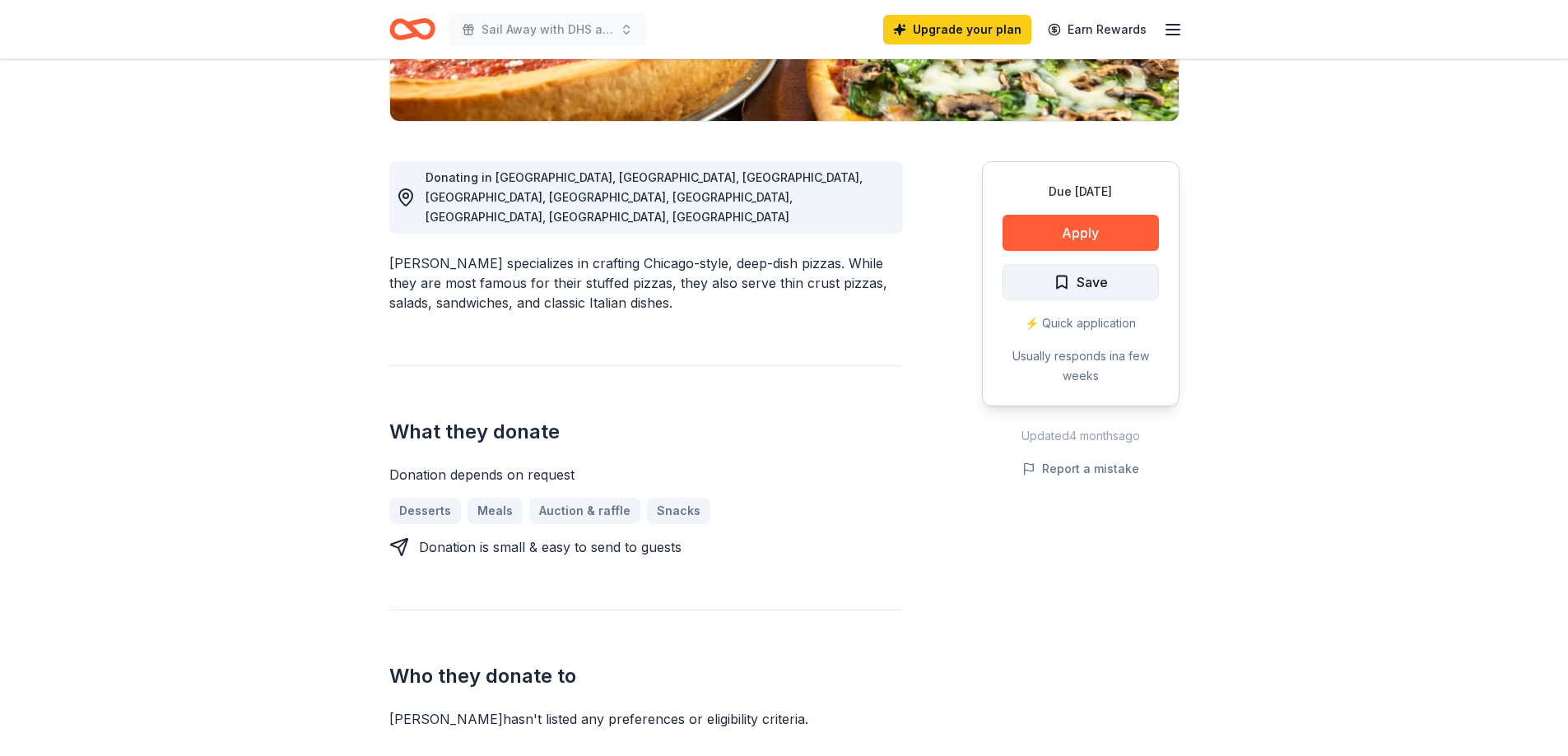
scroll to position [329, 0]
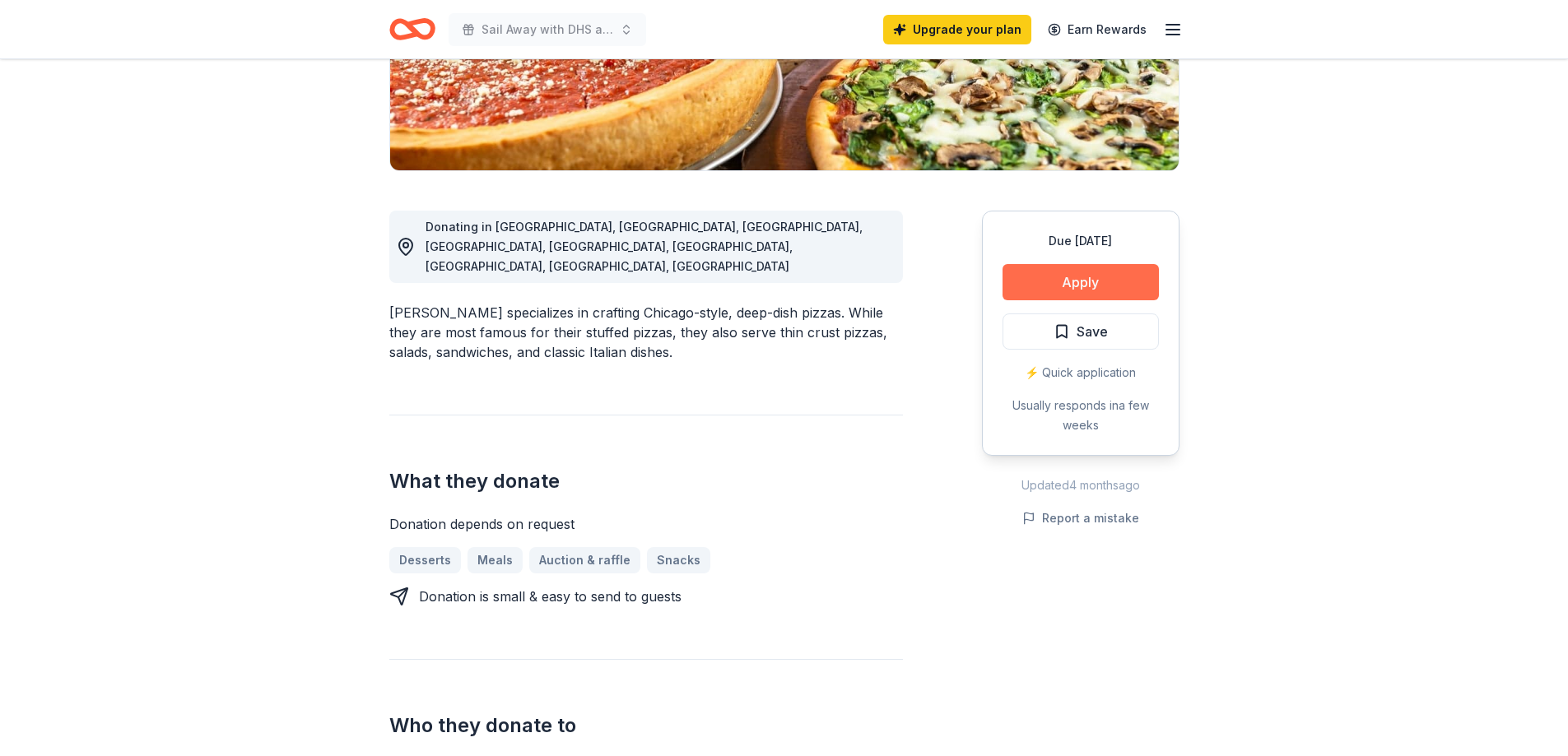
click at [1118, 281] on button "Apply" at bounding box center [1081, 282] width 157 height 36
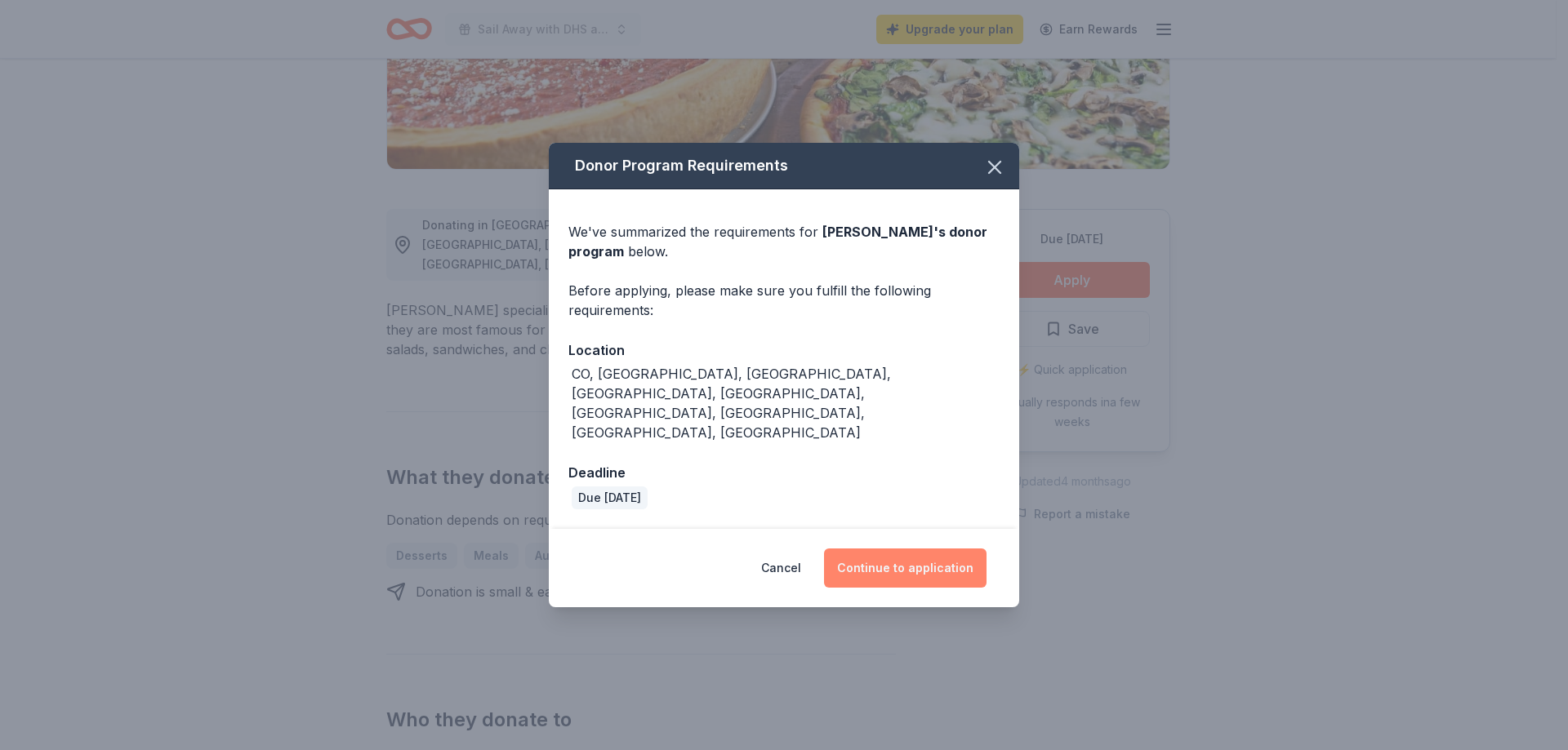
click at [869, 549] on button "Continue to application" at bounding box center [905, 568] width 162 height 39
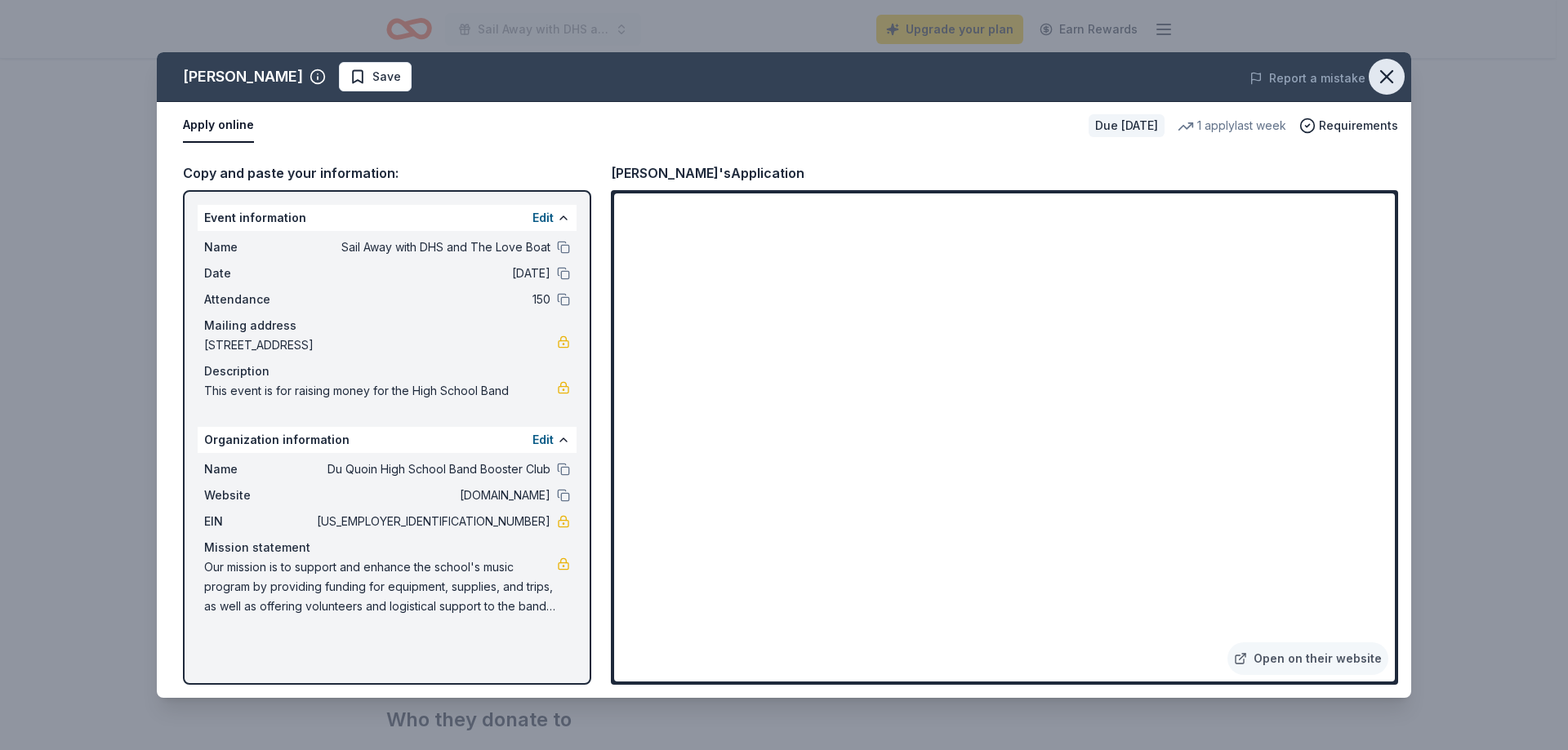
click at [1390, 74] on icon "button" at bounding box center [1387, 77] width 12 height 12
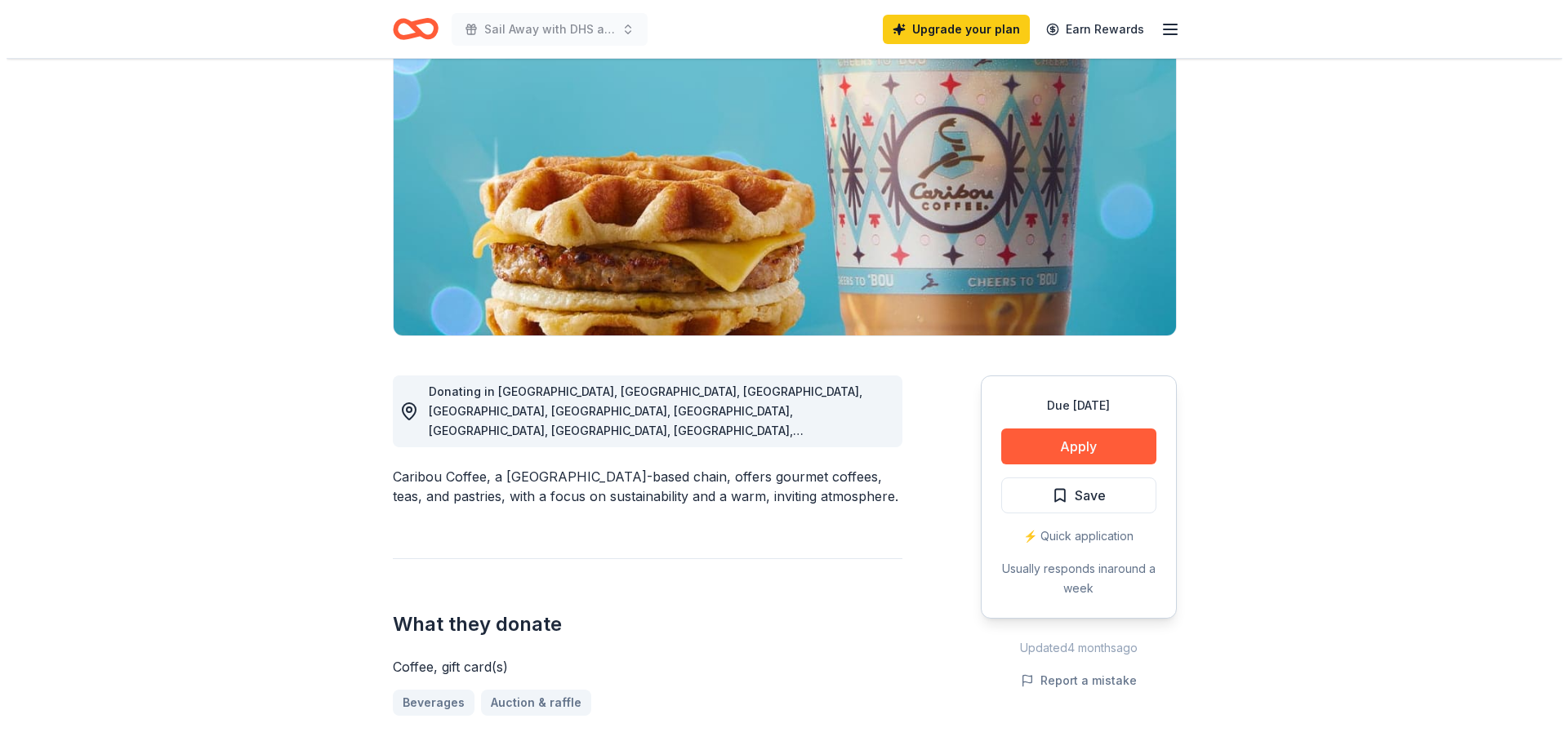
scroll to position [163, 0]
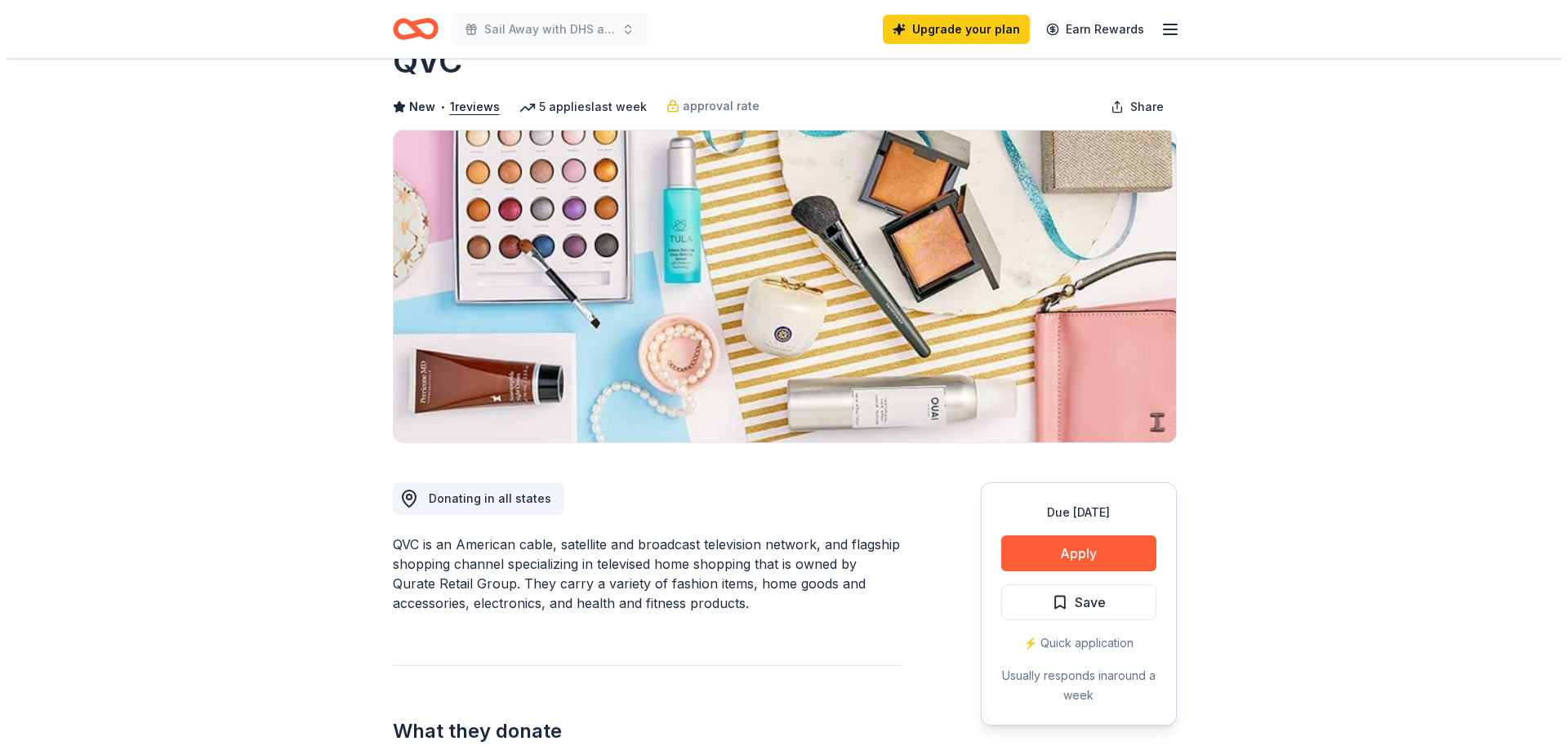
scroll to position [82, 0]
